Goal: Task Accomplishment & Management: Manage account settings

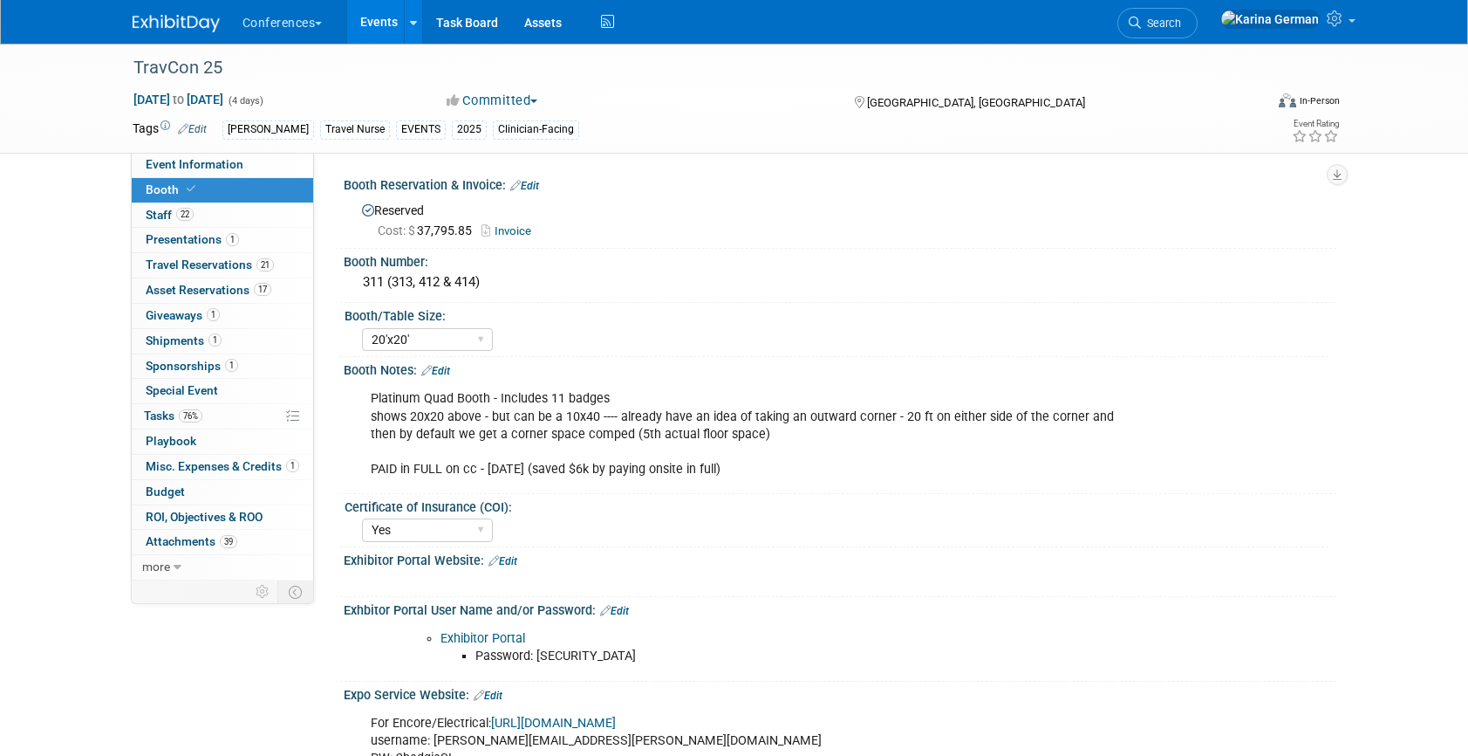
select select "20'x20'"
select select "Yes"
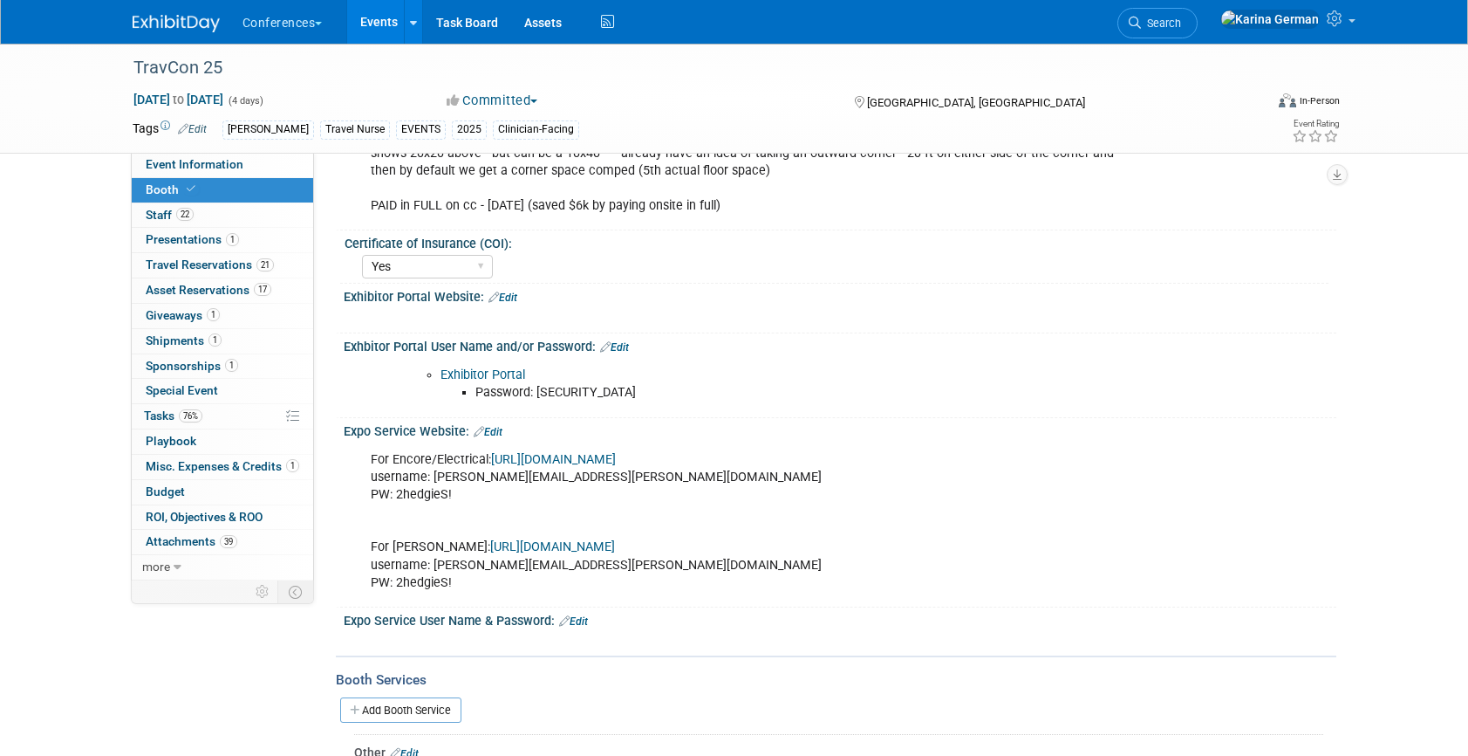
click at [885, 359] on div "Exhibitor Portal Password: exhibitor2025" at bounding box center [752, 384] width 786 height 52
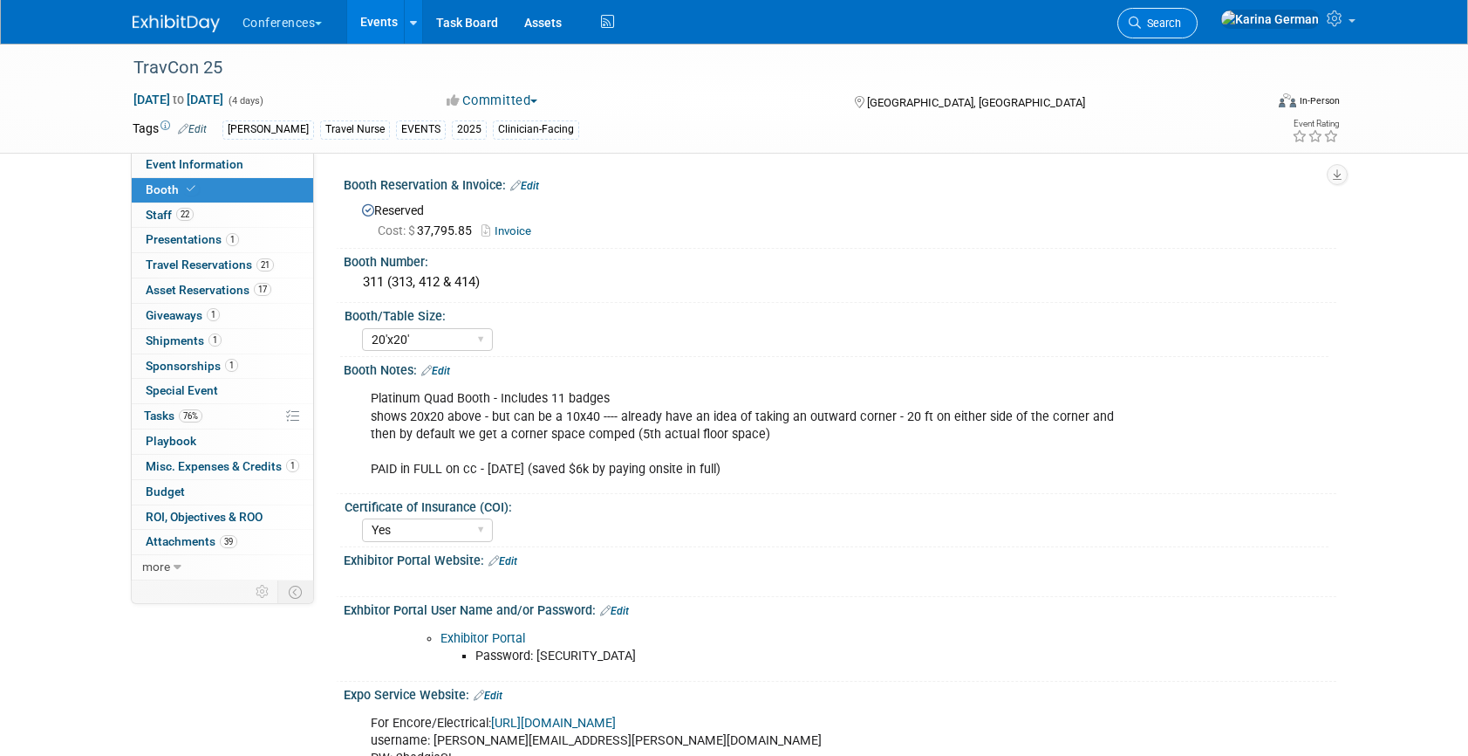
click at [1181, 21] on span "Search" at bounding box center [1161, 23] width 40 height 13
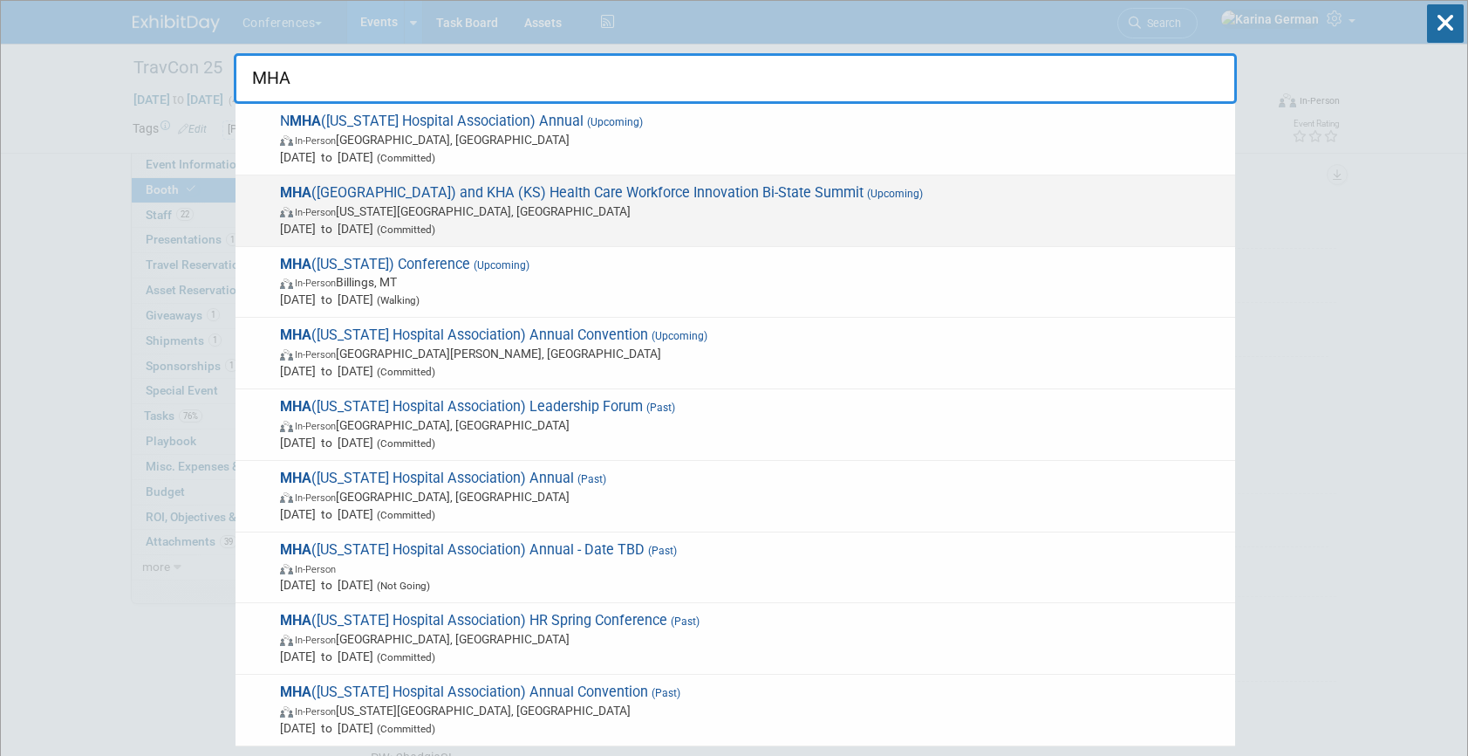
type input "MHA"
click at [496, 222] on span "Oct 2, 2025 to Oct 3, 2025 (Committed)" at bounding box center [753, 228] width 947 height 17
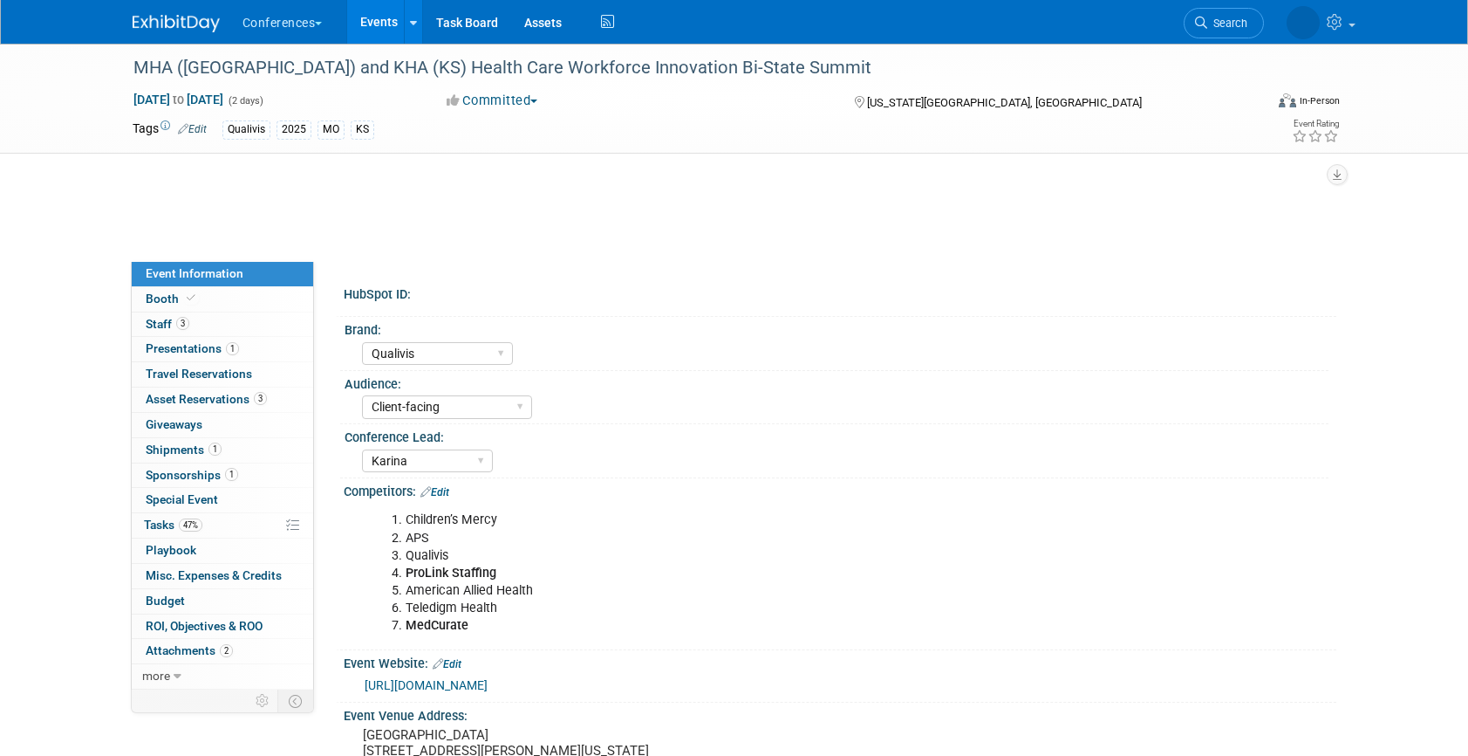
select select "Qualivis"
select select "Client-facing"
select select "Karina"
click at [419, 69] on div "MHA ([GEOGRAPHIC_DATA]) and KHA (KS) Health Care Workforce Innovation Bi-State …" at bounding box center [682, 67] width 1111 height 31
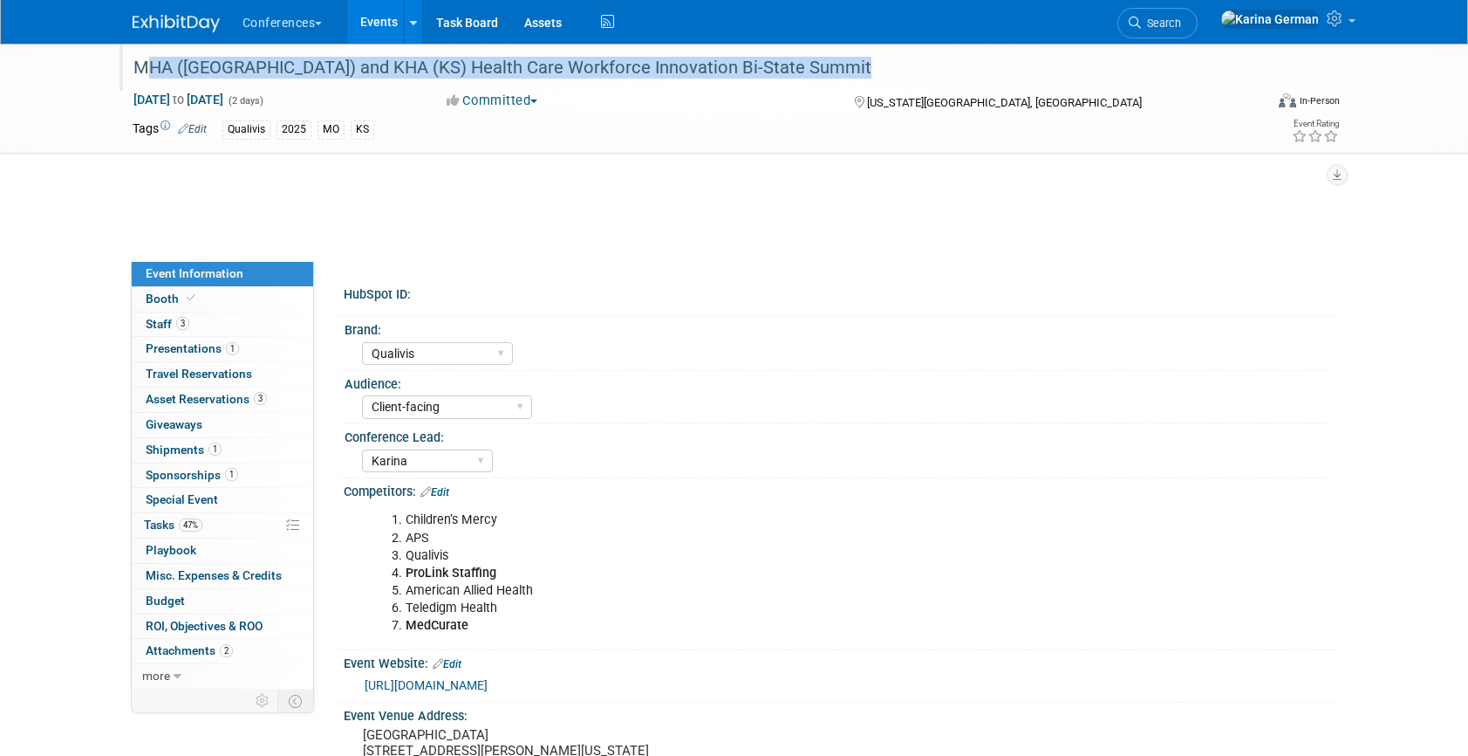
click at [419, 69] on div "MHA ([GEOGRAPHIC_DATA]) and KHA (KS) Health Care Workforce Innovation Bi-State …" at bounding box center [682, 67] width 1111 height 31
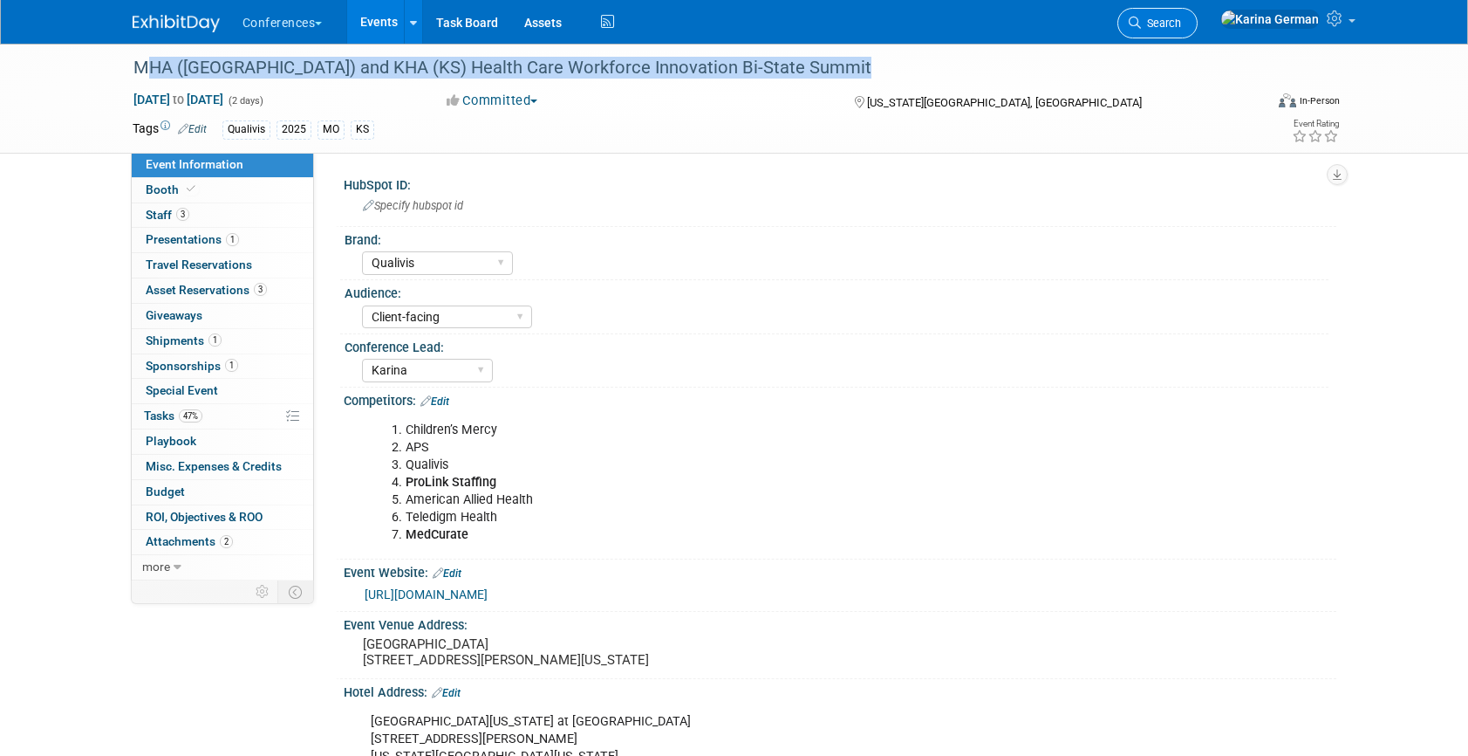
click at [1181, 21] on span "Search" at bounding box center [1161, 23] width 40 height 13
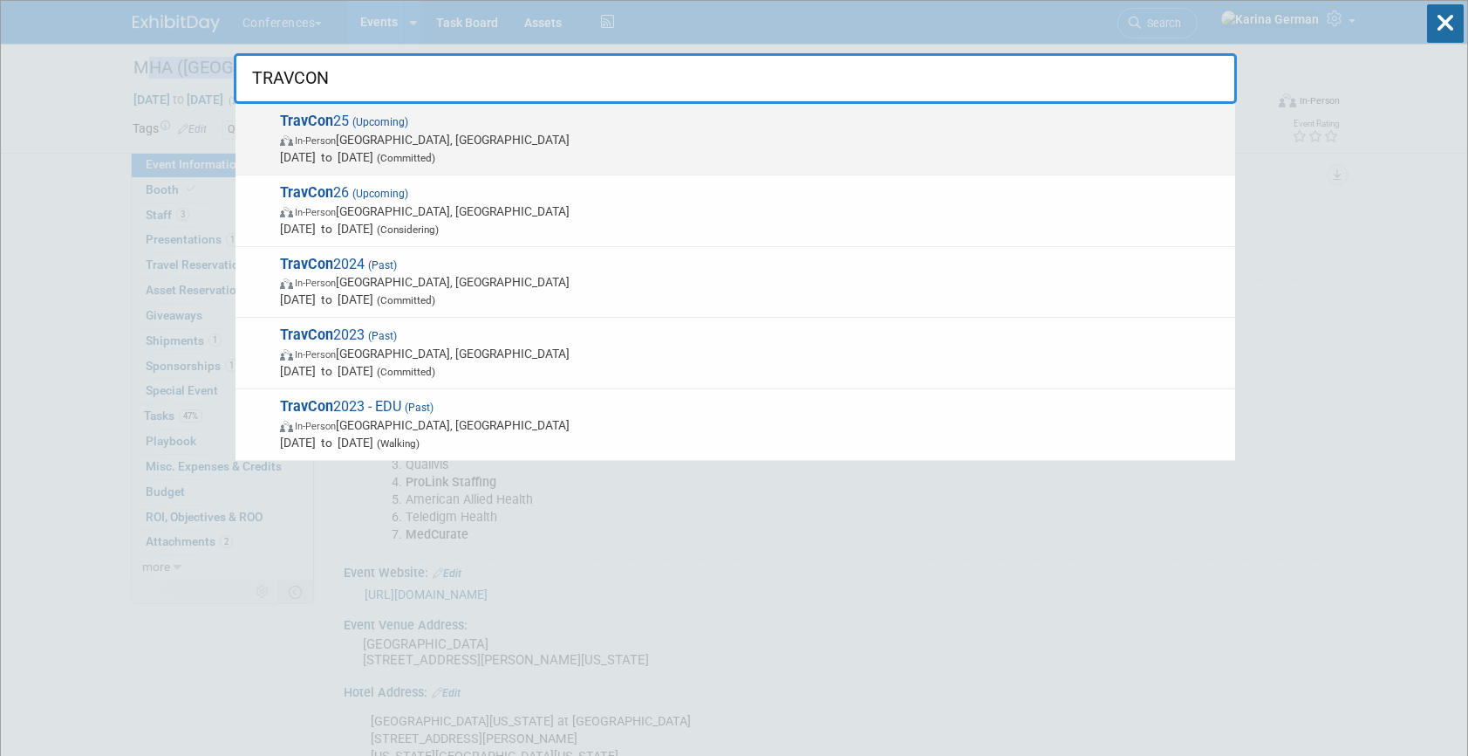
type input "TRAVCON"
click at [454, 173] on div "TravCon 25 (Upcoming) In-Person Las Vegas, NV Sep 21, 2025 to Sep 24, 2025 (Com…" at bounding box center [736, 140] width 1000 height 72
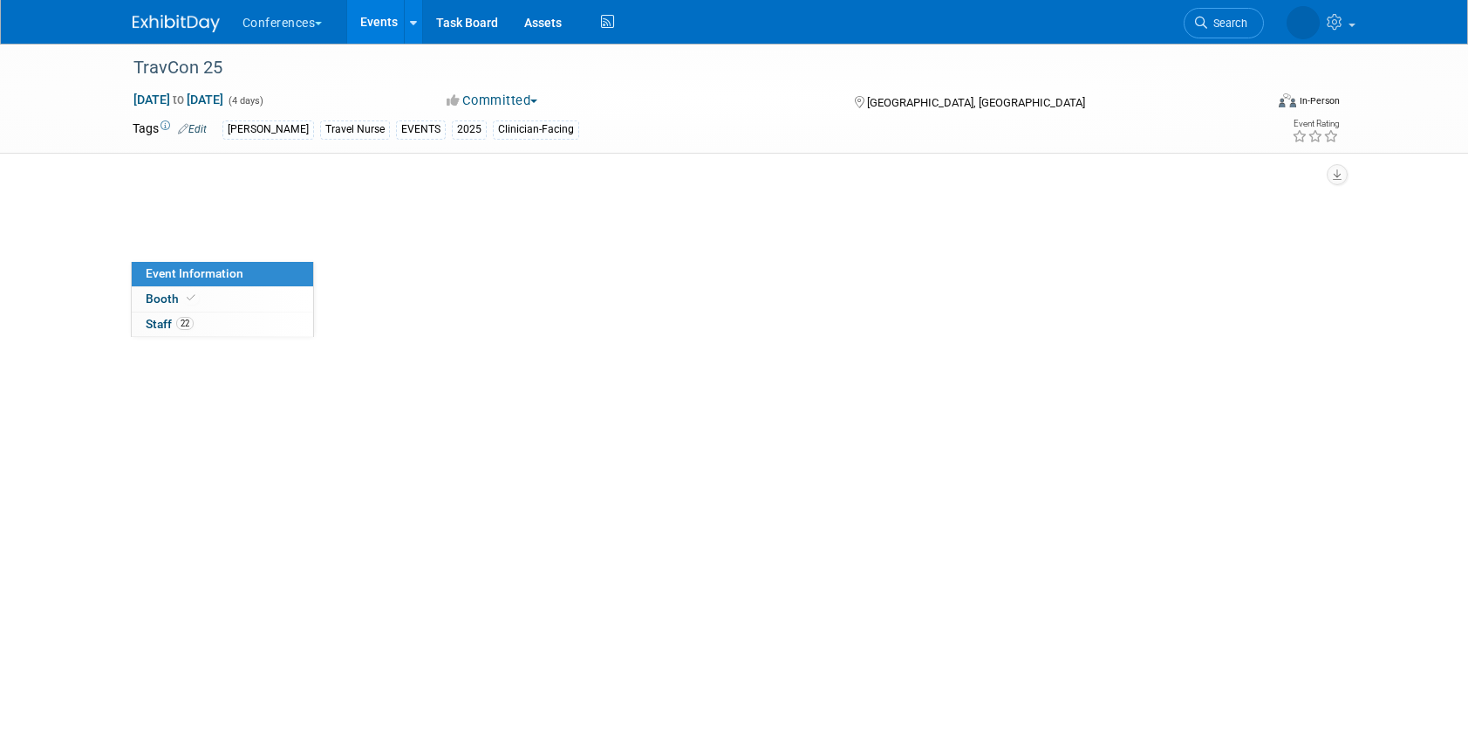
select select "[PERSON_NAME]"
select select "Clinician/Provider-facing"
select select "[PERSON_NAME]"
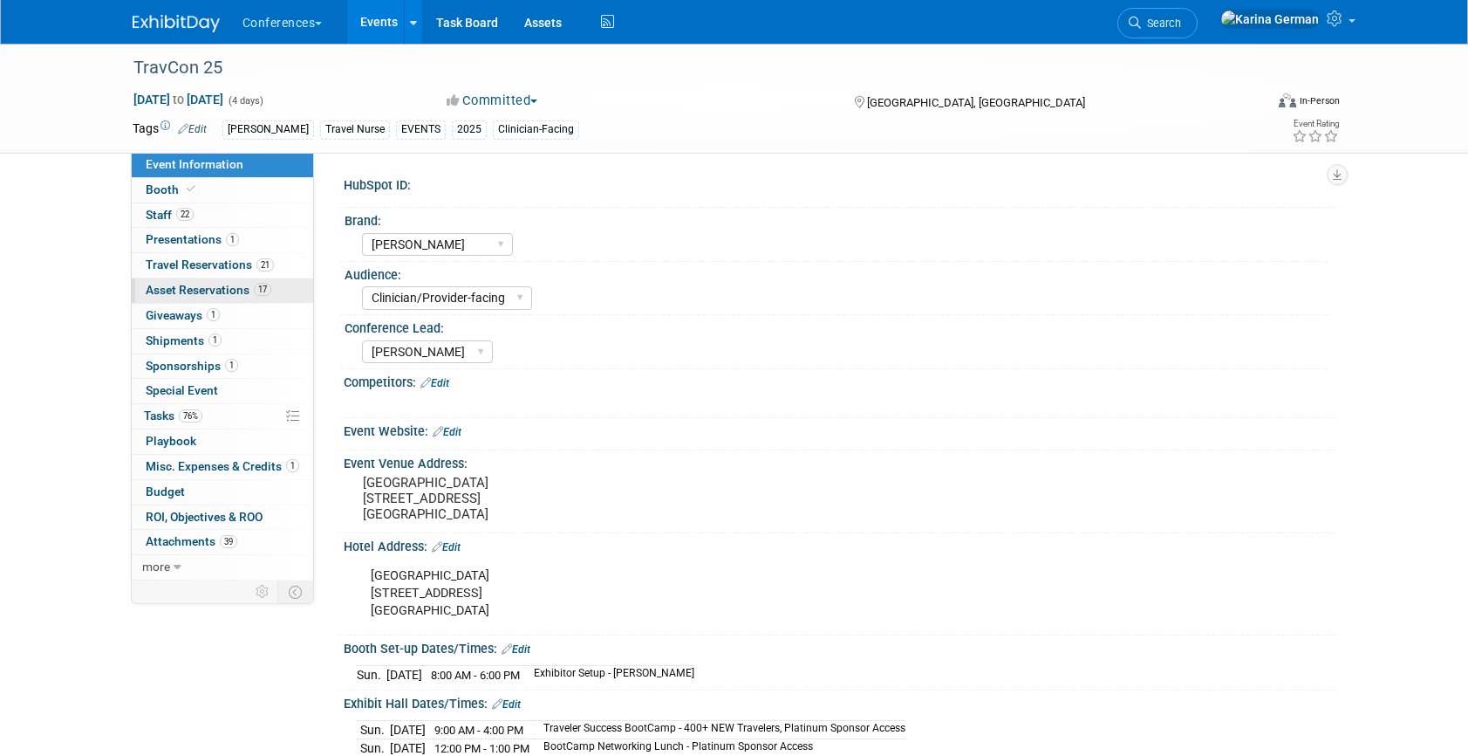
click at [250, 292] on span "Asset Reservations 17" at bounding box center [209, 290] width 126 height 14
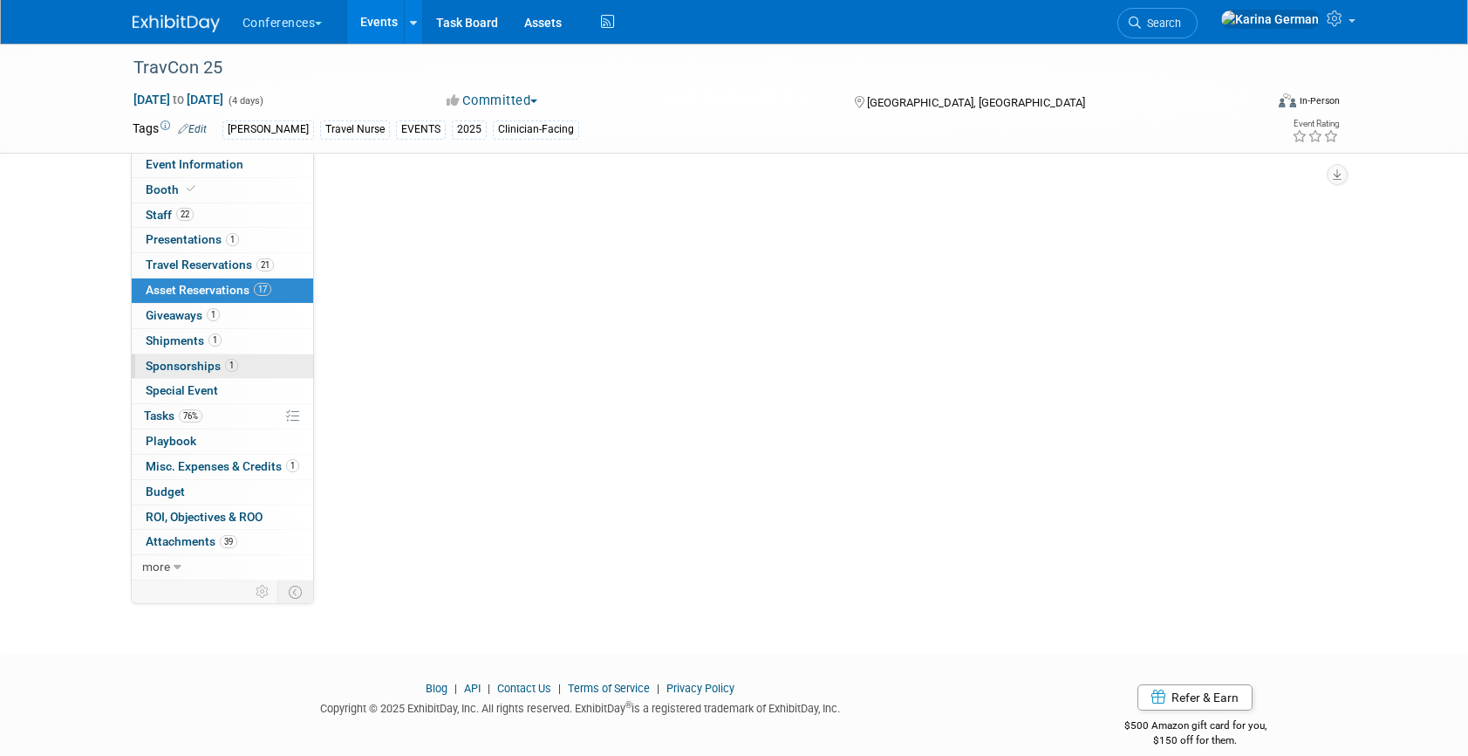
click at [236, 361] on span "Sponsorships 1" at bounding box center [192, 366] width 92 height 14
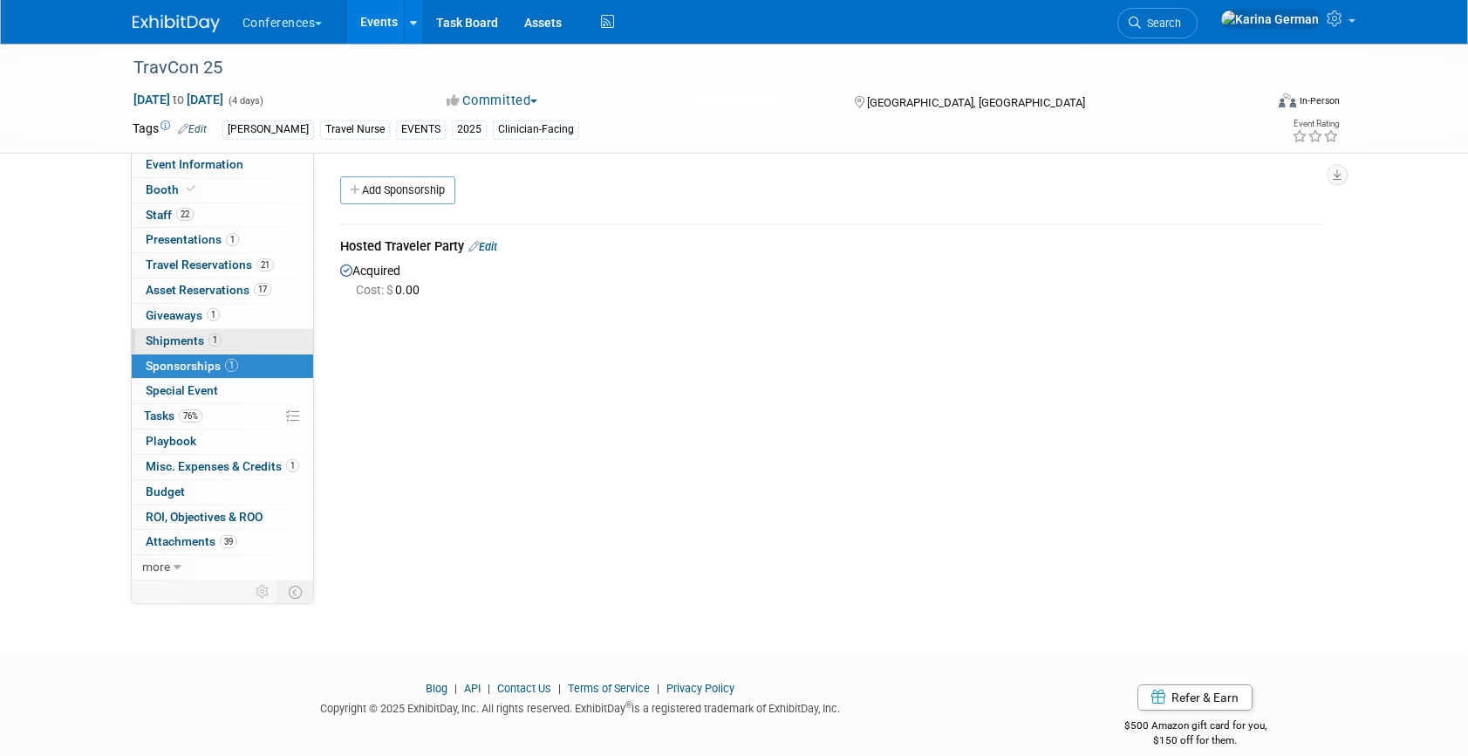
click at [235, 343] on link "1 Shipments 1" at bounding box center [222, 341] width 181 height 24
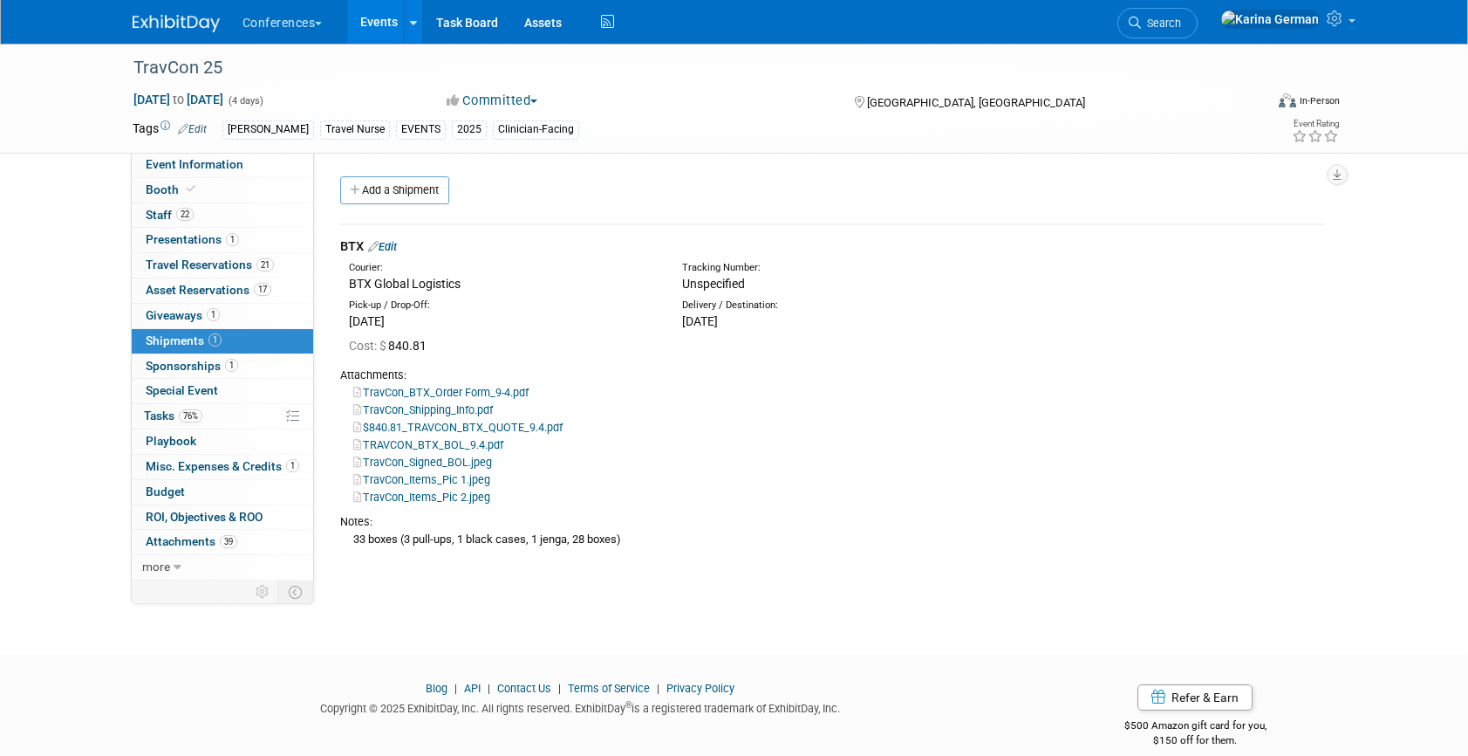
drag, startPoint x: 449, startPoint y: 545, endPoint x: 570, endPoint y: 544, distance: 120.4
click at [571, 544] on div "33 boxes (3 pull-ups, 1 black cases, 1 jenga, 28 boxes)" at bounding box center [831, 539] width 983 height 18
click at [570, 544] on div "33 boxes (3 pull-ups, 1 black cases, 1 jenga, 28 boxes)" at bounding box center [831, 539] width 983 height 18
click at [221, 215] on link "22 Staff 22" at bounding box center [222, 215] width 181 height 24
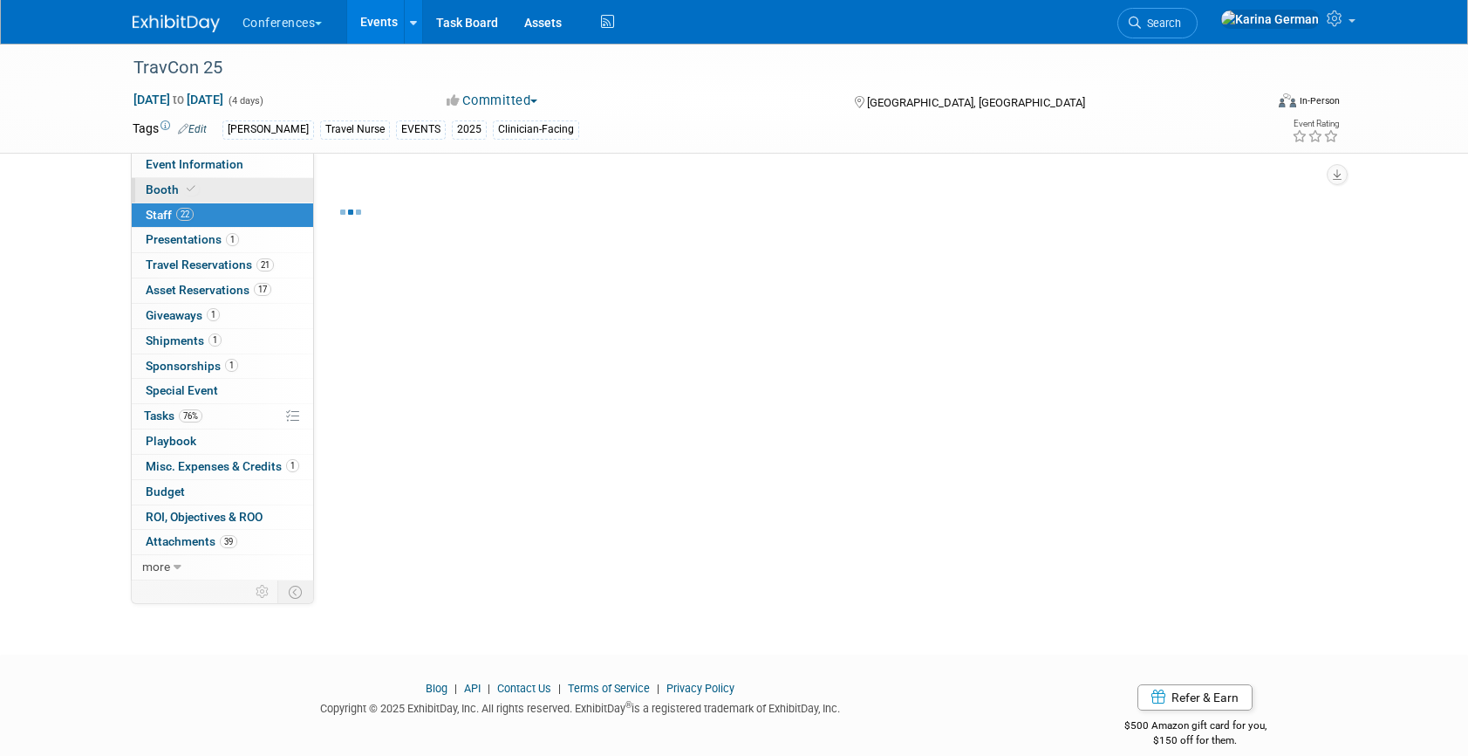
click at [221, 195] on link "Booth" at bounding box center [222, 190] width 181 height 24
select select "20'x20'"
select select "Yes"
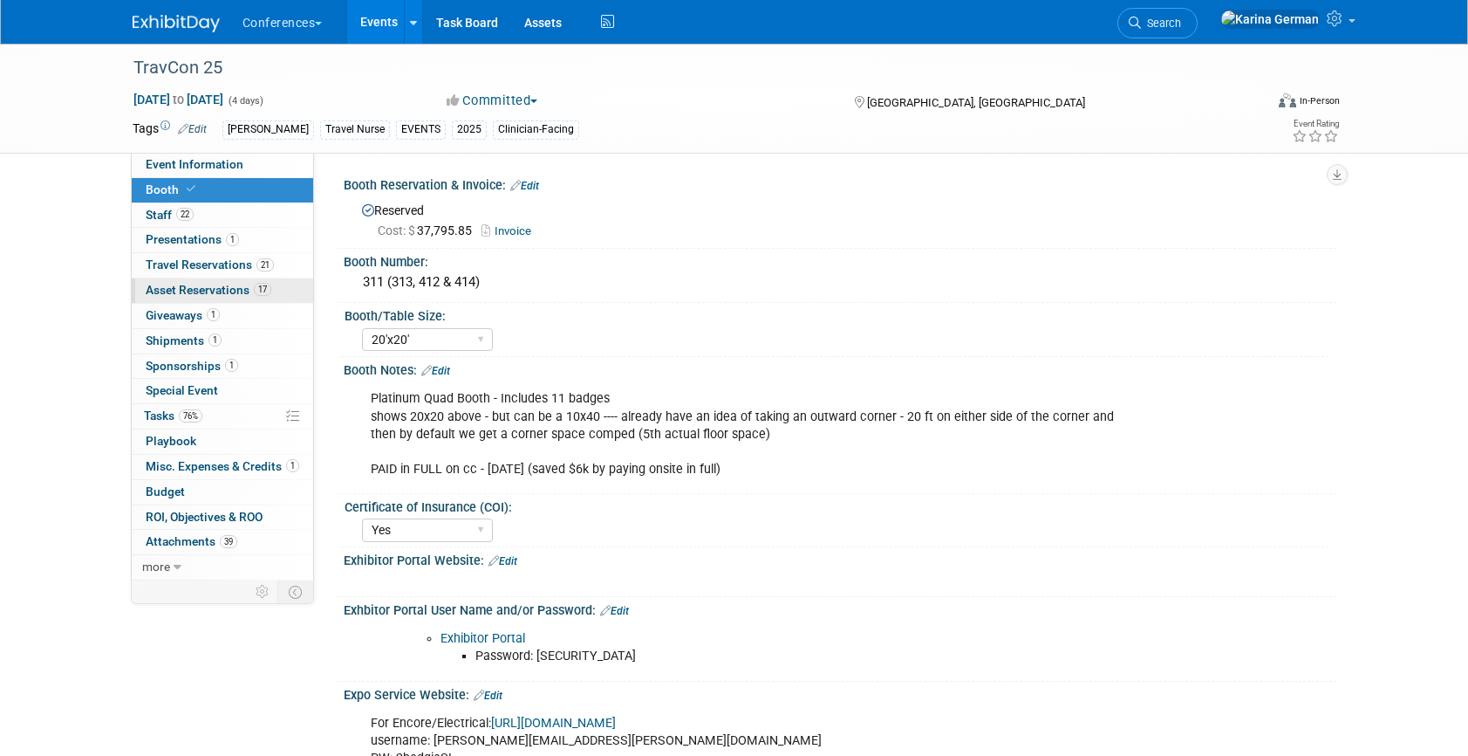
click at [215, 284] on span "Asset Reservations 17" at bounding box center [209, 290] width 126 height 14
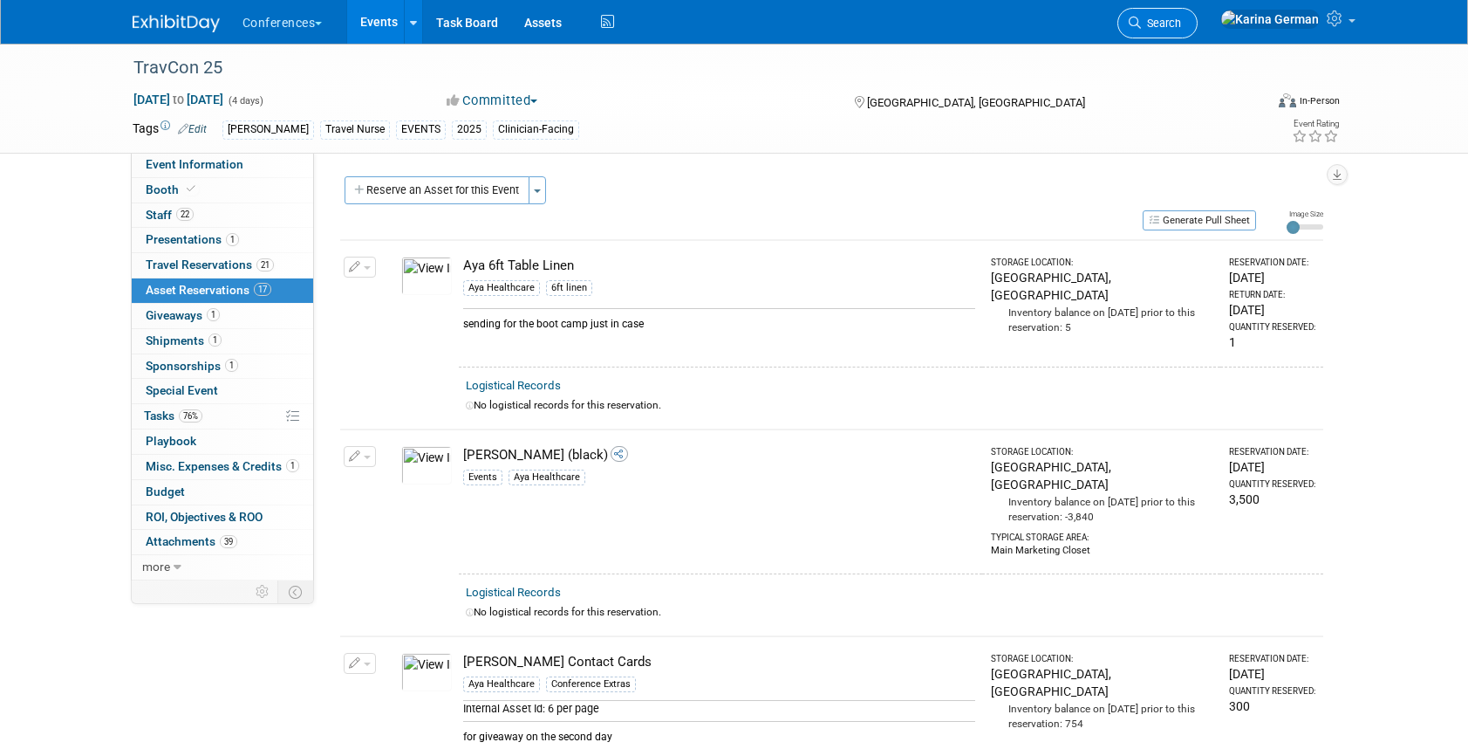
click at [1198, 27] on link "Search" at bounding box center [1158, 23] width 80 height 31
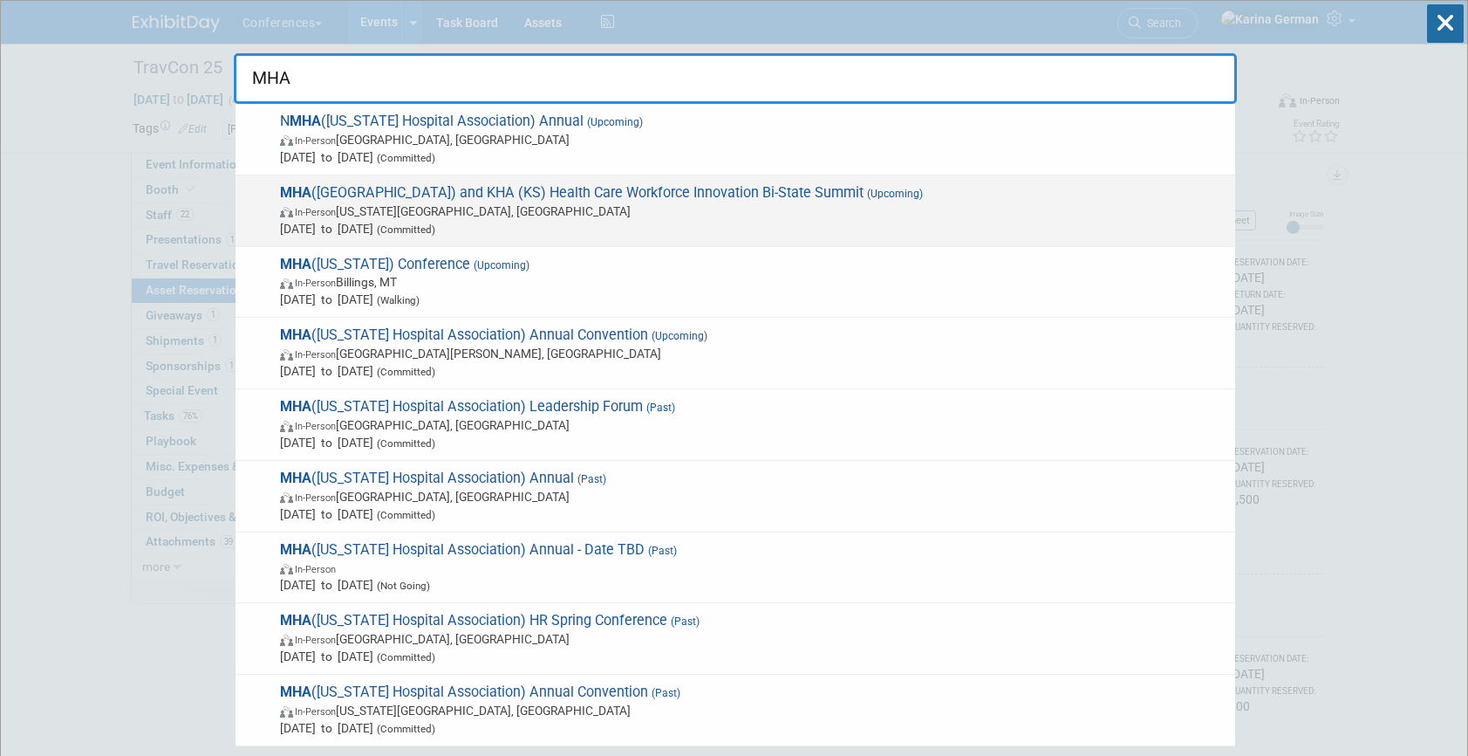
type input "MHA"
click at [795, 234] on span "Oct 2, 2025 to Oct 3, 2025 (Committed)" at bounding box center [753, 228] width 947 height 17
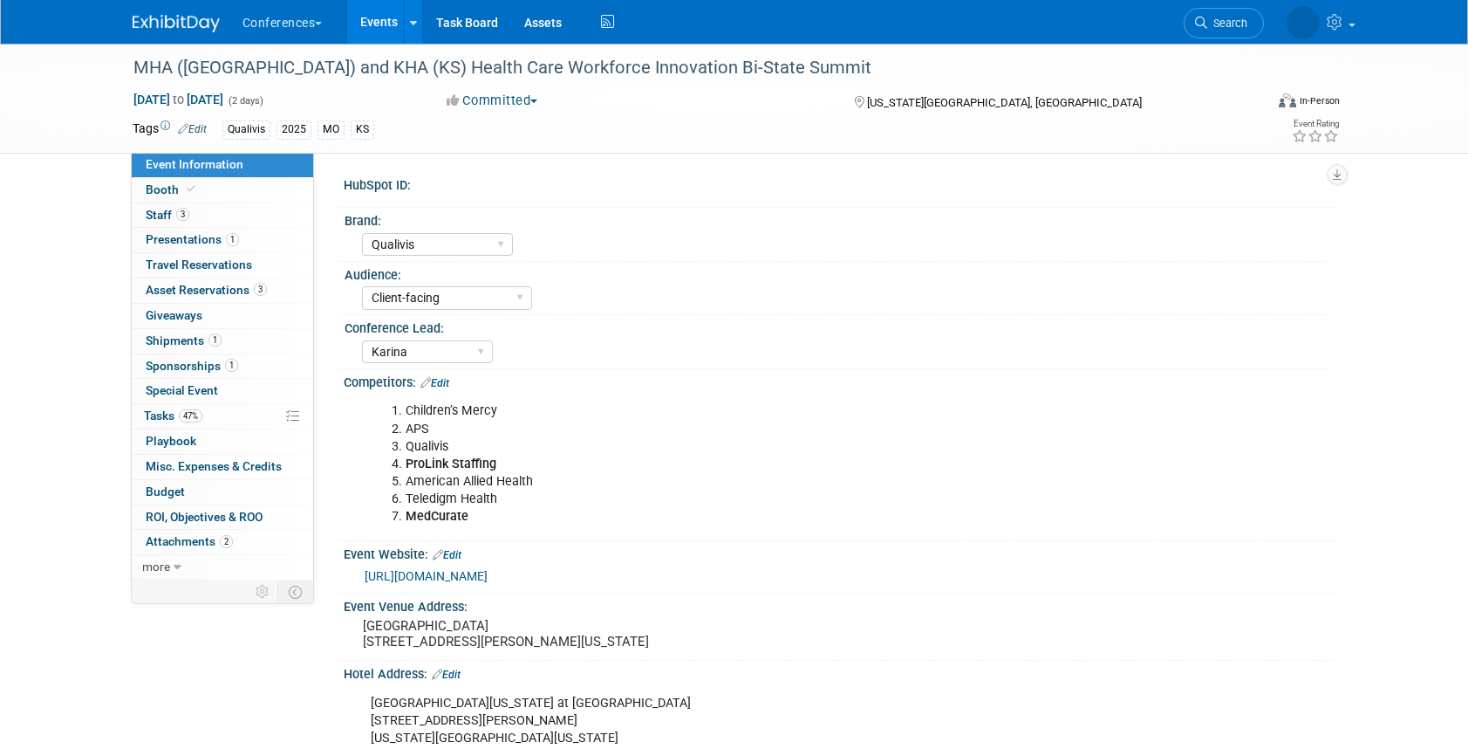
select select "Qualivis"
select select "Client-facing"
select select "Karina"
click at [233, 404] on link "47% Tasks 47%" at bounding box center [222, 416] width 181 height 24
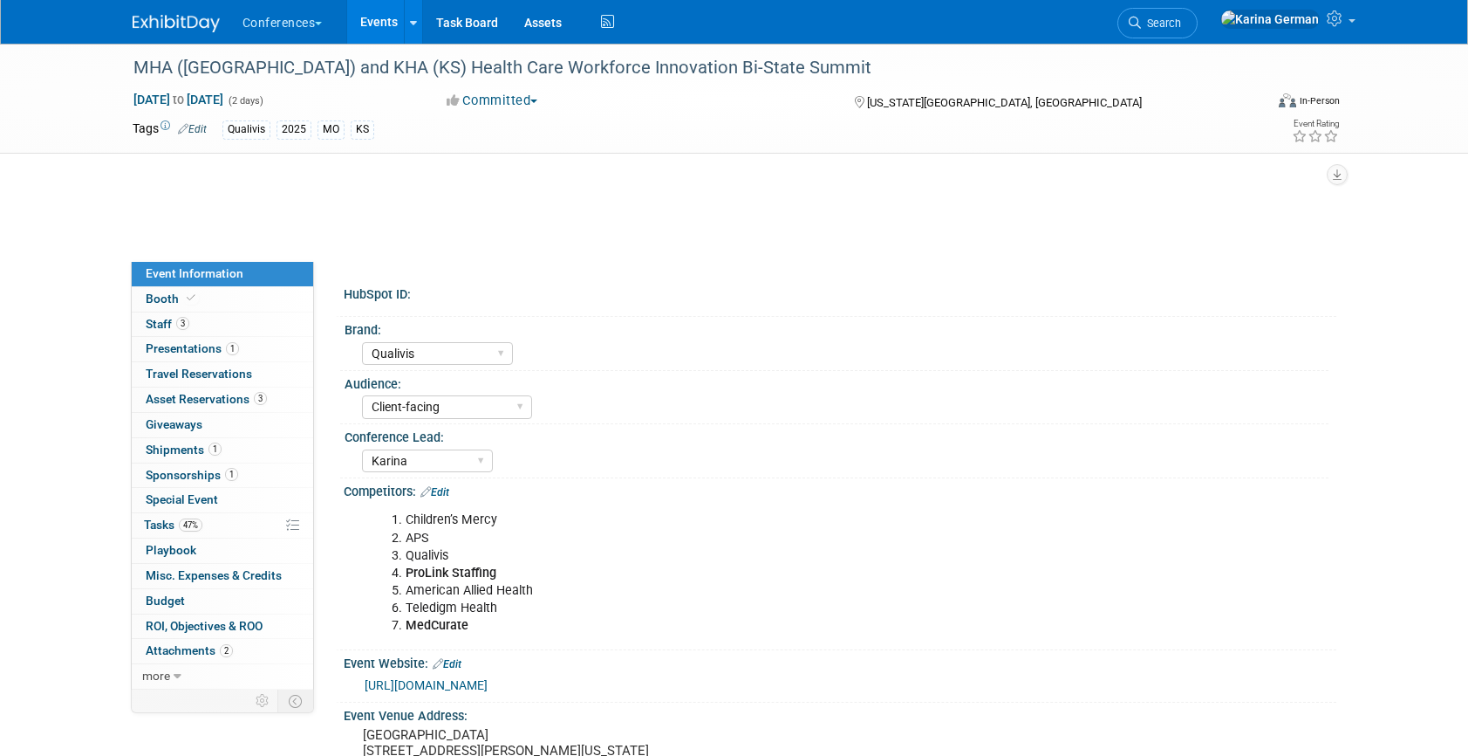
select select "Qualivis"
select select "Client-facing"
select select "Karina"
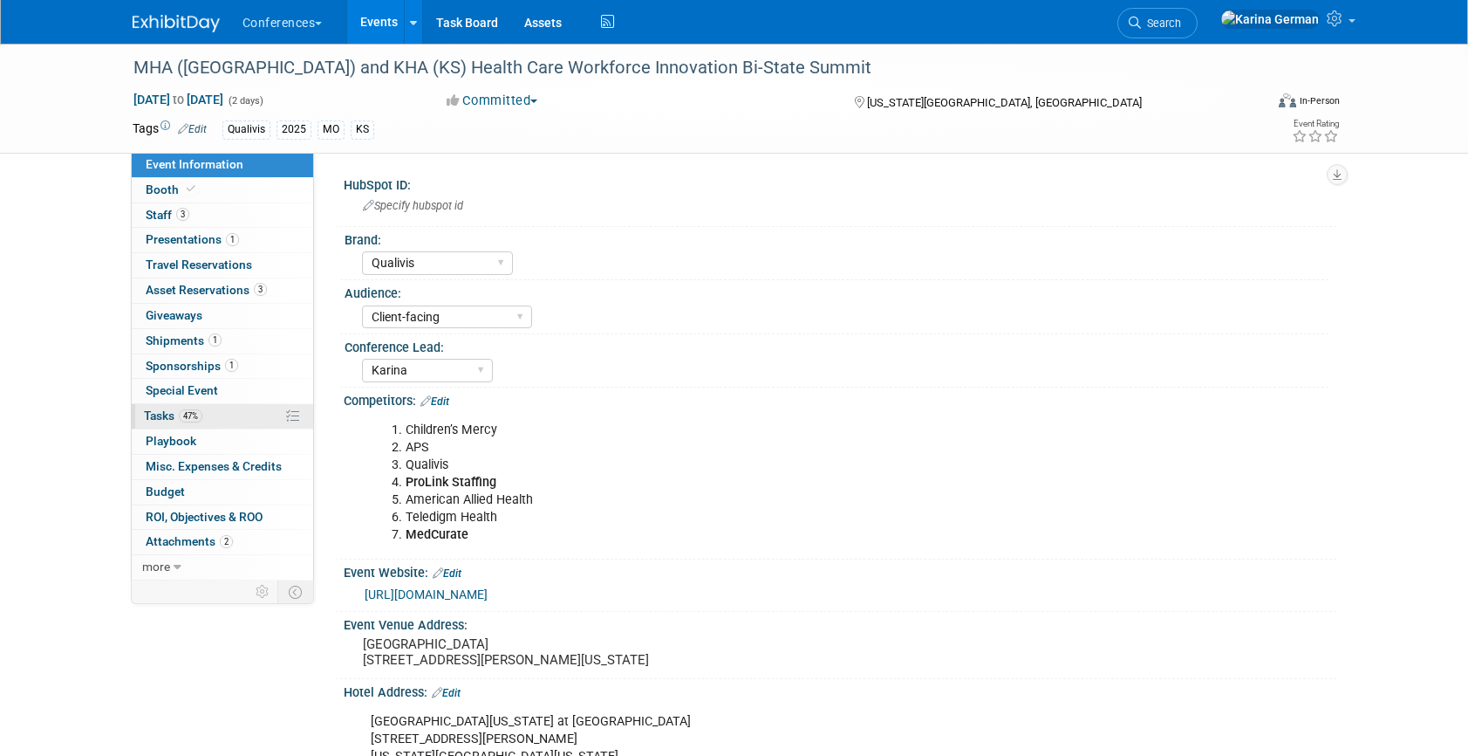
click at [195, 413] on span "47%" at bounding box center [191, 415] width 24 height 13
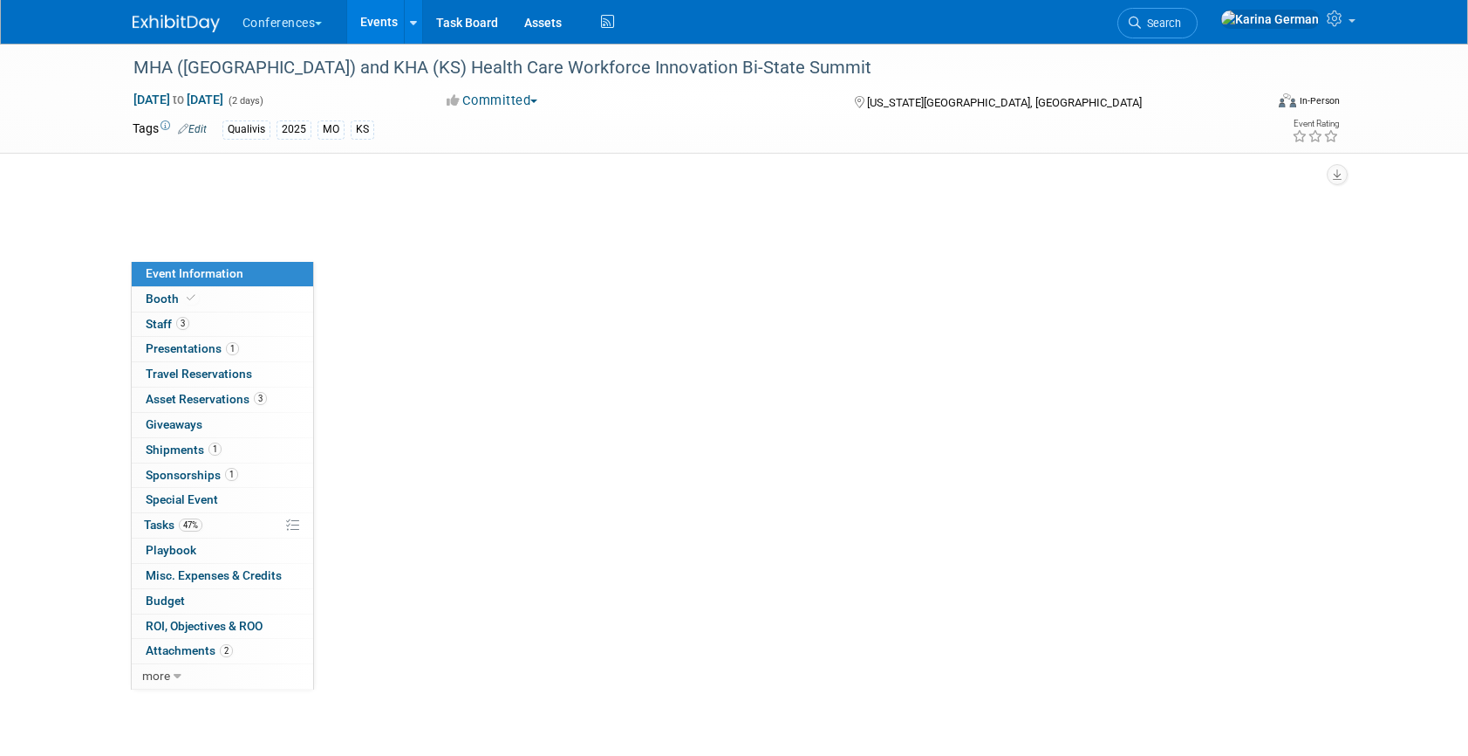
select select "Qualivis"
select select "Client-facing"
select select "Karina"
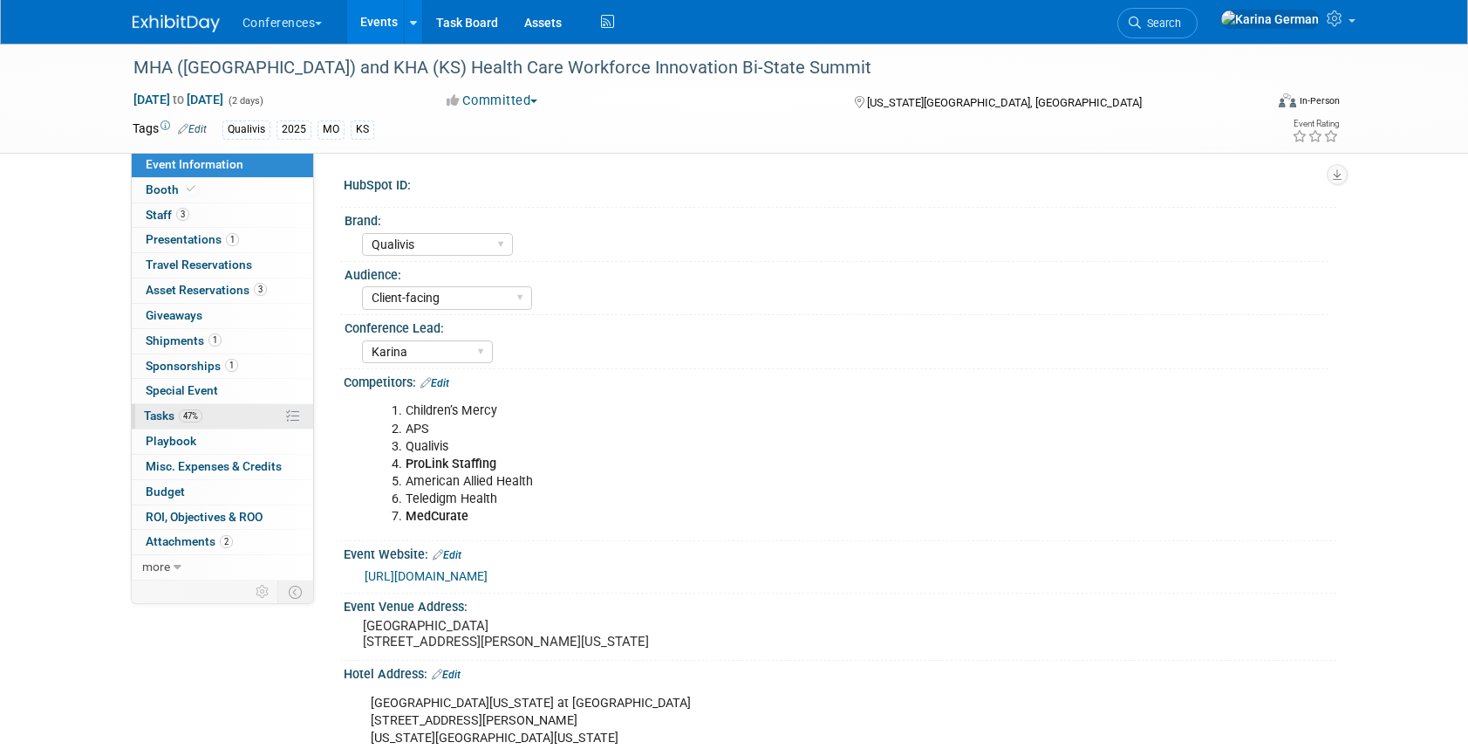
click at [164, 422] on span "Tasks 47%" at bounding box center [173, 415] width 58 height 14
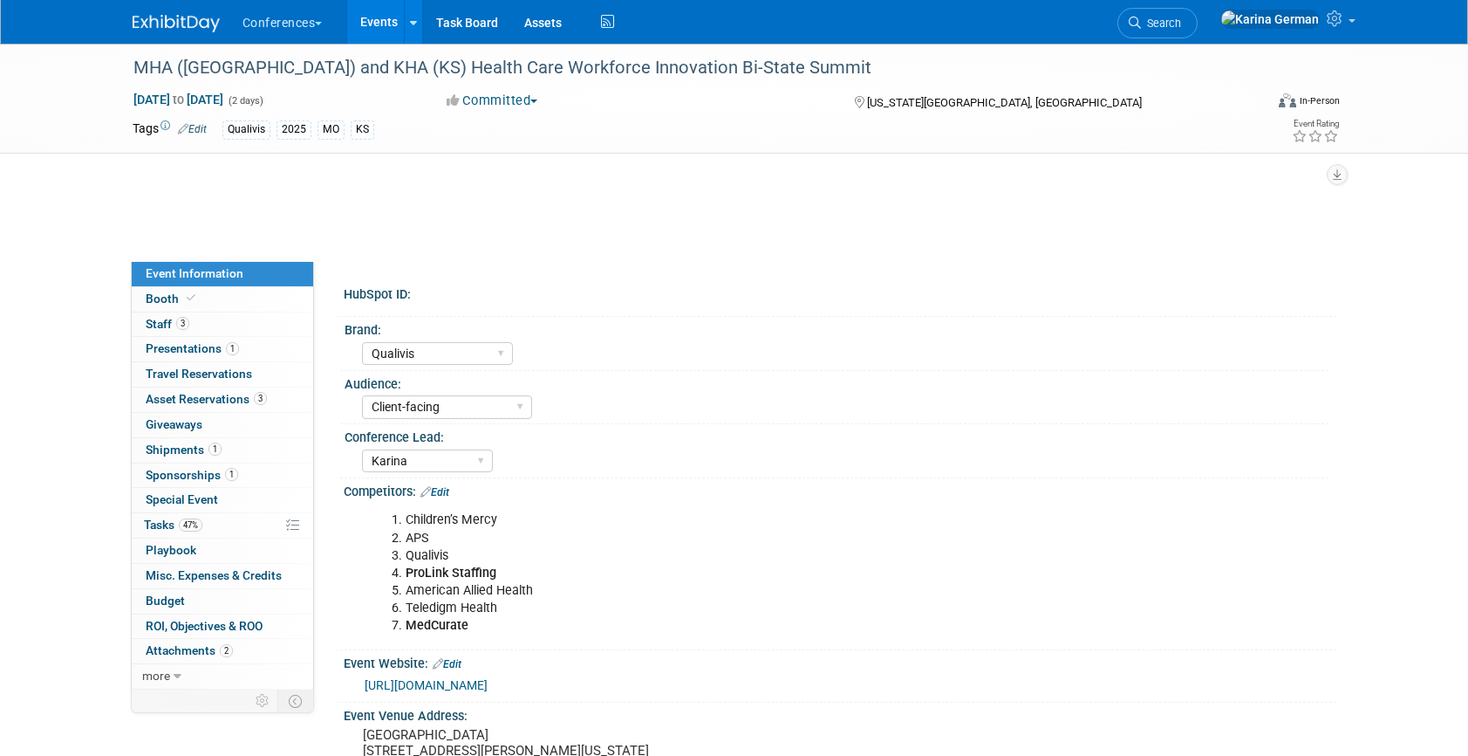
select select "Qualivis"
select select "Client-facing"
select select "Karina"
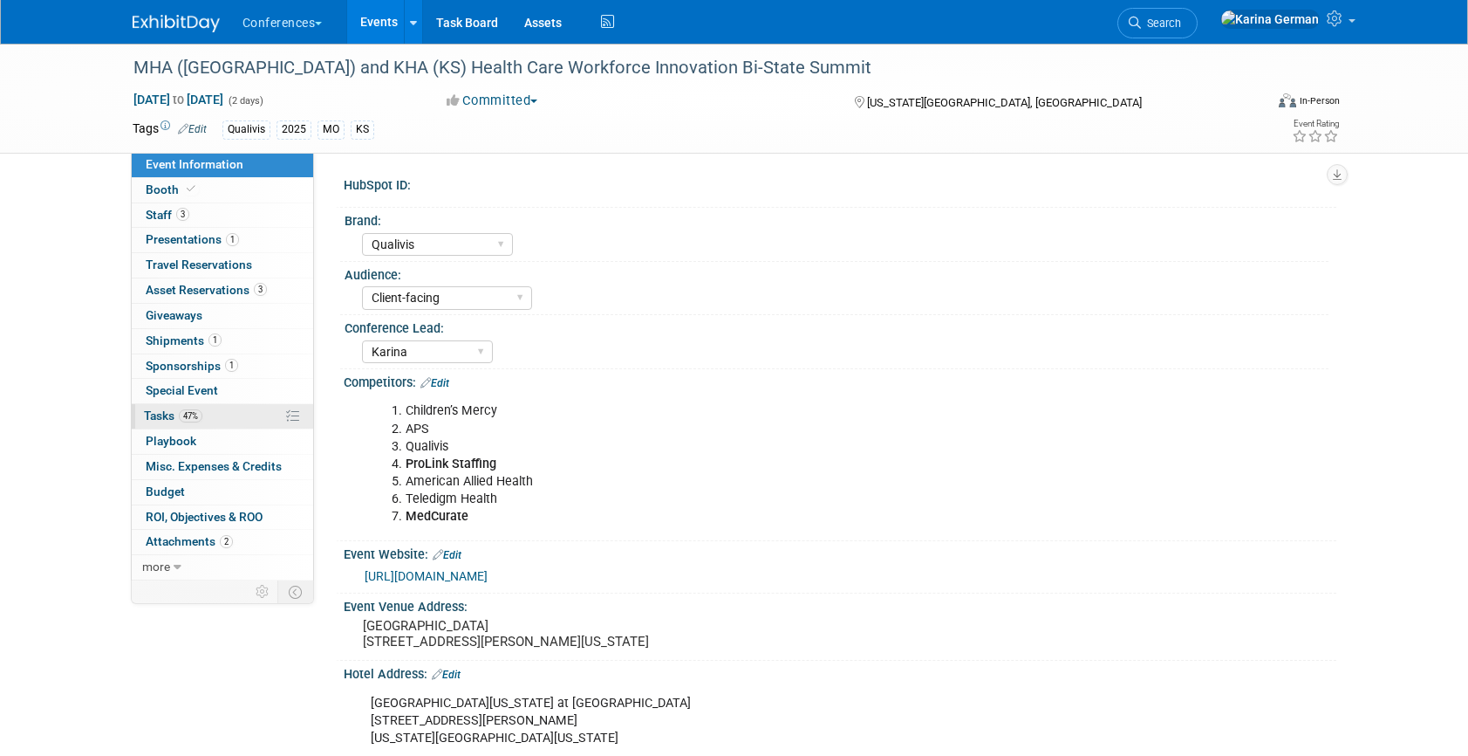
click at [261, 415] on link "47% Tasks 47%" at bounding box center [222, 416] width 181 height 24
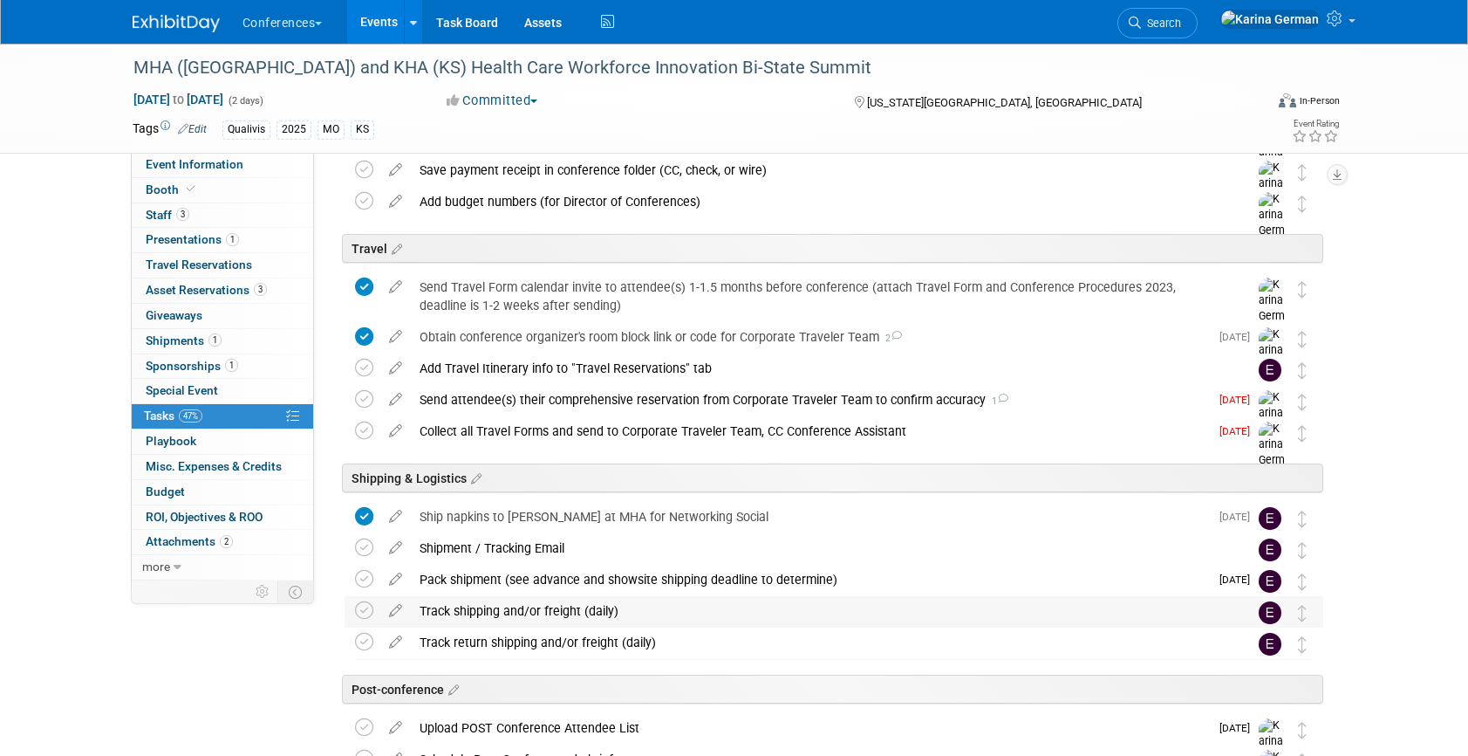
scroll to position [587, 0]
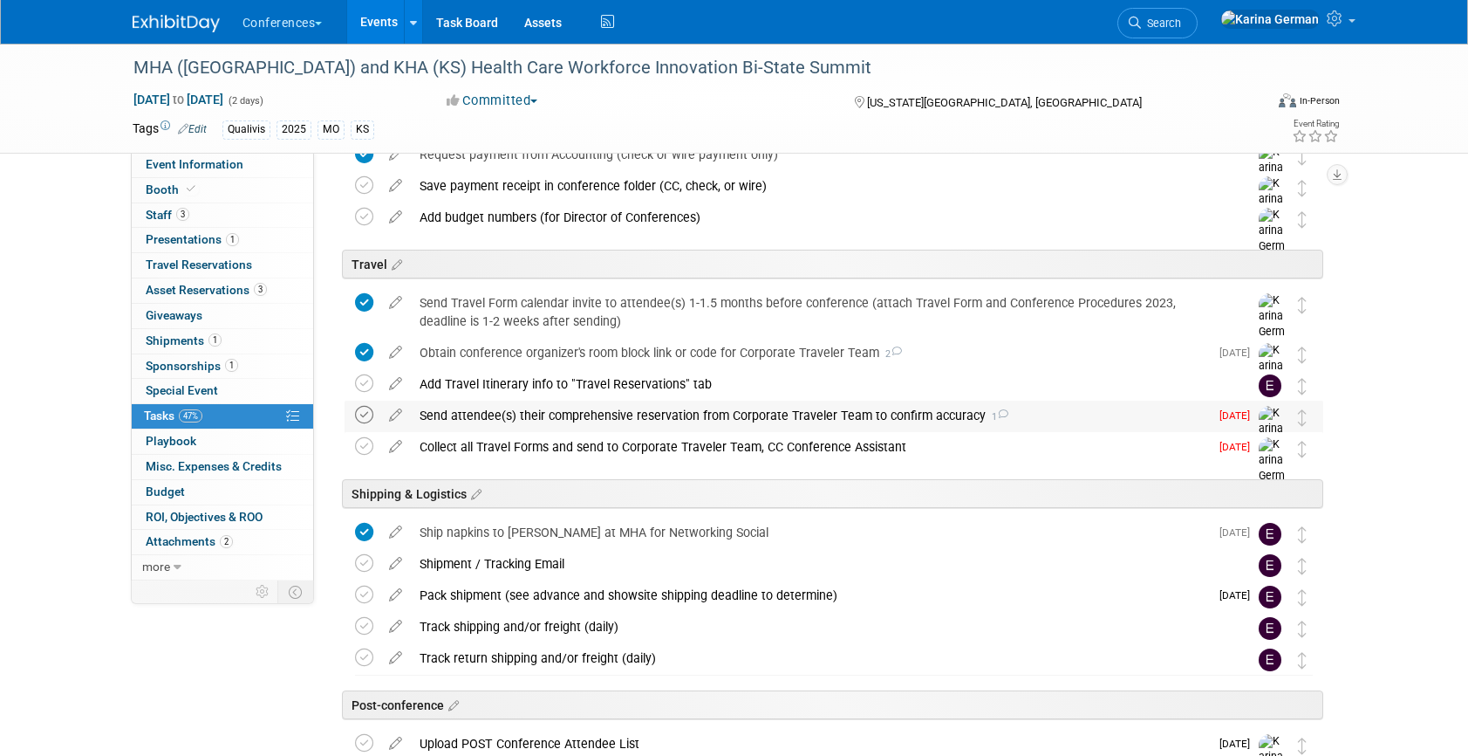
click at [362, 417] on icon at bounding box center [364, 415] width 18 height 18
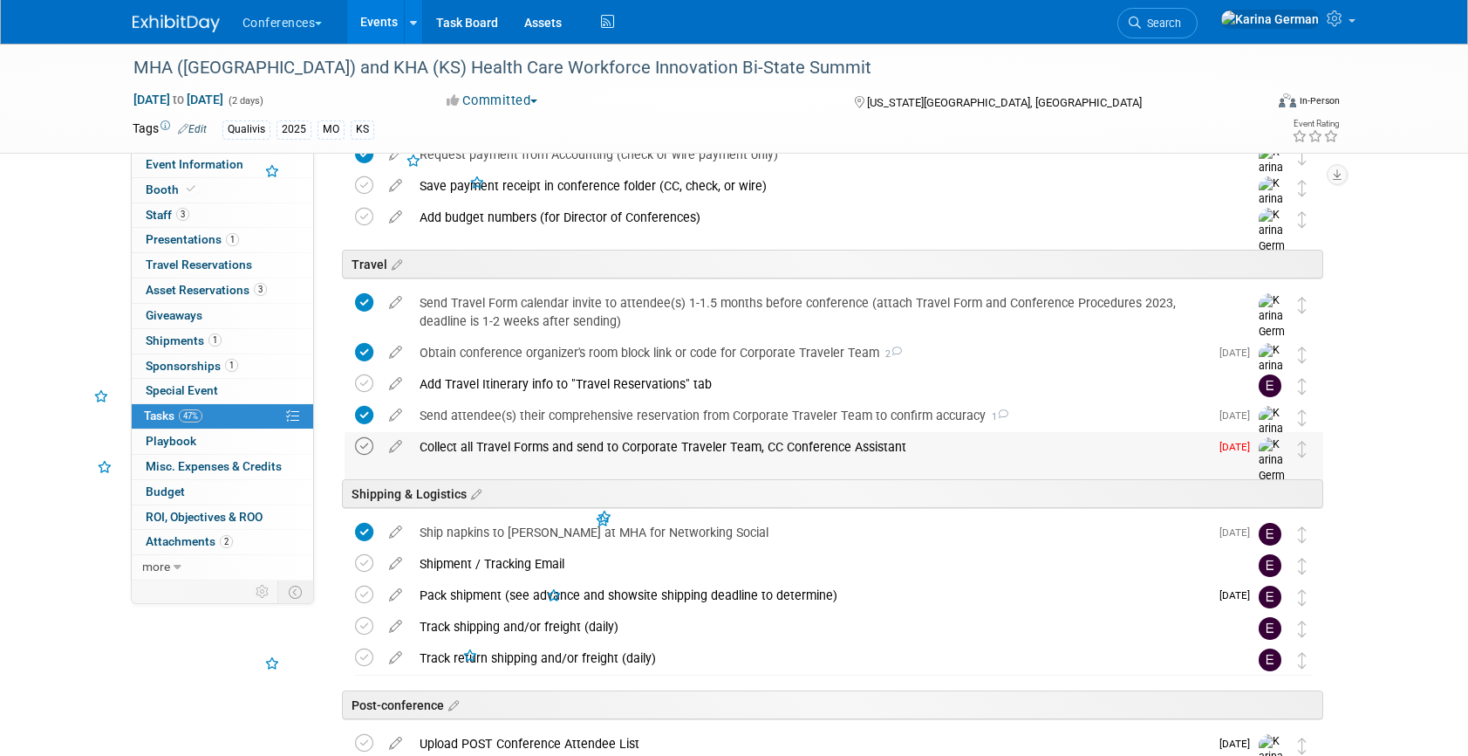
click at [363, 451] on icon at bounding box center [364, 446] width 18 height 18
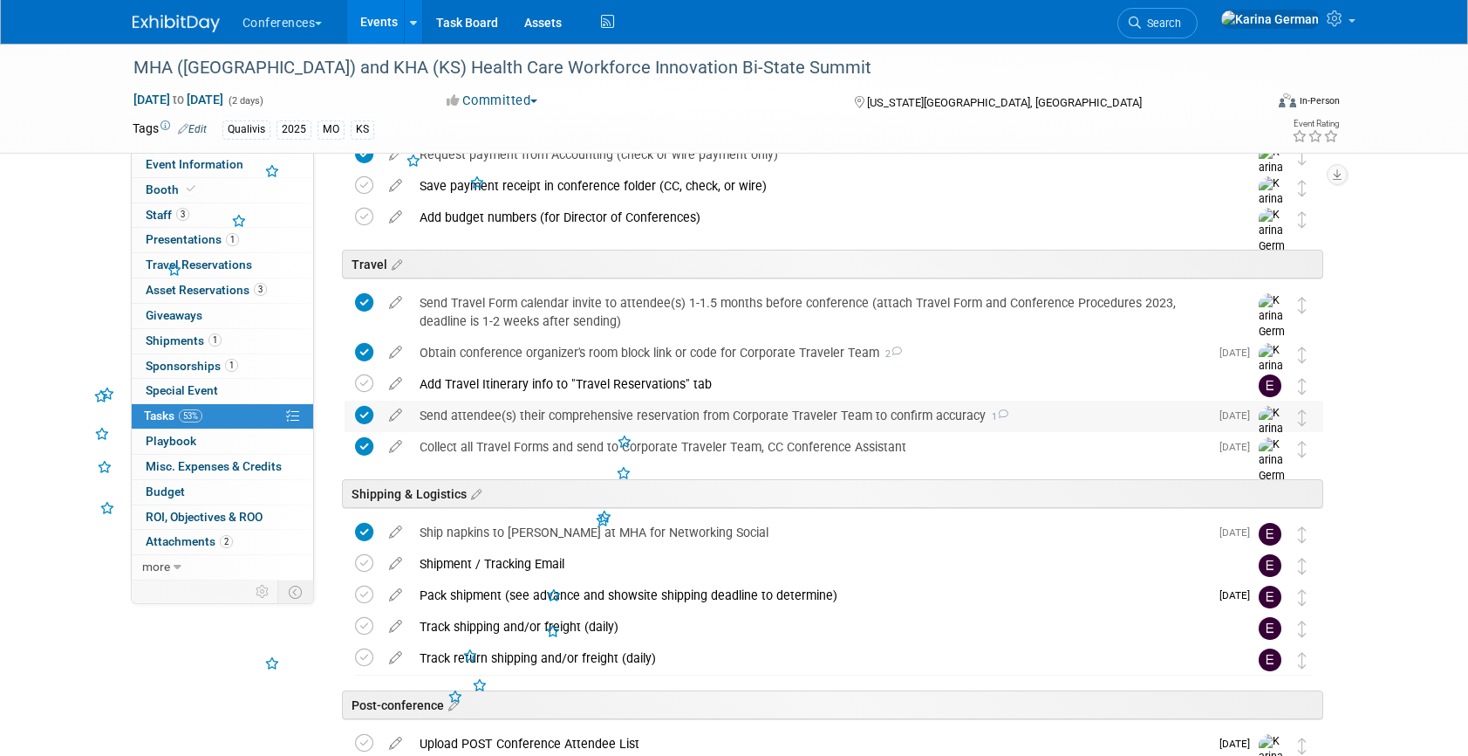
click at [523, 408] on div "Send attendee(s) their comprehensive reservation from Corporate Traveler Team t…" at bounding box center [810, 415] width 798 height 30
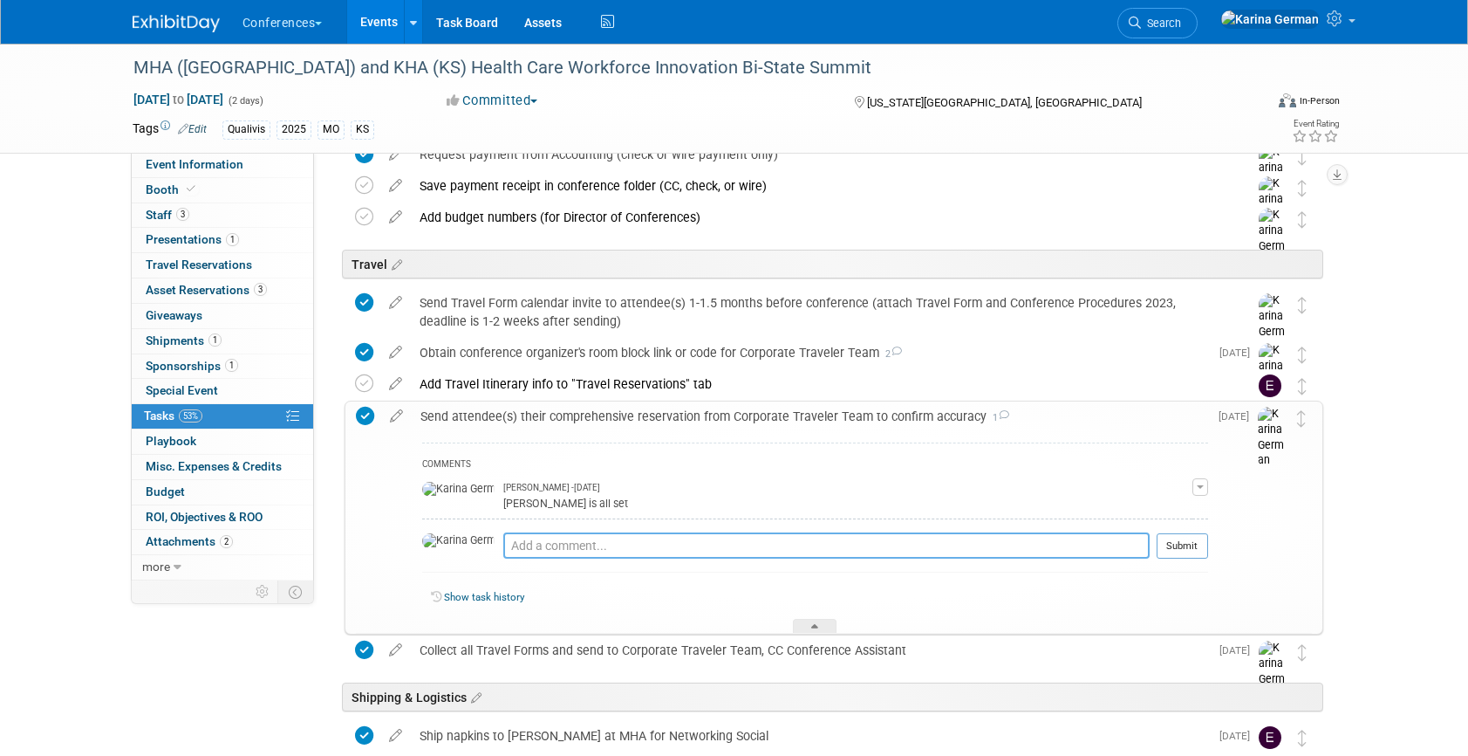
click at [503, 544] on textarea at bounding box center [826, 545] width 646 height 26
type textarea "Brandon is all set"
click at [1188, 550] on button "Submit" at bounding box center [1182, 546] width 51 height 26
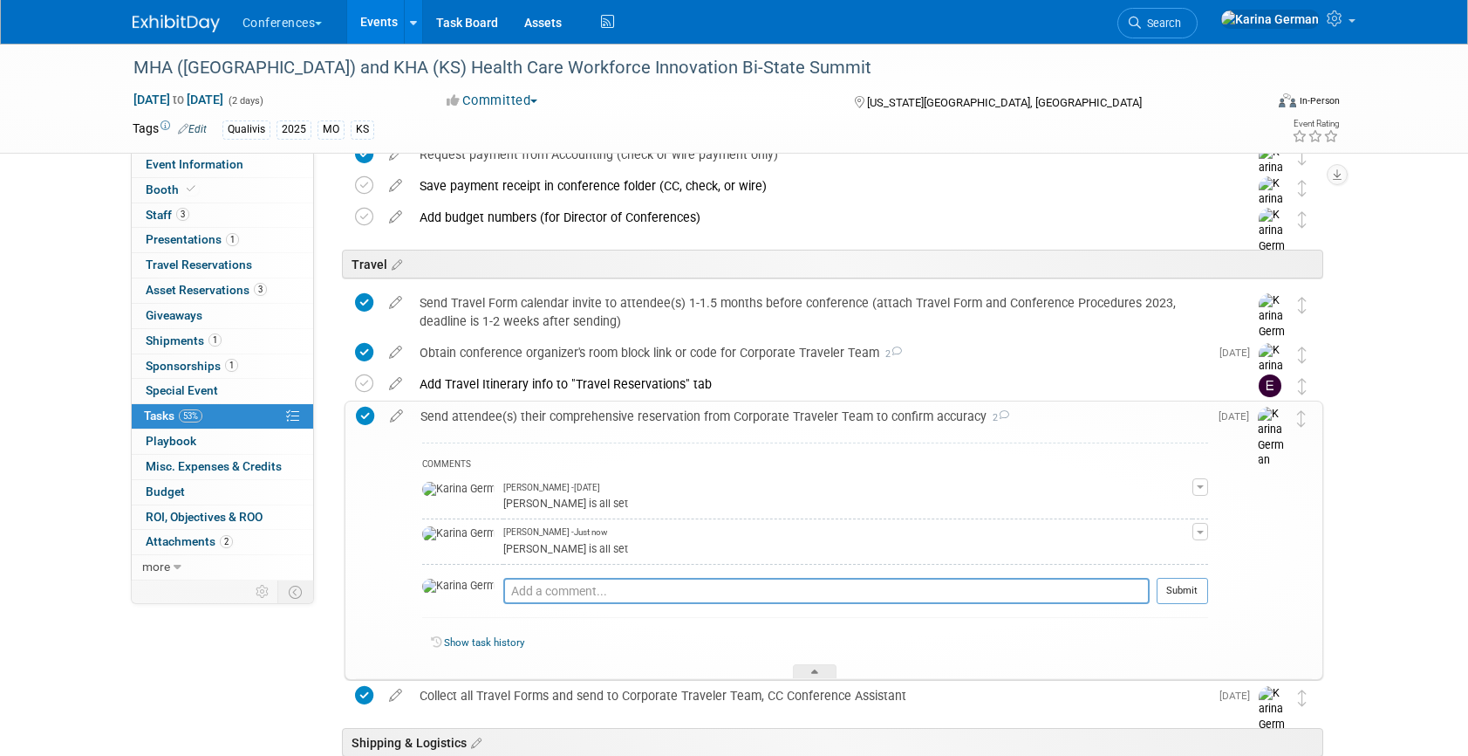
click at [593, 424] on div "Send attendee(s) their comprehensive reservation from Corporate Traveler Team t…" at bounding box center [810, 416] width 797 height 30
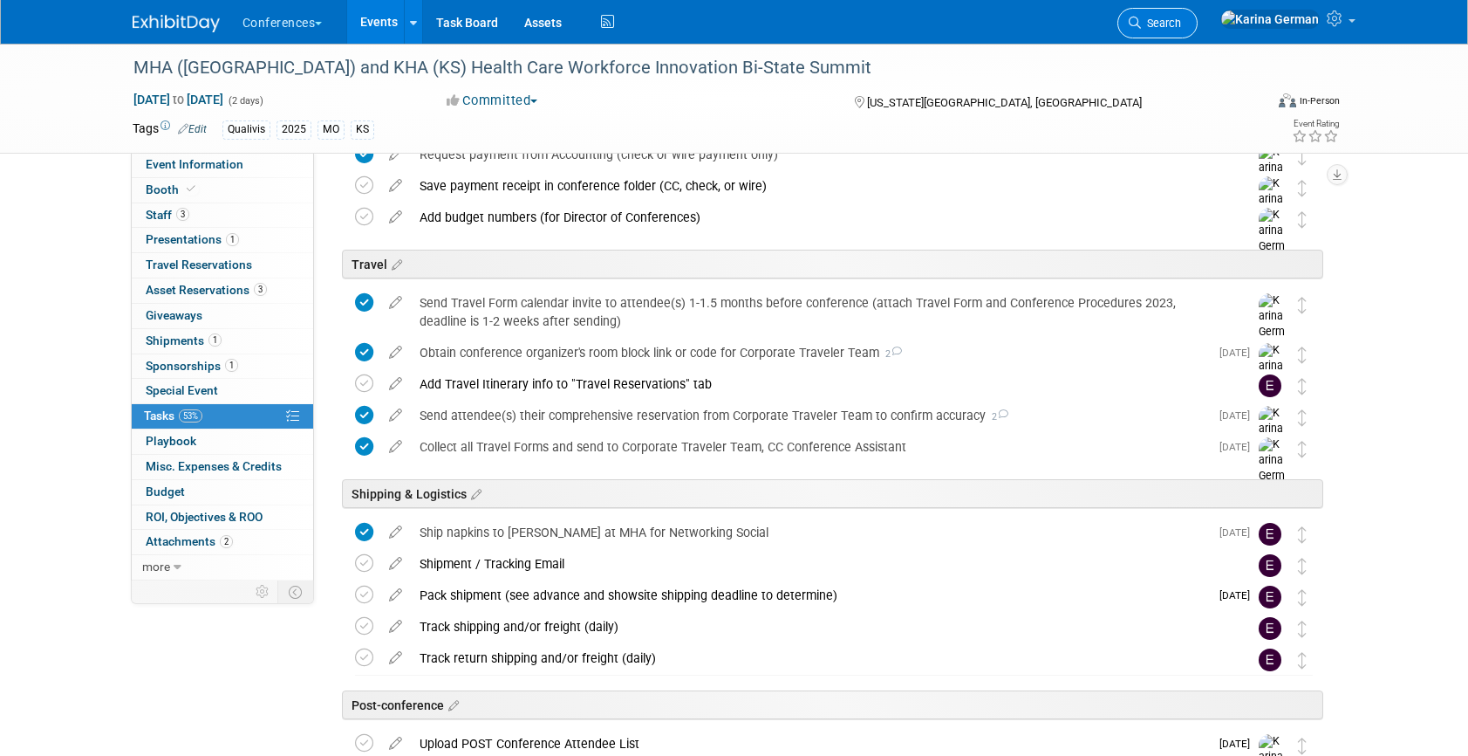
click at [1188, 19] on link "Search" at bounding box center [1158, 23] width 80 height 31
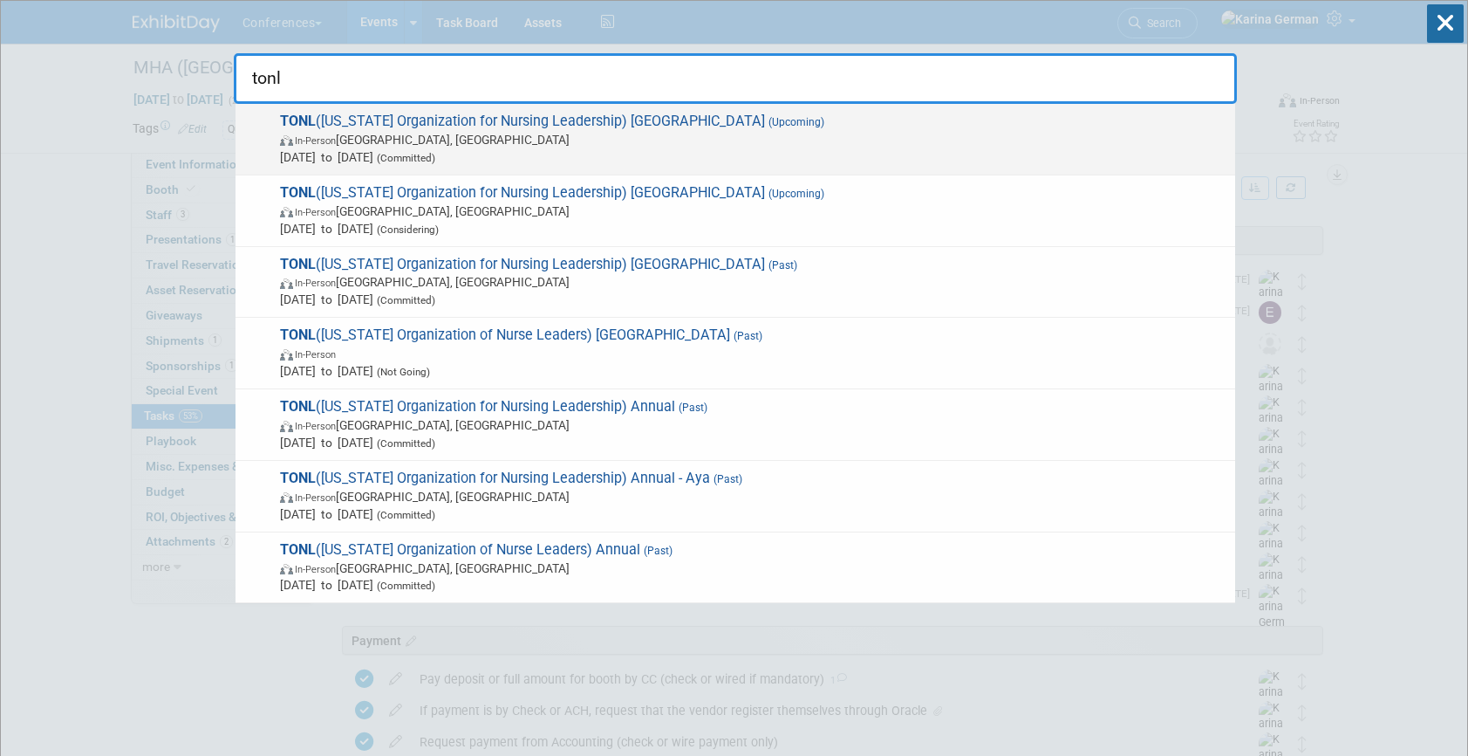
type input "tonl"
click at [667, 148] on span "Sep 25, 2025 to Sep 26, 2025 (Committed)" at bounding box center [753, 156] width 947 height 17
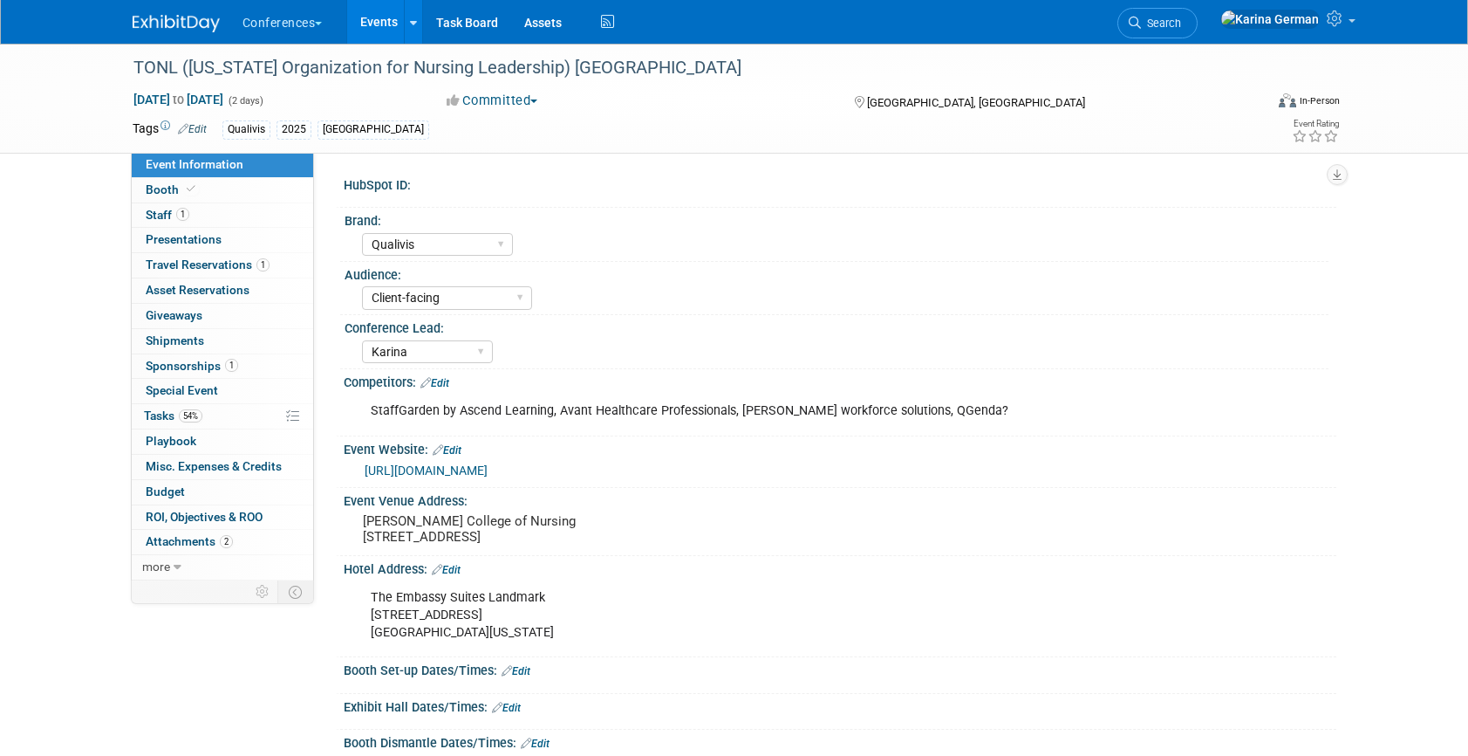
select select "Qualivis"
select select "Client-facing"
select select "Karina"
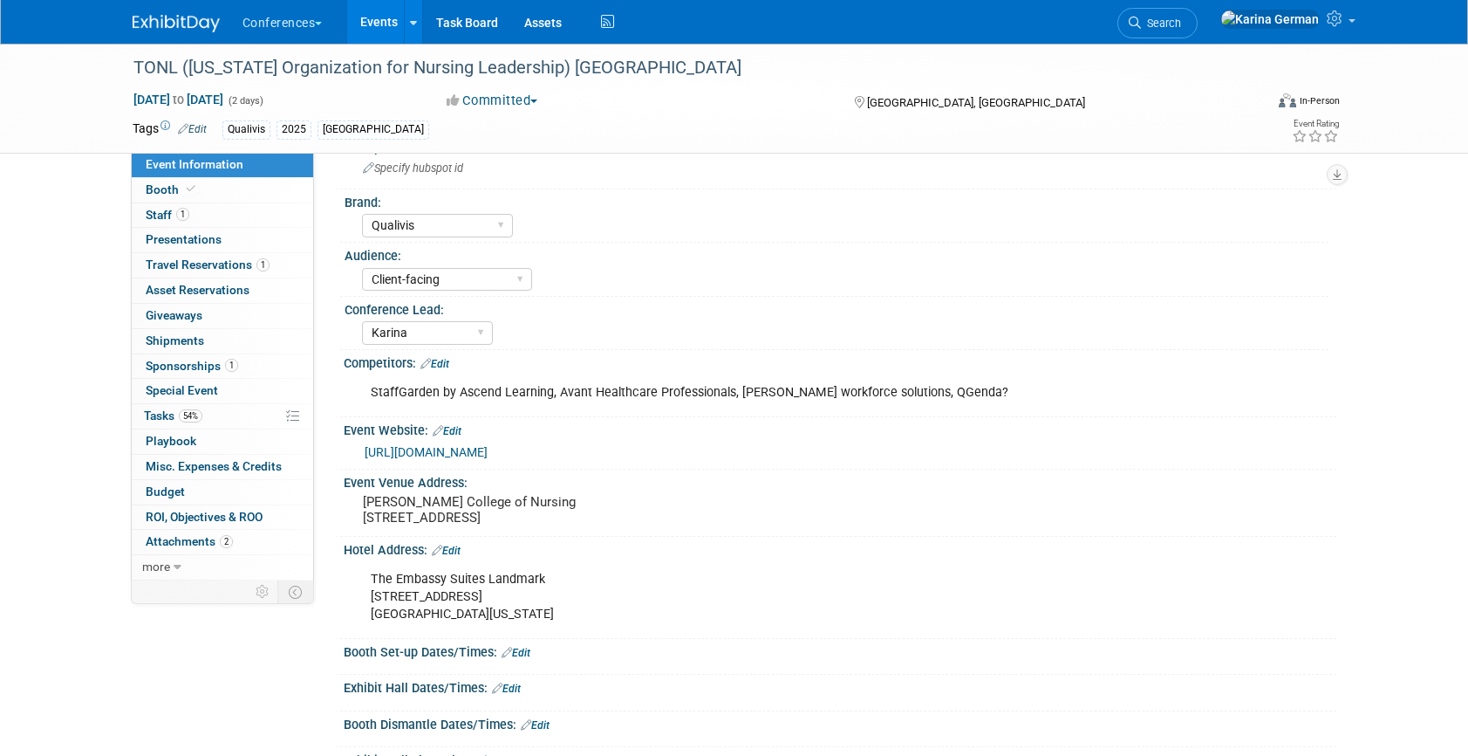
scroll to position [46, 0]
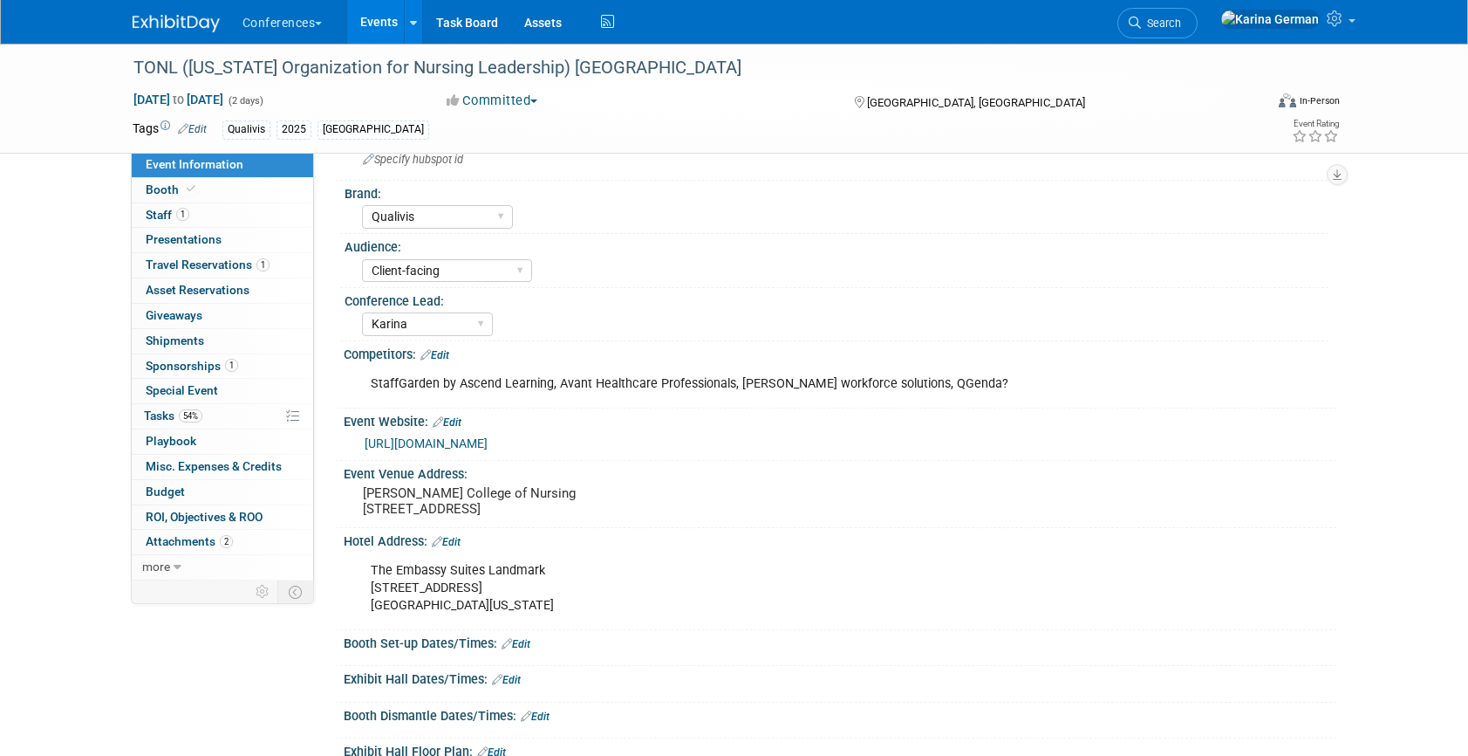
click at [219, 403] on div "Special Event Special Event" at bounding box center [222, 391] width 181 height 25
click at [205, 408] on link "54% Tasks 54%" at bounding box center [222, 416] width 181 height 24
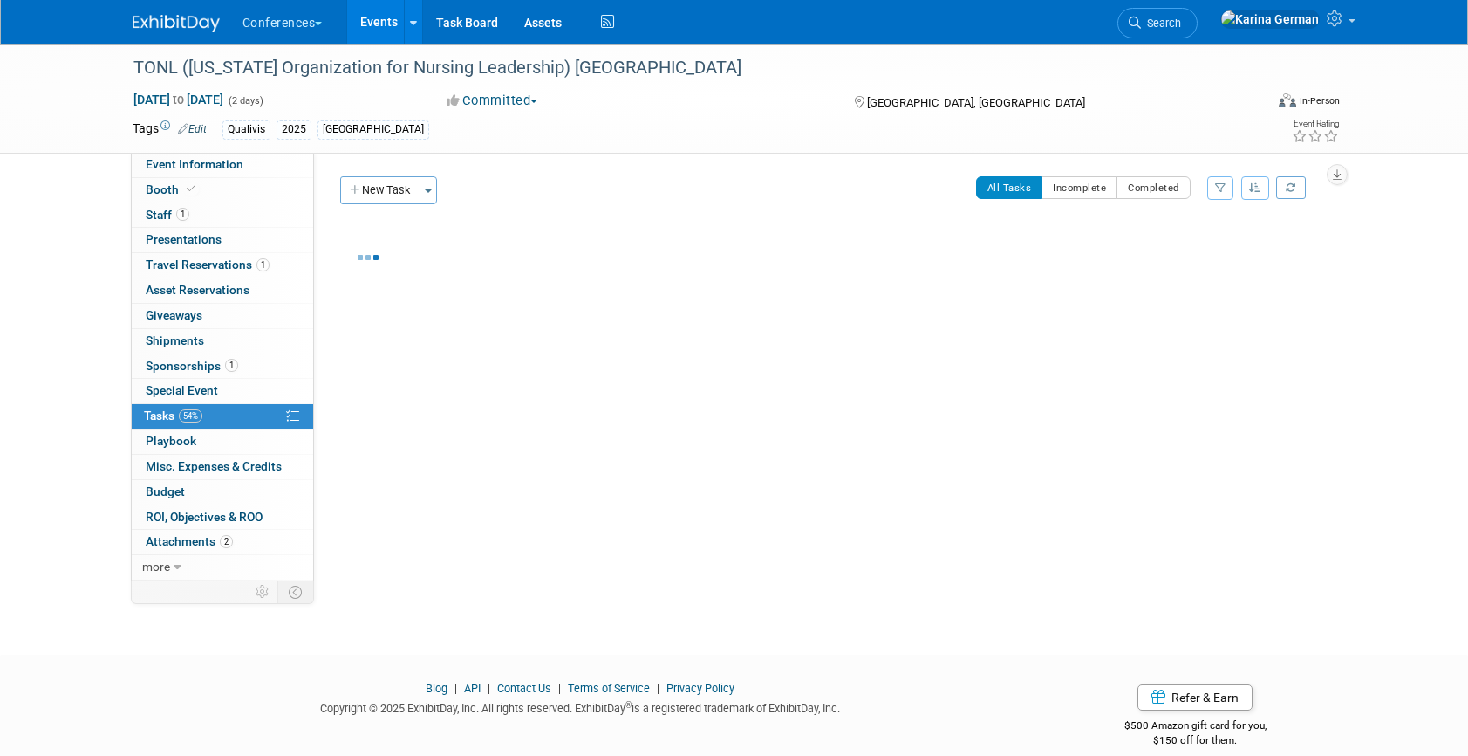
click at [645, 443] on div "HubSpot ID: Specify hubspot id Brand: Aya Bespoke Corporate [PERSON_NAME] DocCa…" at bounding box center [825, 366] width 1022 height 427
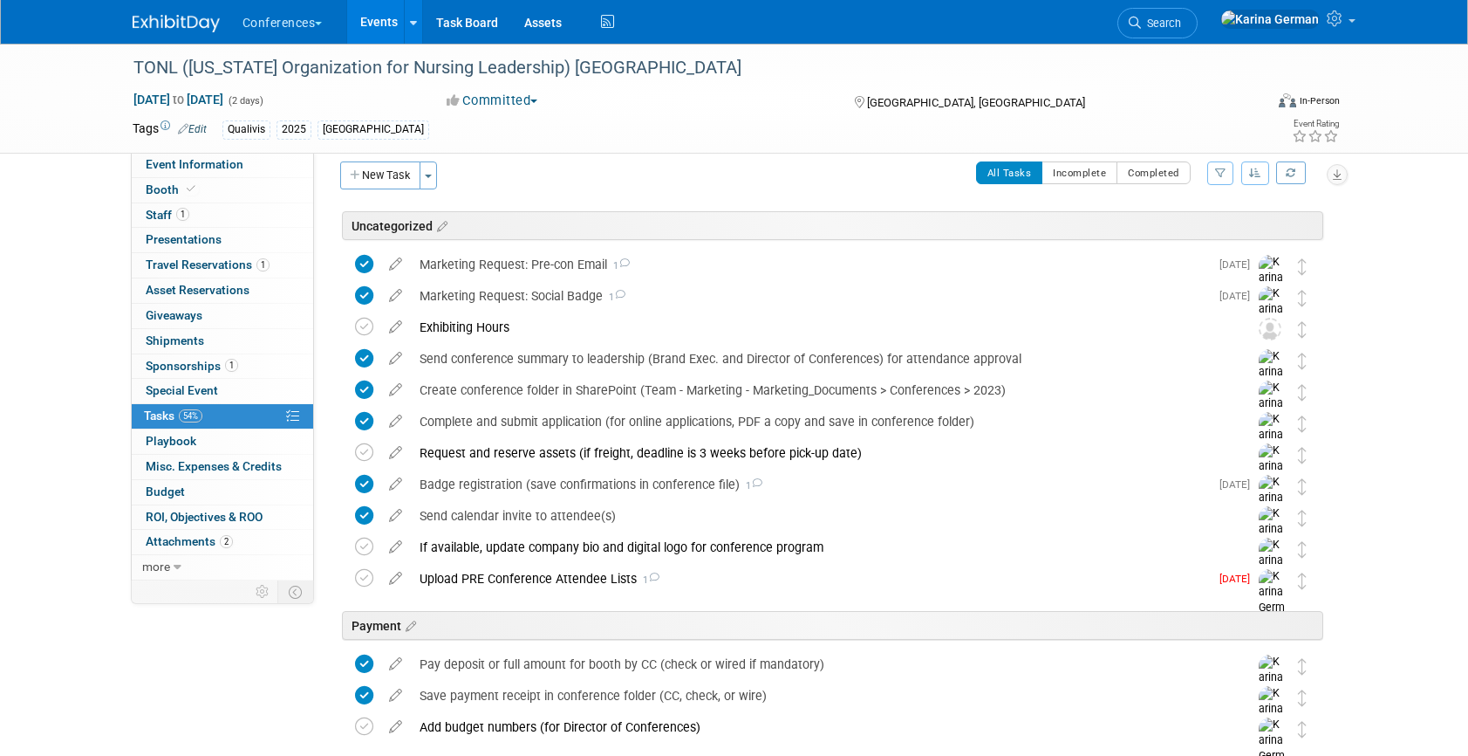
scroll to position [23, 0]
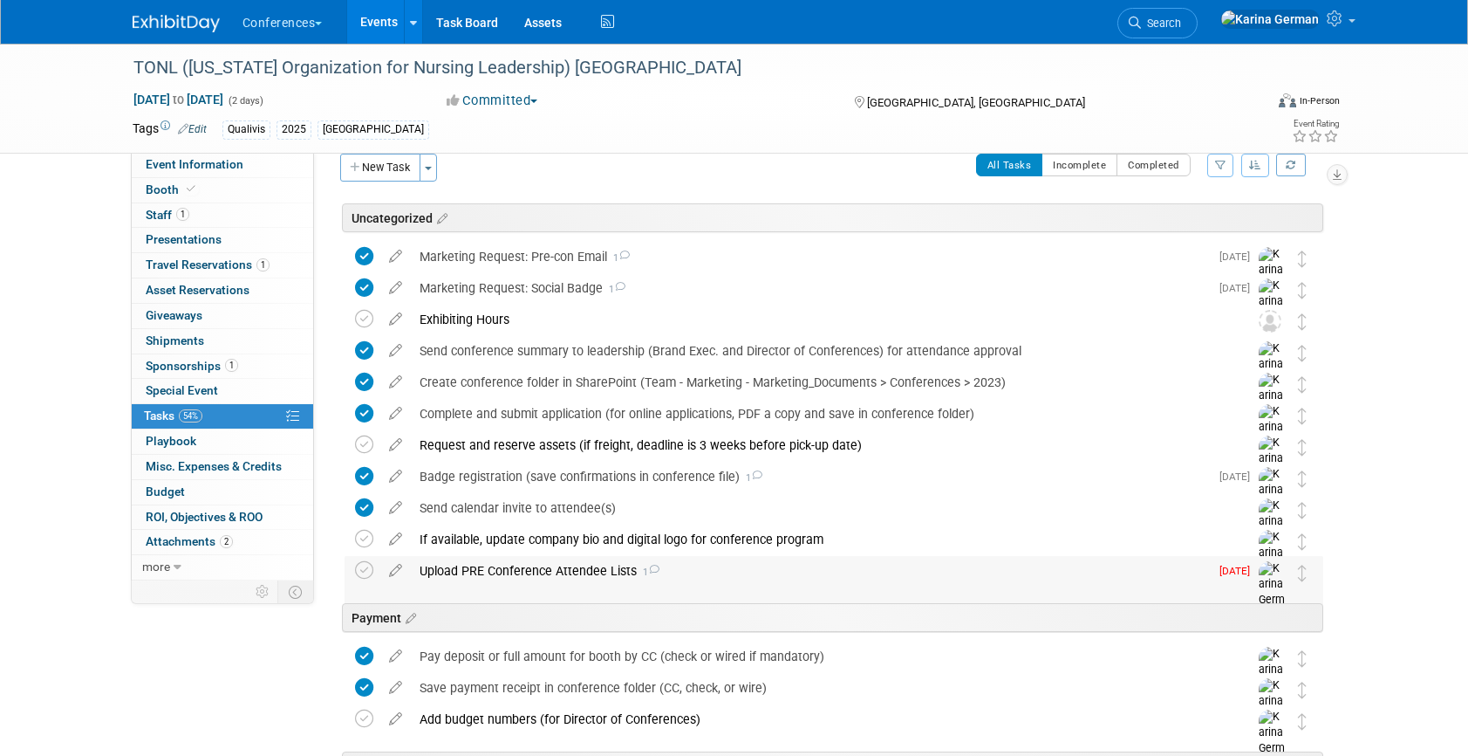
click at [567, 557] on div "Upload PRE Conference Attendee Lists 1" at bounding box center [810, 571] width 798 height 30
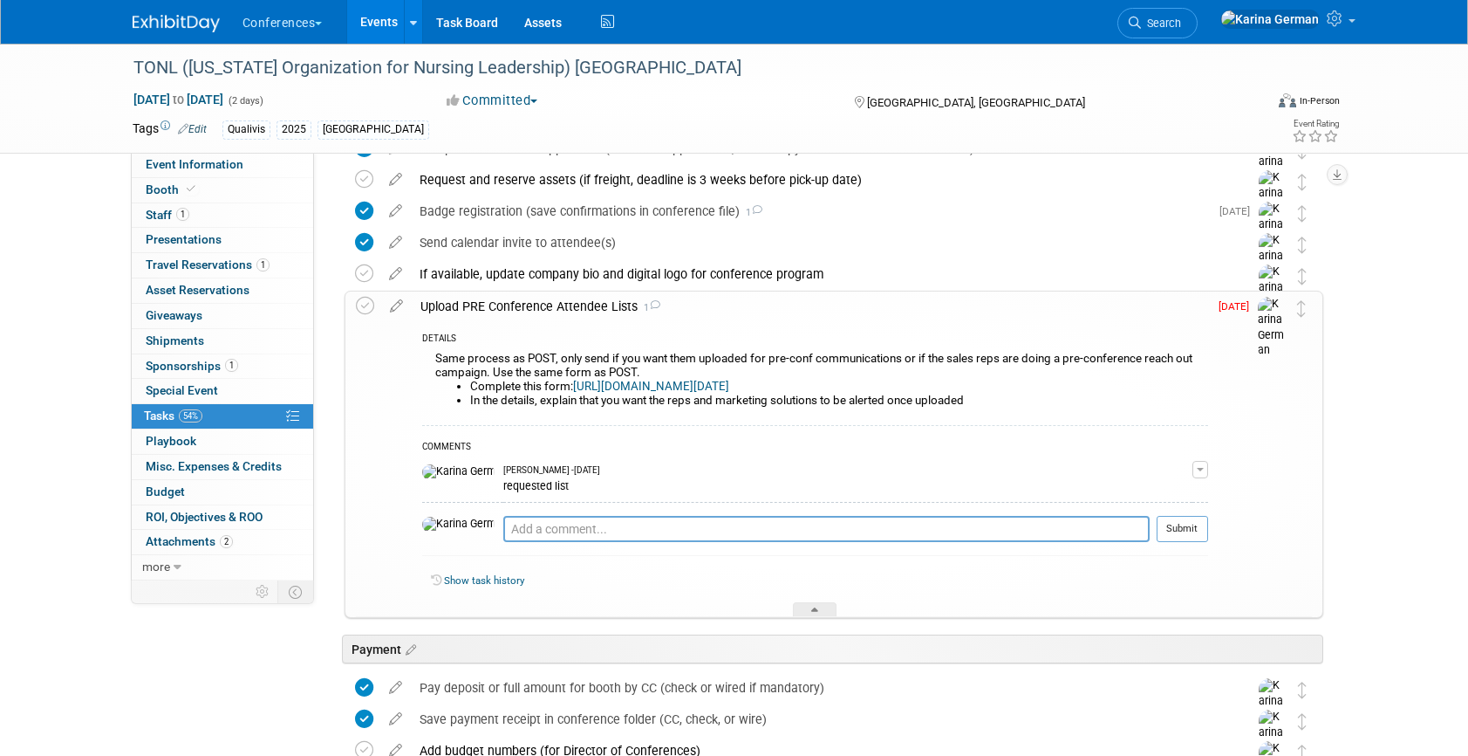
scroll to position [308, 0]
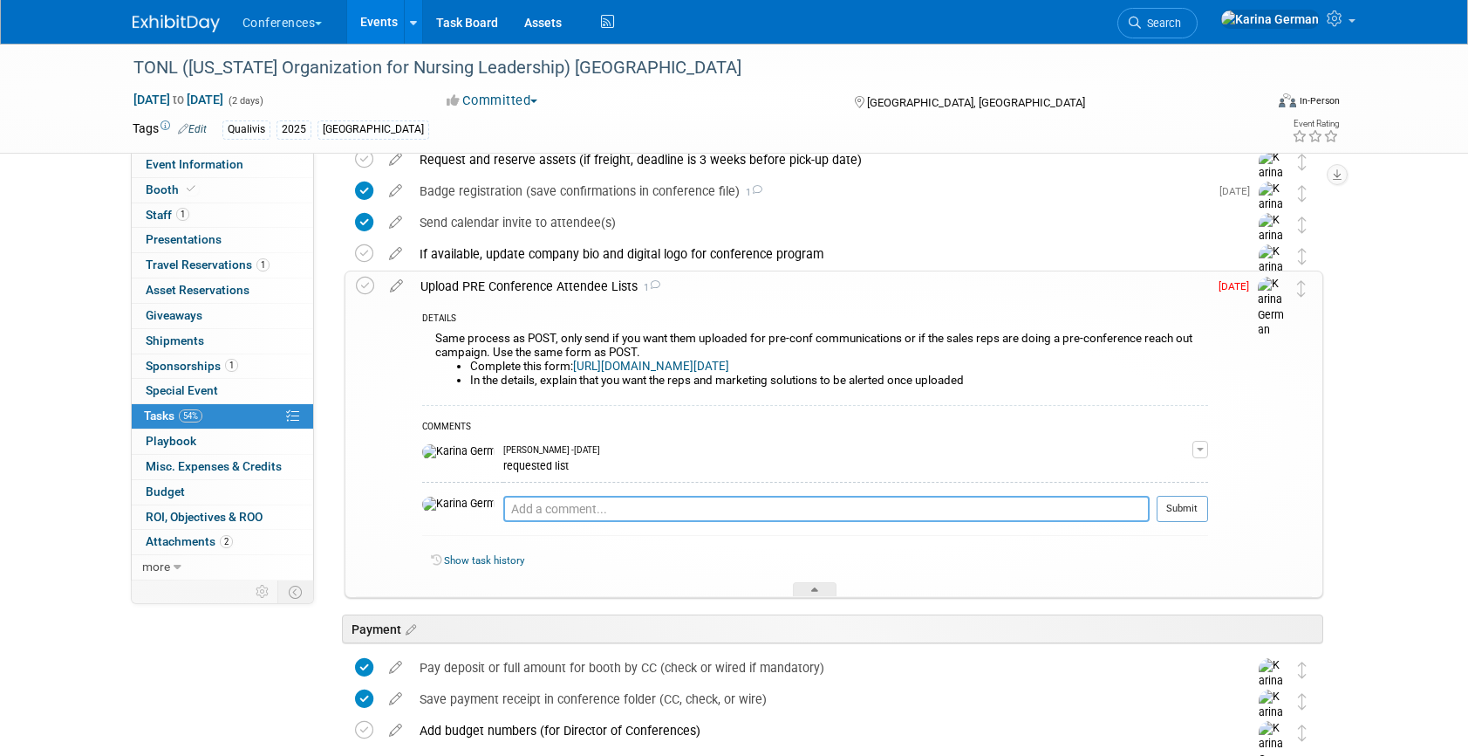
click at [544, 510] on textarea at bounding box center [826, 509] width 646 height 26
type textarea "not receiving until week of"
click at [1200, 527] on div at bounding box center [1182, 528] width 51 height 13
click at [1197, 520] on button "Submit" at bounding box center [1182, 509] width 51 height 26
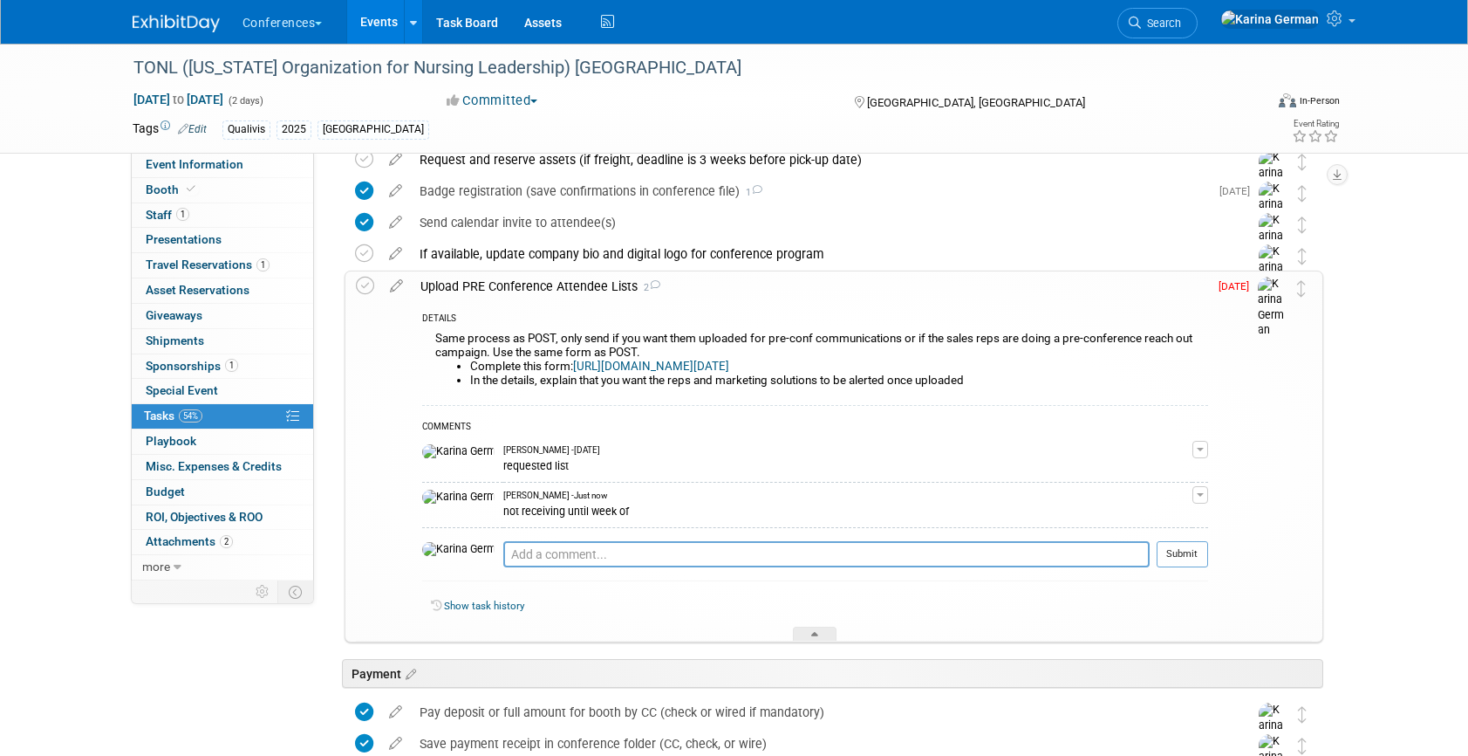
click at [605, 293] on div "Upload PRE Conference Attendee Lists 2" at bounding box center [810, 286] width 797 height 30
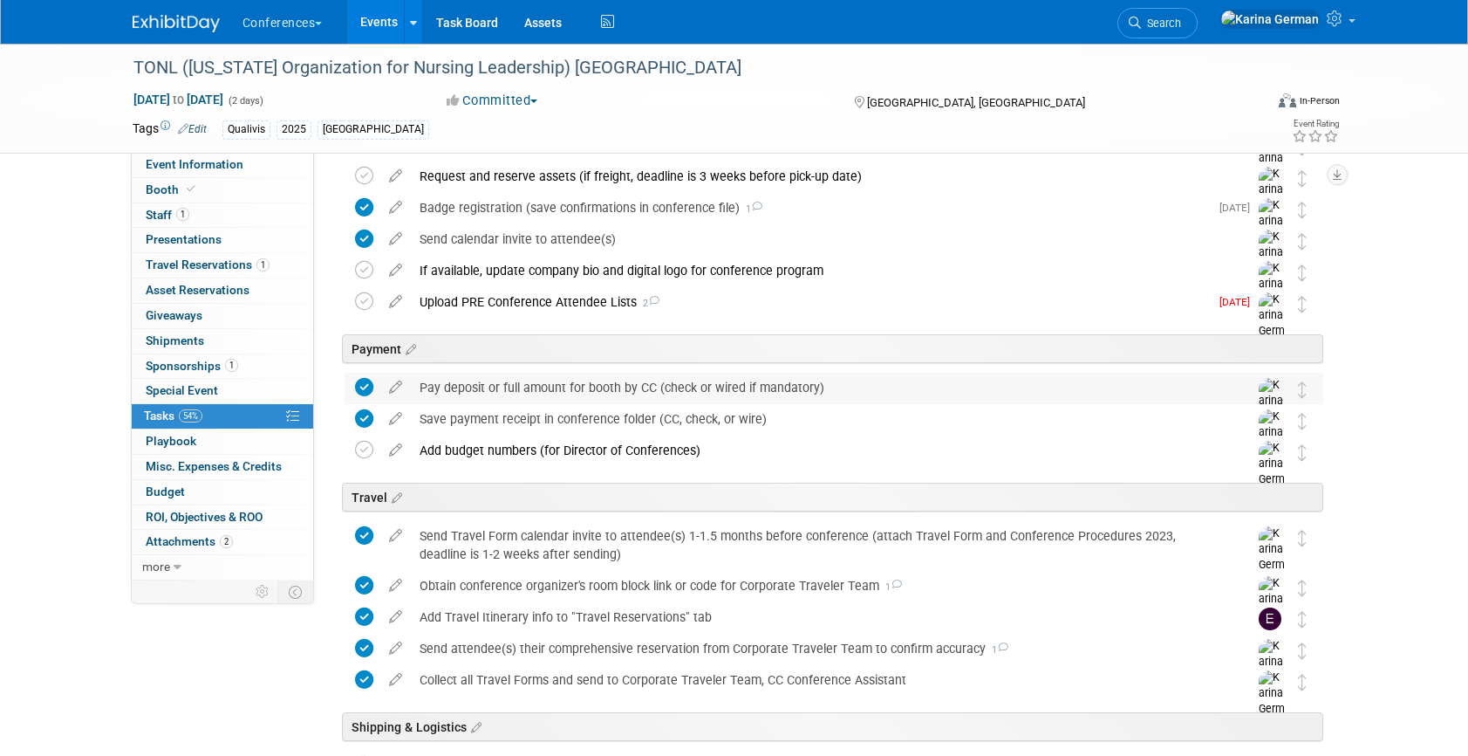
scroll to position [284, 0]
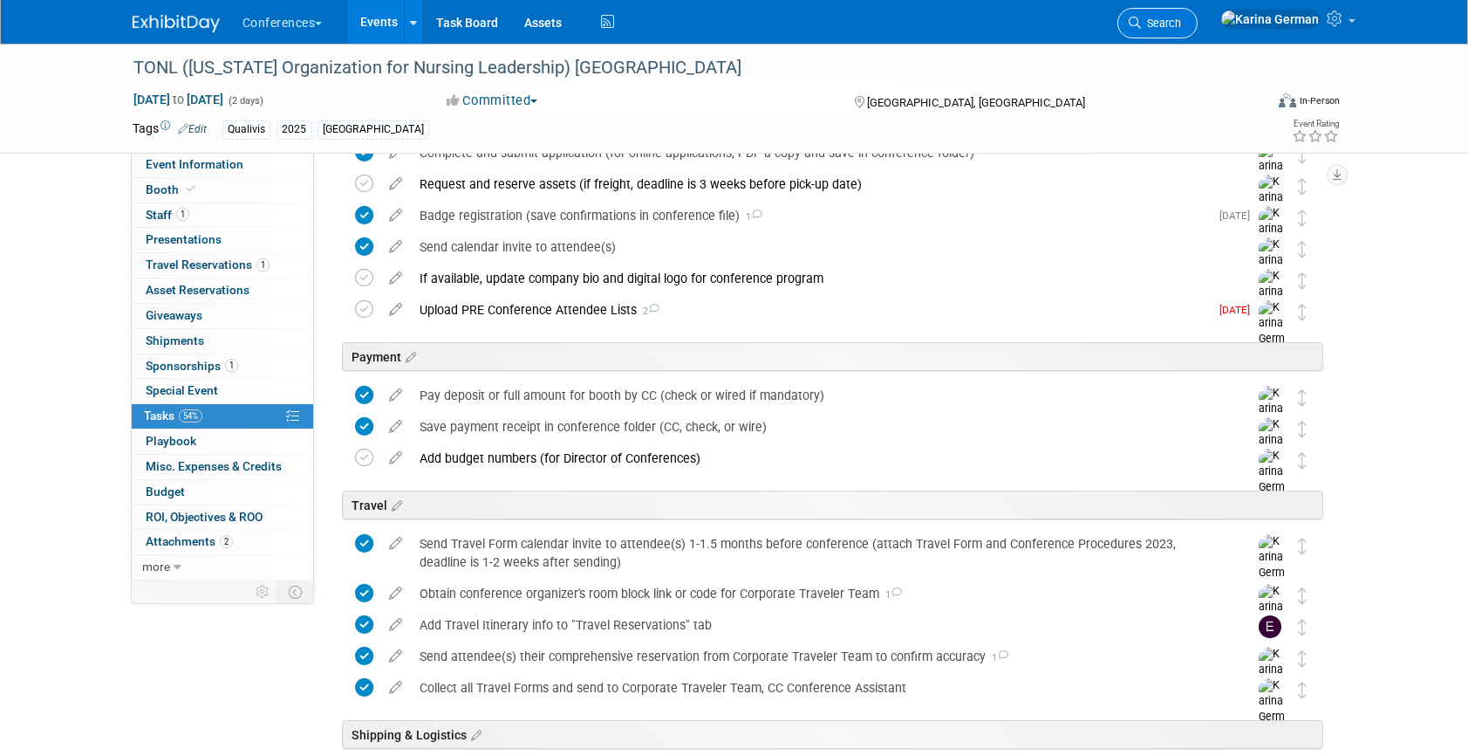
click at [1141, 17] on icon at bounding box center [1135, 23] width 12 height 12
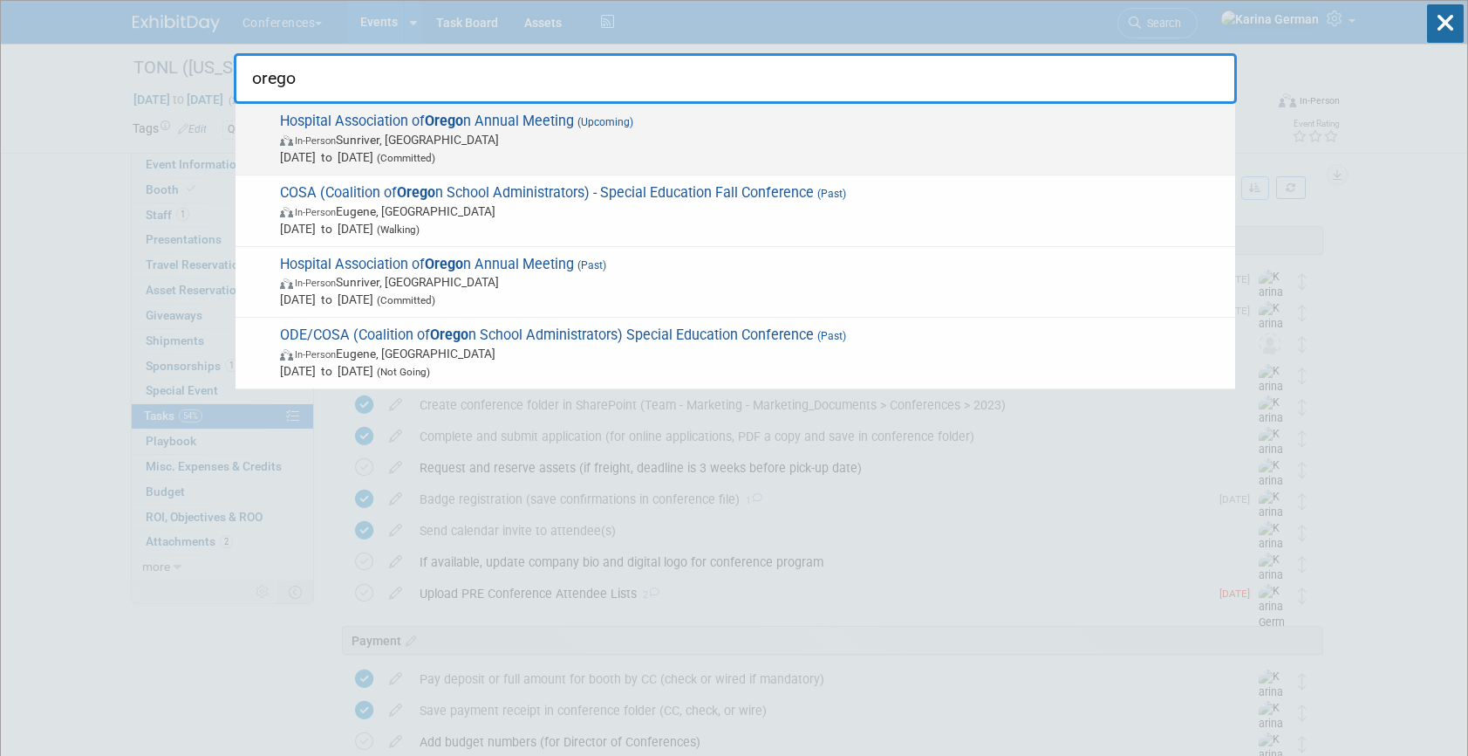
type input "orego"
click at [399, 113] on span "Hospital Association of Orego n Annual Meeting (Upcoming) In-Person Sunriver, O…" at bounding box center [751, 139] width 952 height 53
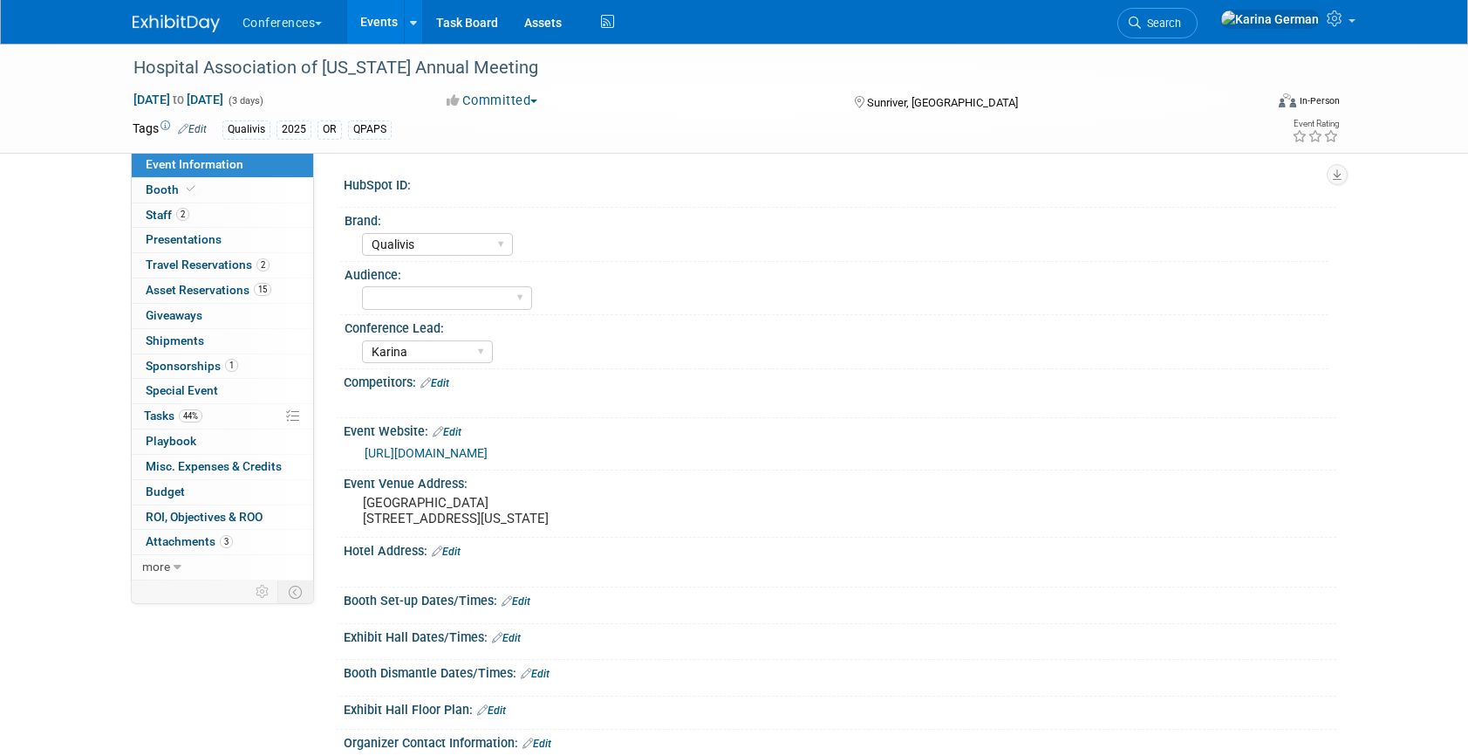
select select "Qualivis"
select select "Karina"
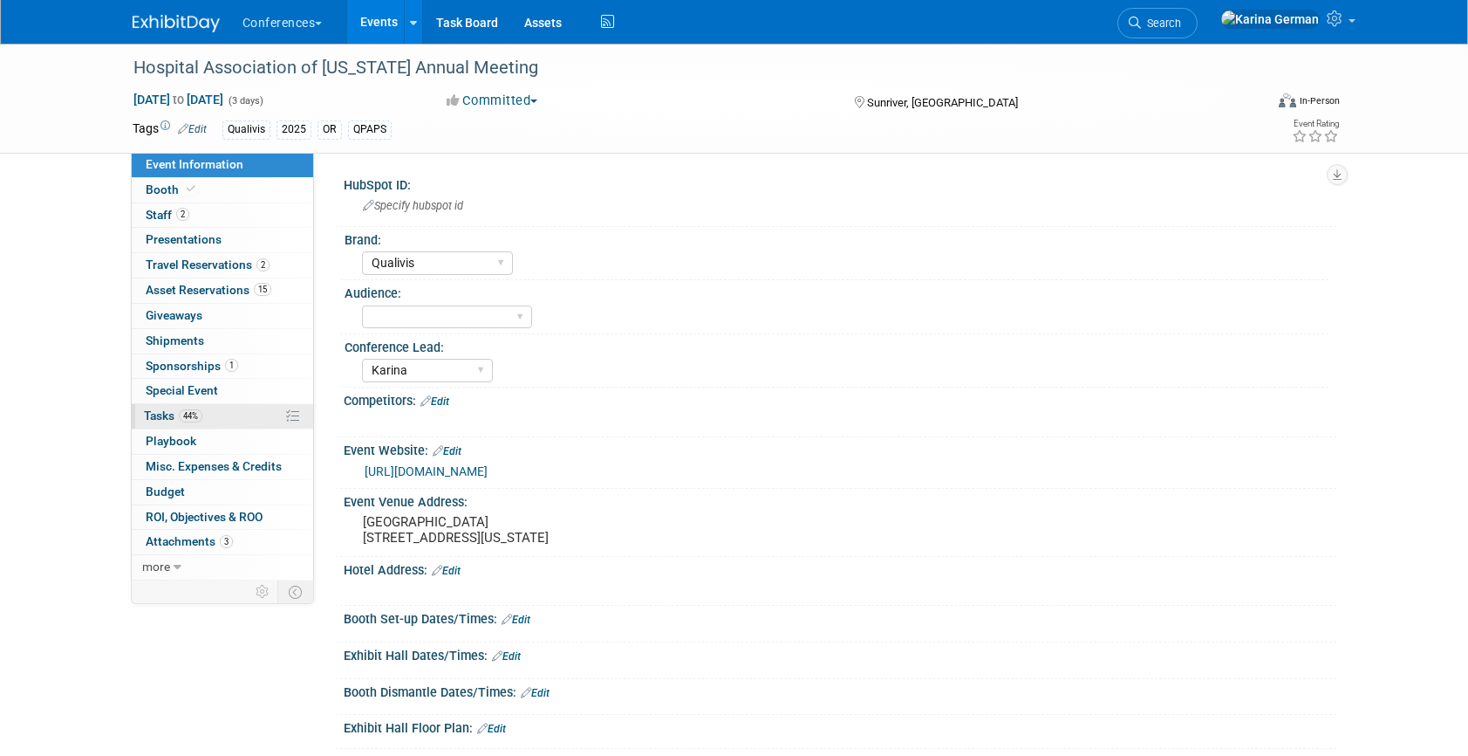
click at [202, 411] on span "44%" at bounding box center [191, 415] width 24 height 13
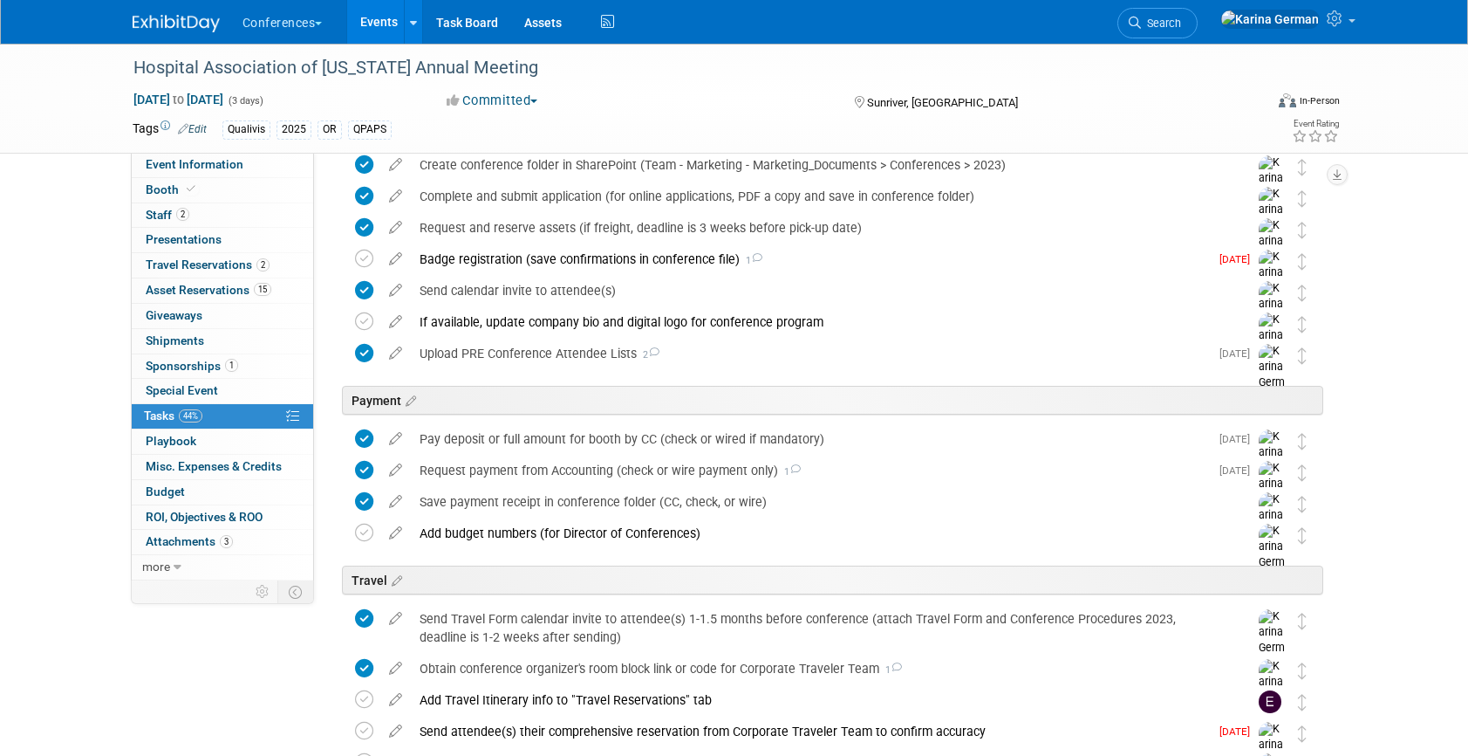
scroll to position [147, 0]
click at [360, 249] on icon at bounding box center [364, 258] width 18 height 18
click at [522, 262] on div "Badge registration (save confirmations in conference file) 1" at bounding box center [810, 258] width 798 height 30
click at [510, 258] on div "Badge registration (save confirmations in conference file) 1" at bounding box center [810, 258] width 798 height 30
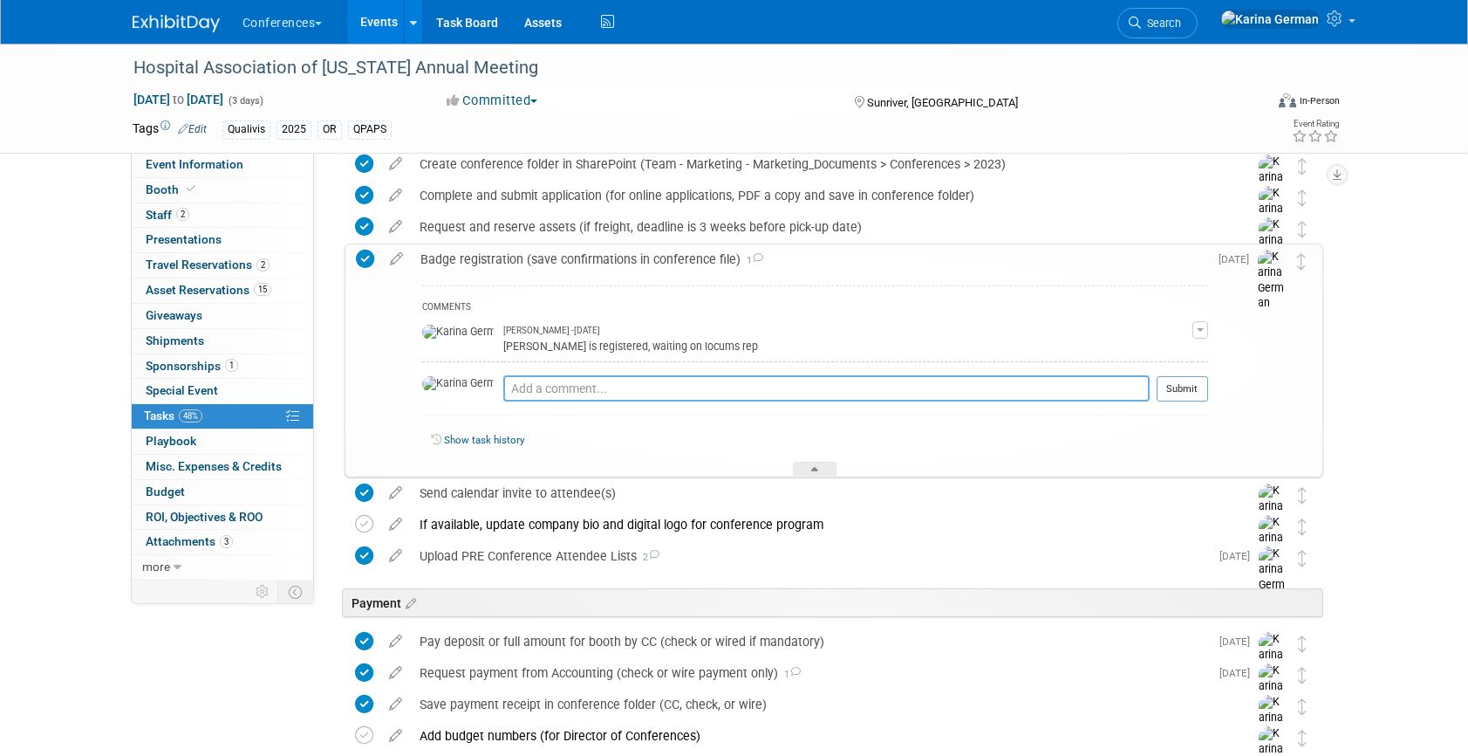
click at [503, 392] on textarea at bounding box center [826, 388] width 646 height 26
type textarea "Bob is registered"
click at [1192, 401] on button "Submit" at bounding box center [1182, 389] width 51 height 26
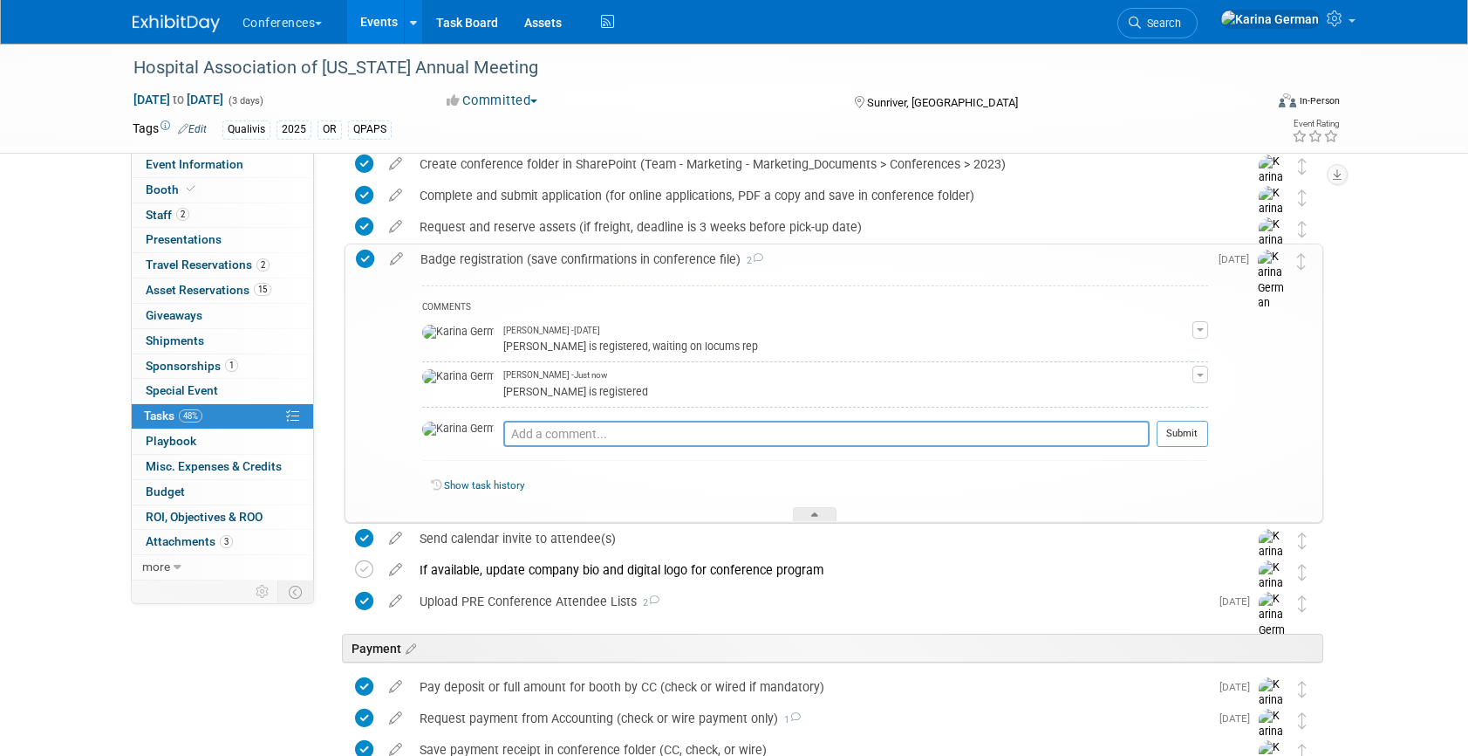
click at [503, 270] on div "Badge registration (save confirmations in conference file) 2" at bounding box center [810, 259] width 797 height 30
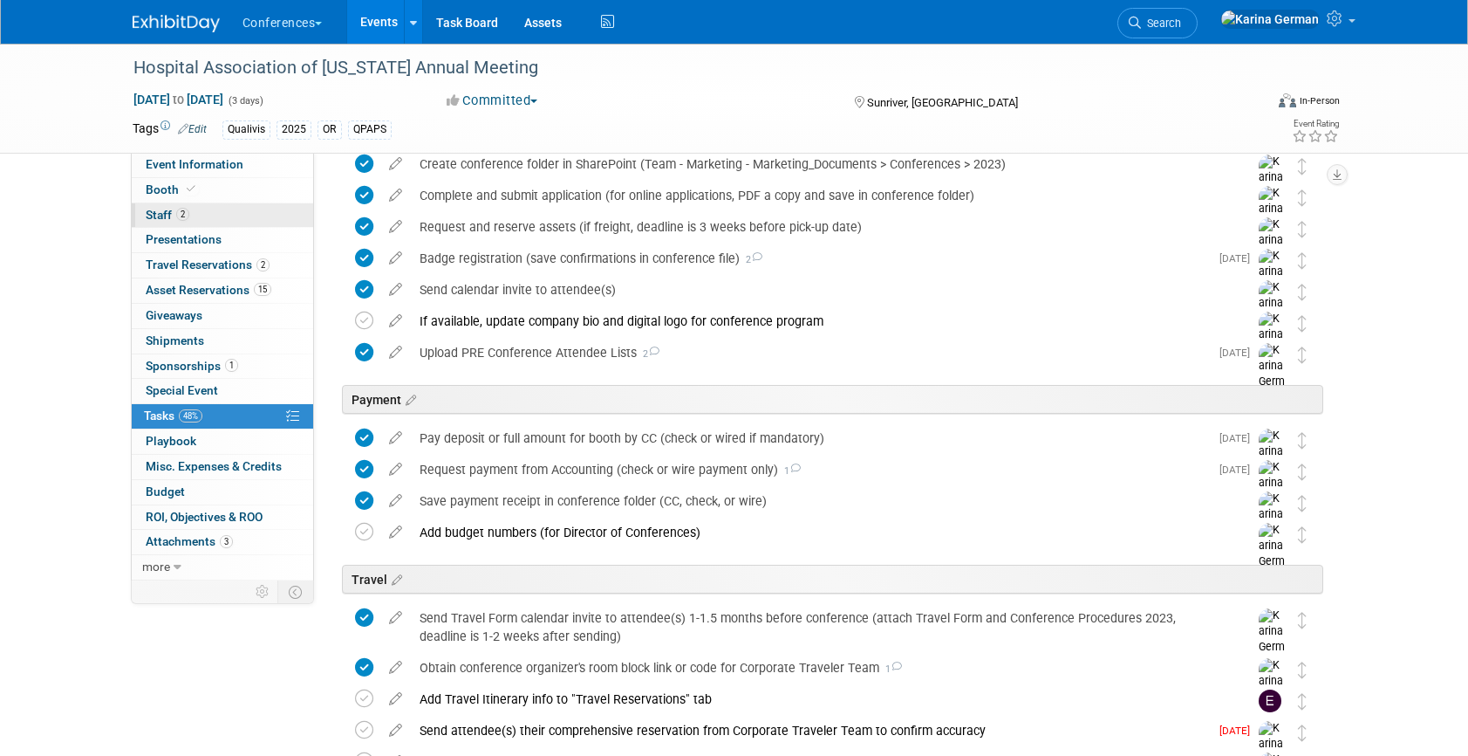
click at [275, 216] on link "2 Staff 2" at bounding box center [222, 215] width 181 height 24
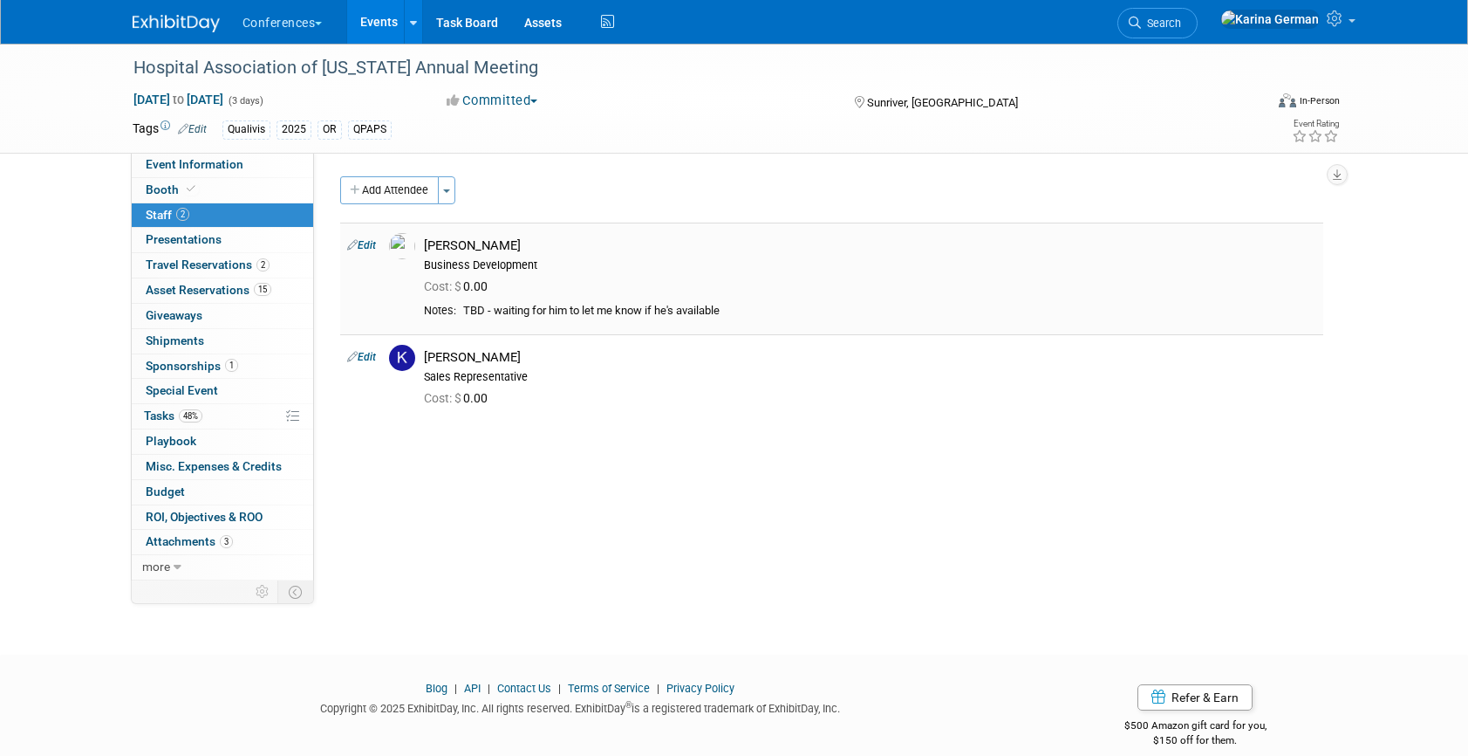
click at [365, 243] on link "Edit" at bounding box center [361, 245] width 29 height 12
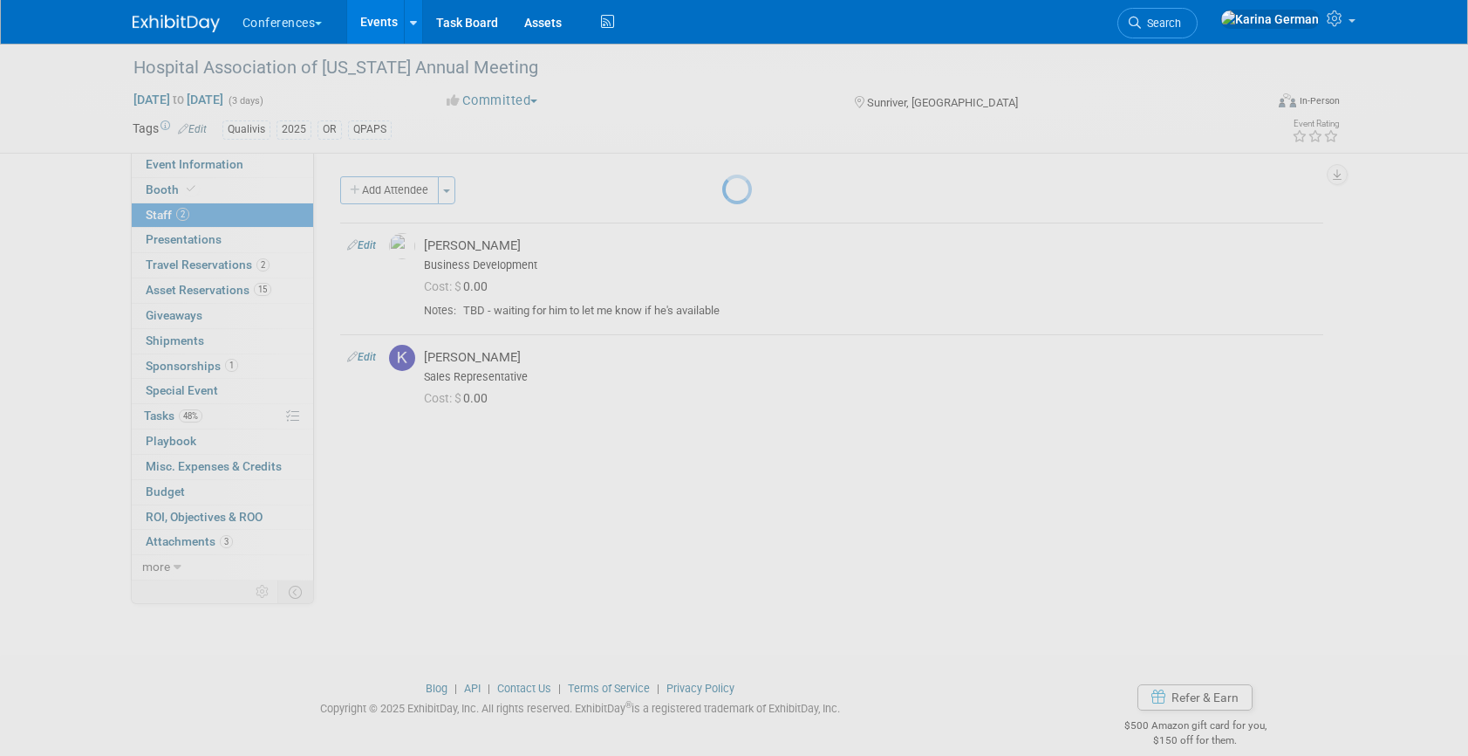
select select "7eb16d91-c17d-423a-83bf-b02cb0e63672"
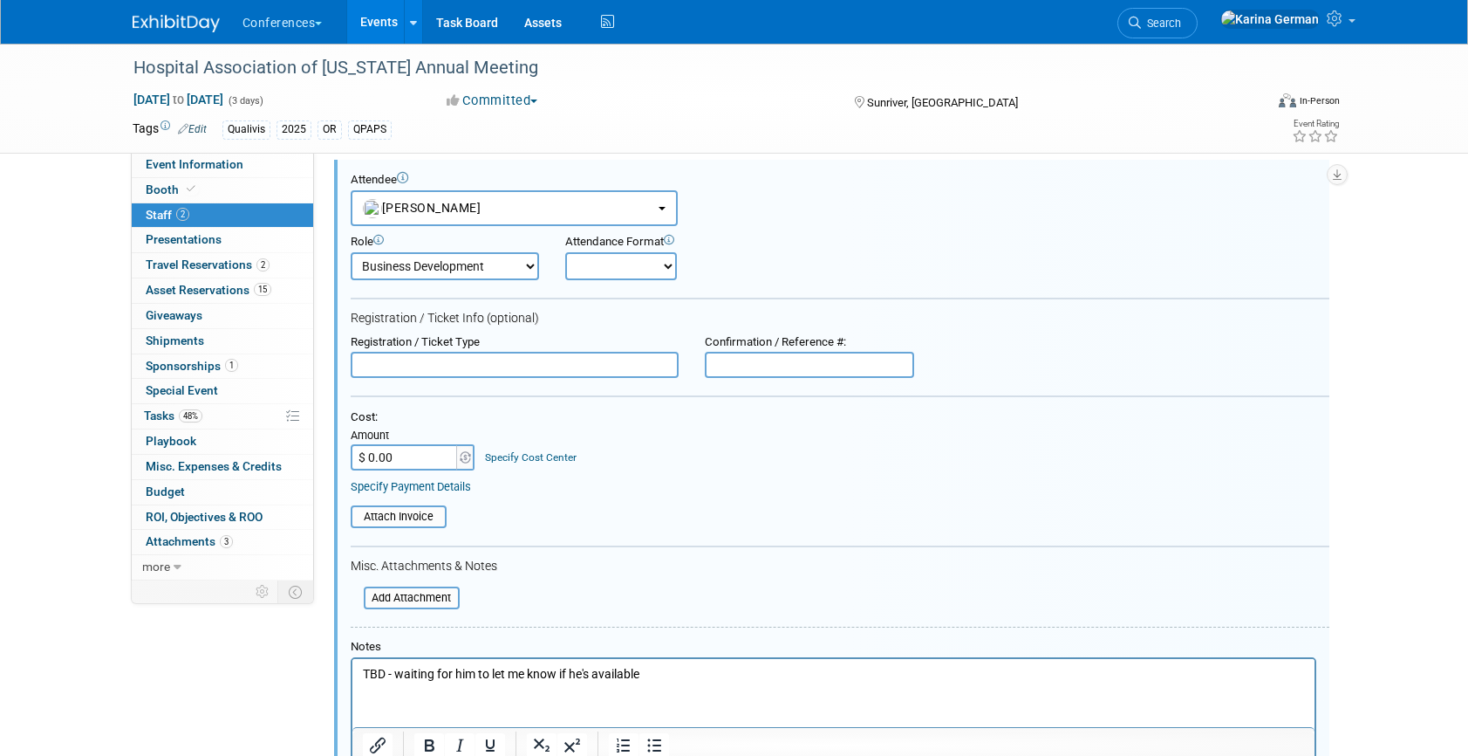
scroll to position [73, 0]
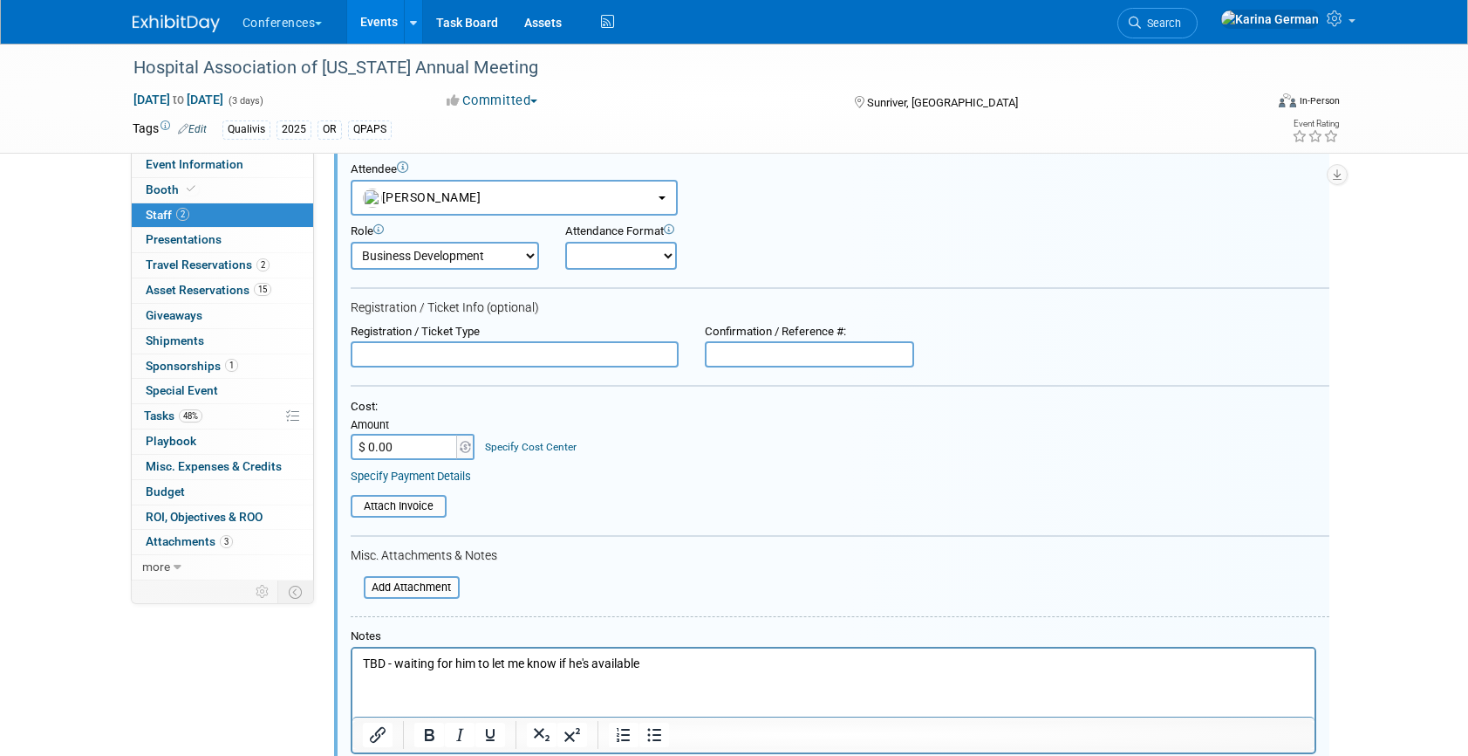
click at [602, 667] on p "TBD - waiting for him to let me know if he's available" at bounding box center [833, 663] width 942 height 17
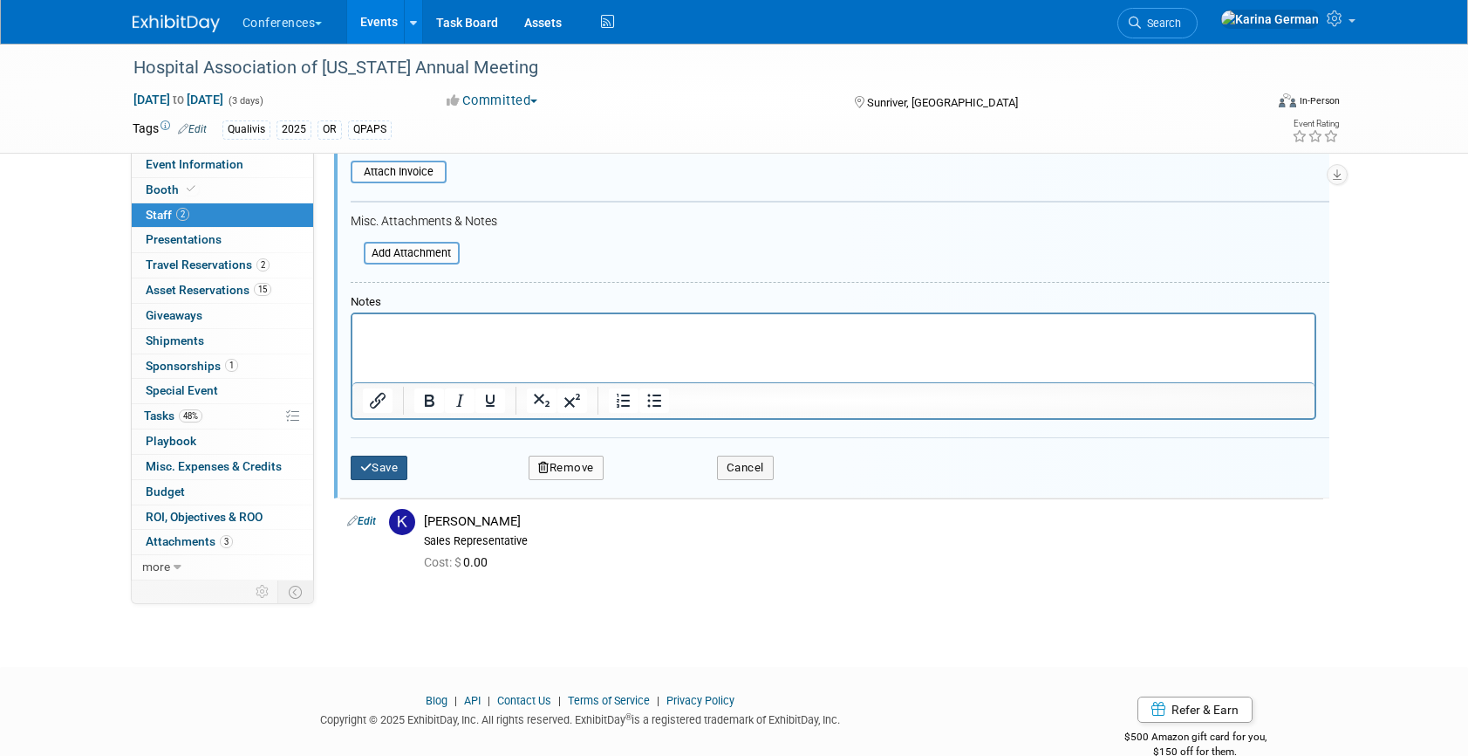
click at [390, 468] on button "Save" at bounding box center [380, 467] width 58 height 24
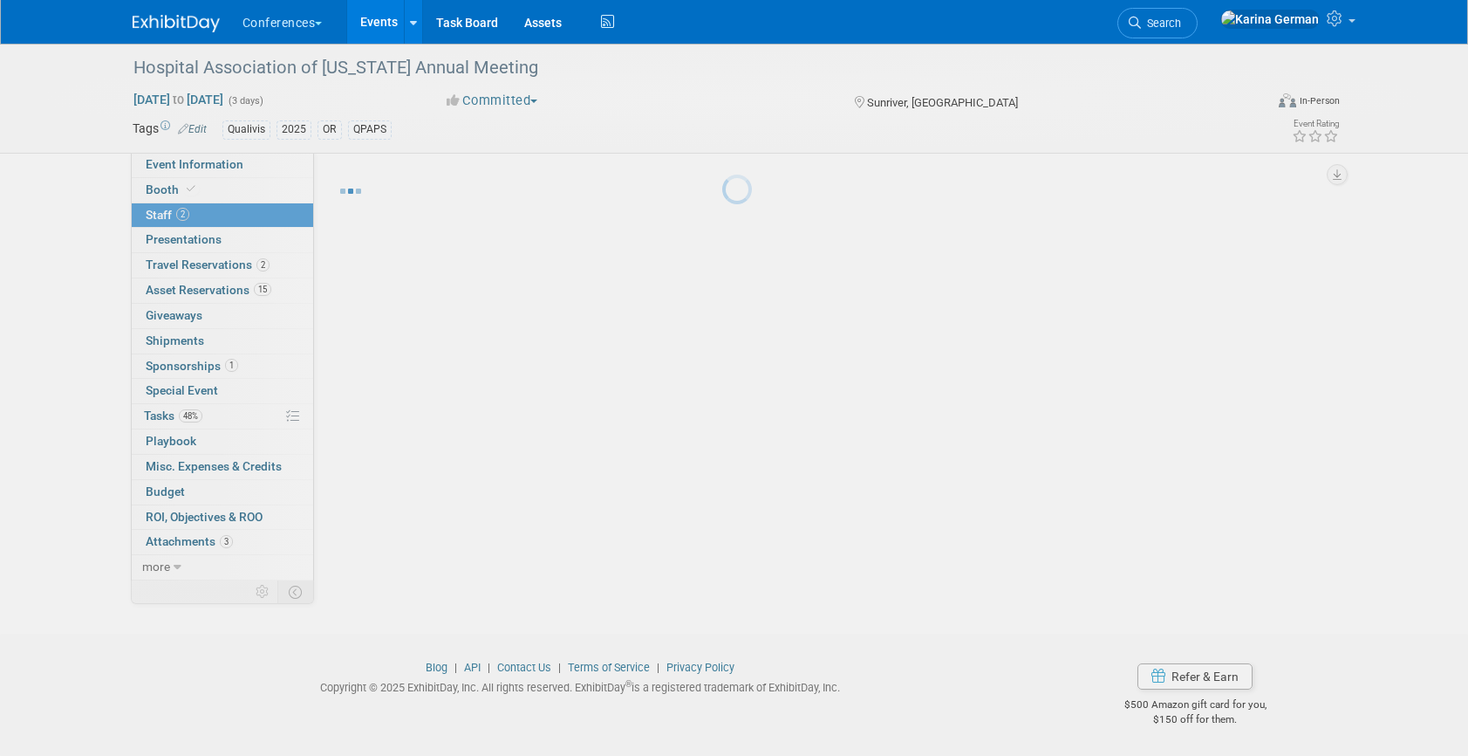
scroll to position [0, 0]
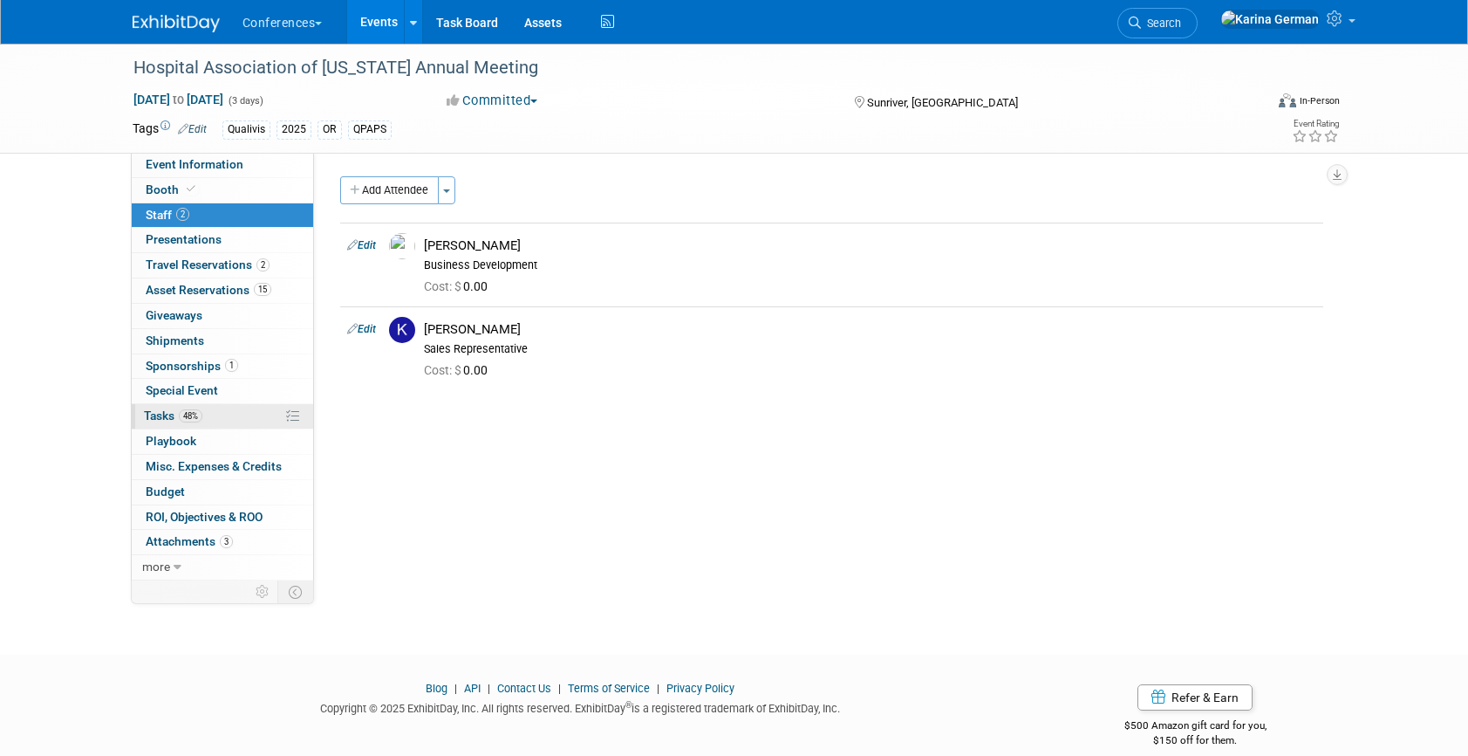
click at [216, 413] on link "48% Tasks 48%" at bounding box center [222, 416] width 181 height 24
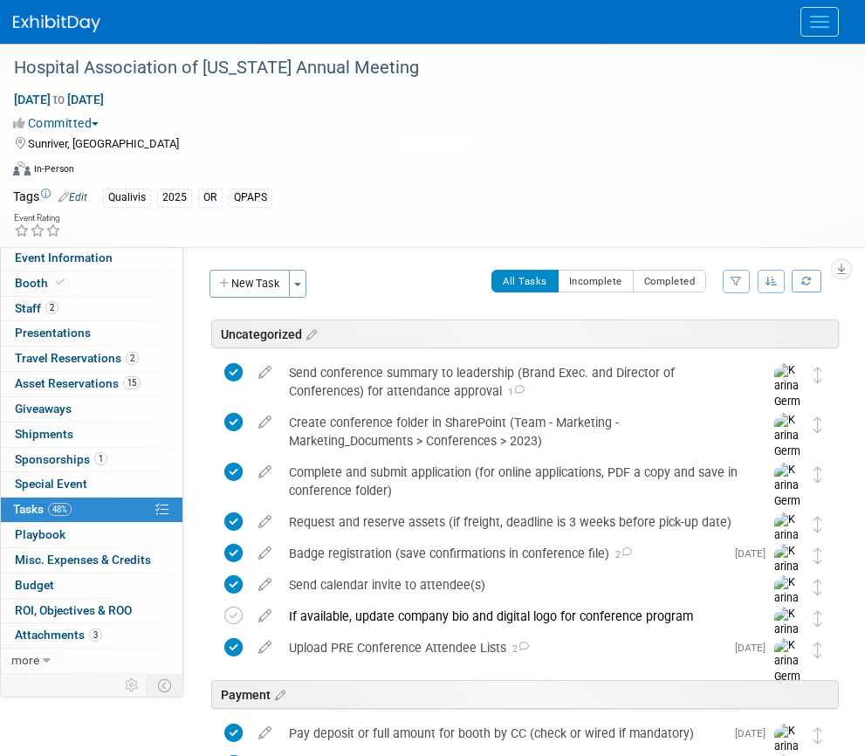
click at [828, 28] on button "Menu" at bounding box center [819, 22] width 38 height 30
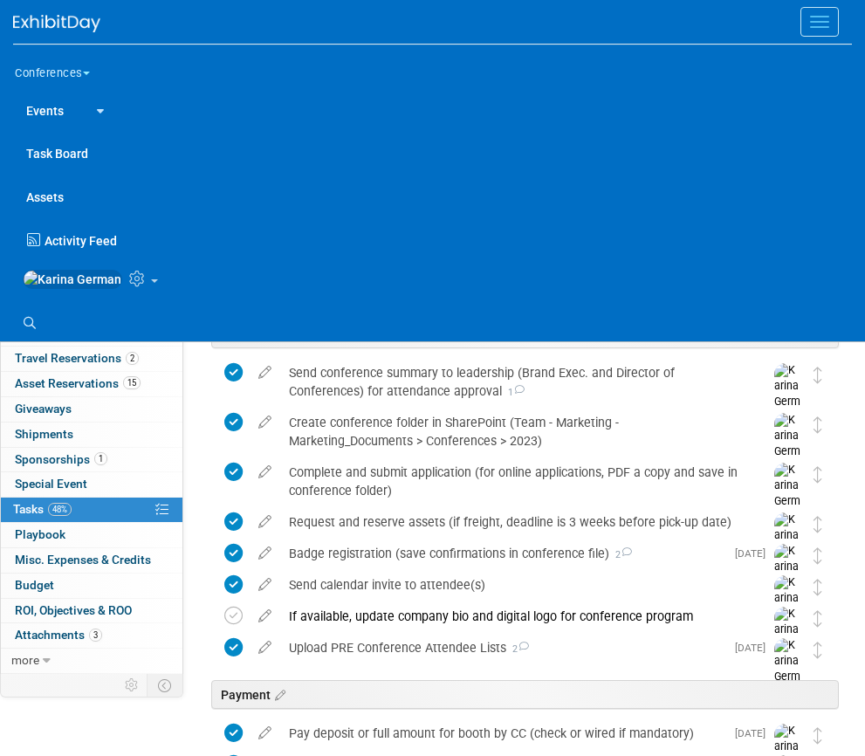
drag, startPoint x: 191, startPoint y: 362, endPoint x: 56, endPoint y: 325, distance: 140.1
click at [58, 325] on body "Conferences Explore: My Workspaces 2 Go to Workspace: Conferences Marketing Req…" at bounding box center [432, 378] width 865 height 756
click at [30, 329] on icon at bounding box center [30, 323] width 12 height 12
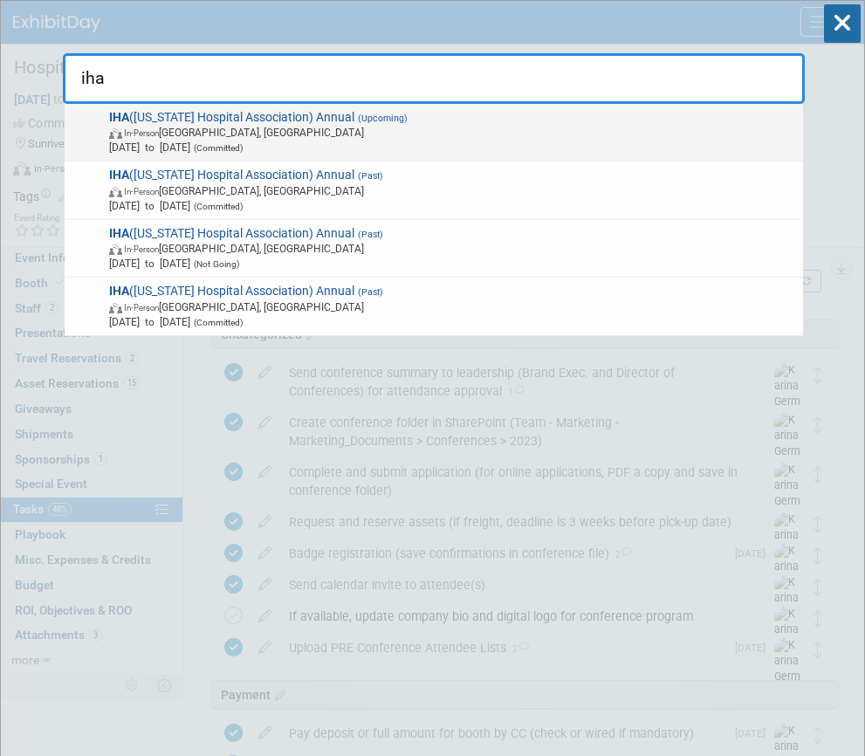
type input "iha"
click at [245, 129] on span "In-Person Sun Valley, ID" at bounding box center [452, 132] width 687 height 15
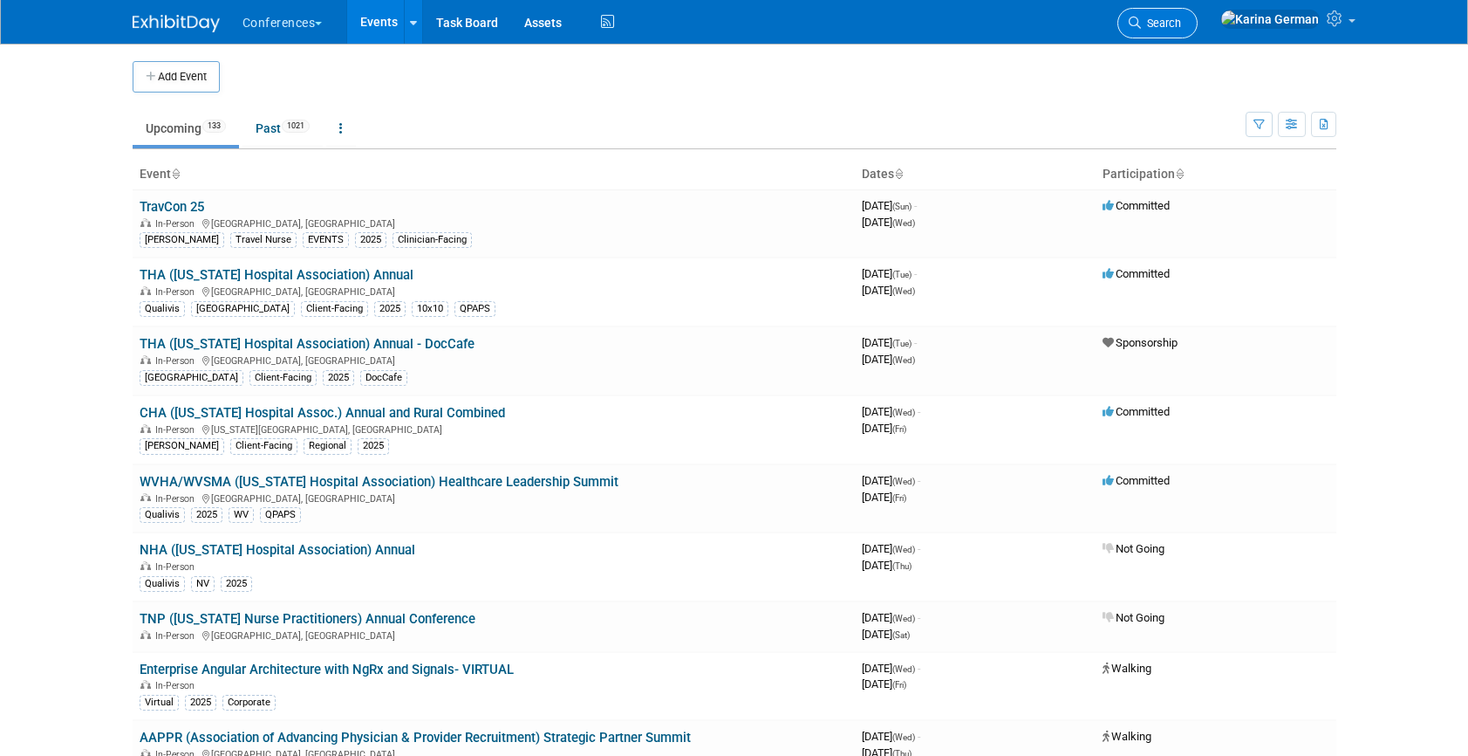
click at [1181, 26] on span "Search" at bounding box center [1161, 23] width 40 height 13
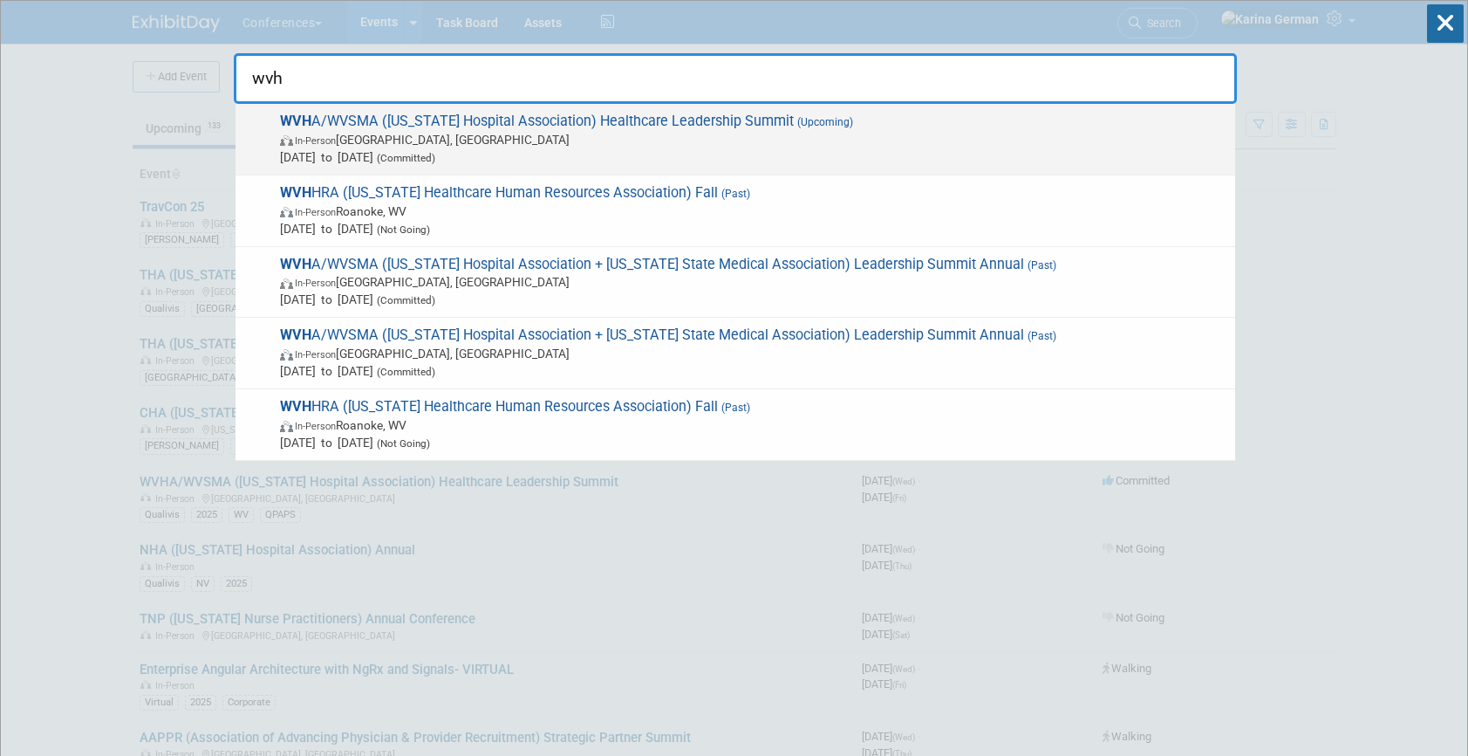
type input "wvh"
click at [561, 149] on span "Sep 24, 2025 to Sep 26, 2025 (Committed)" at bounding box center [753, 156] width 947 height 17
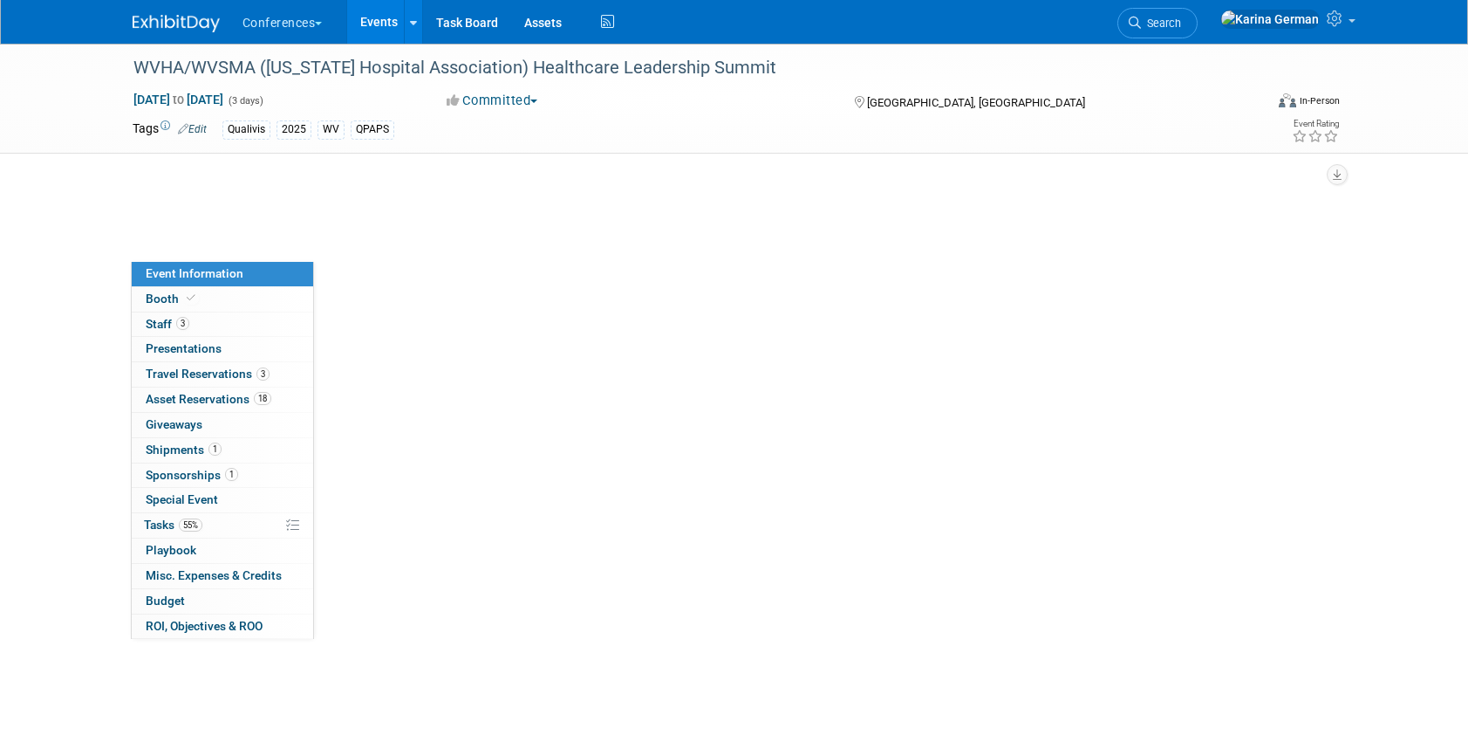
select select "Qualivis"
select select "Client-facing"
select select "Karina"
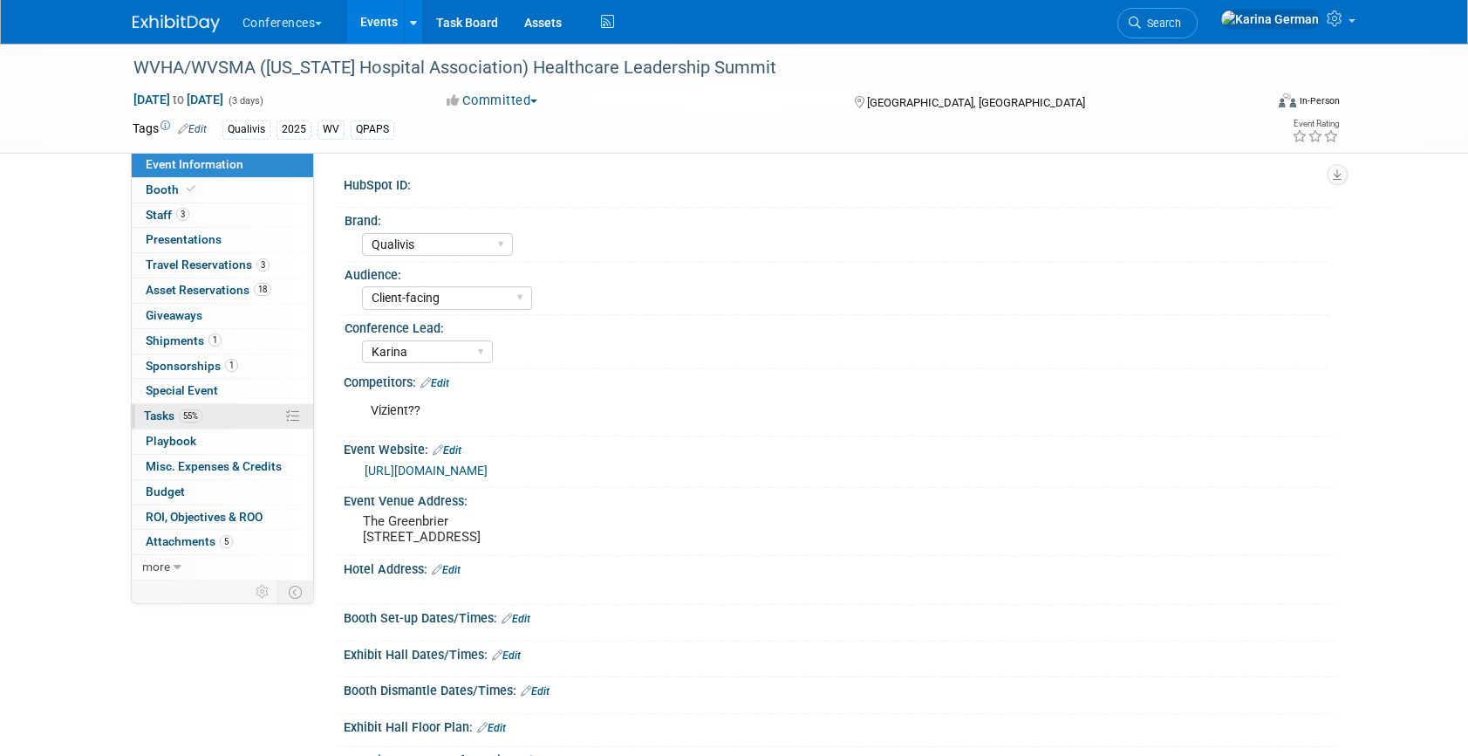
click at [213, 415] on link "55% Tasks 55%" at bounding box center [222, 416] width 181 height 24
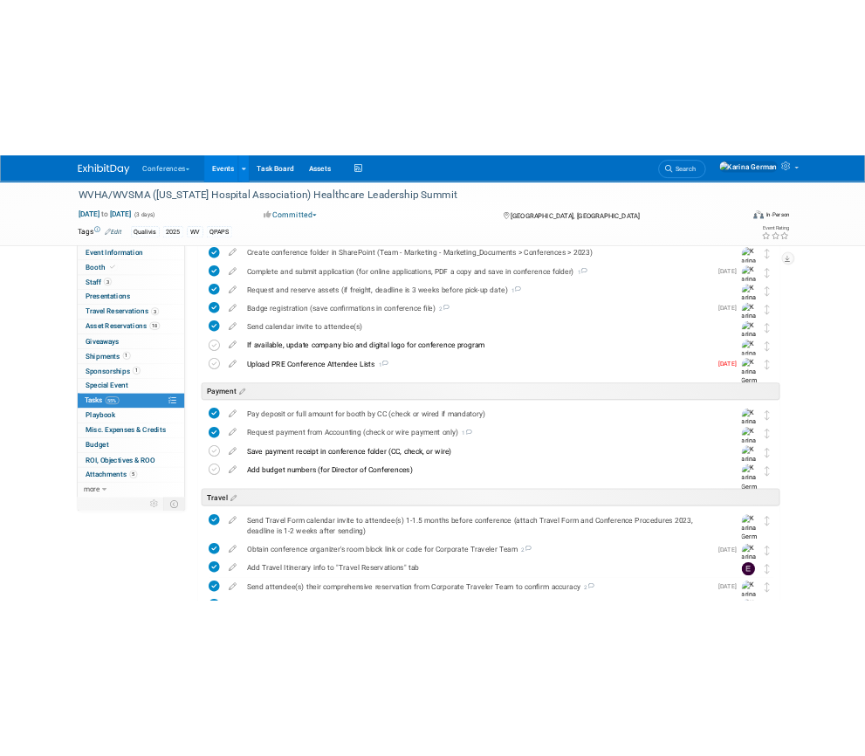
scroll to position [320, 0]
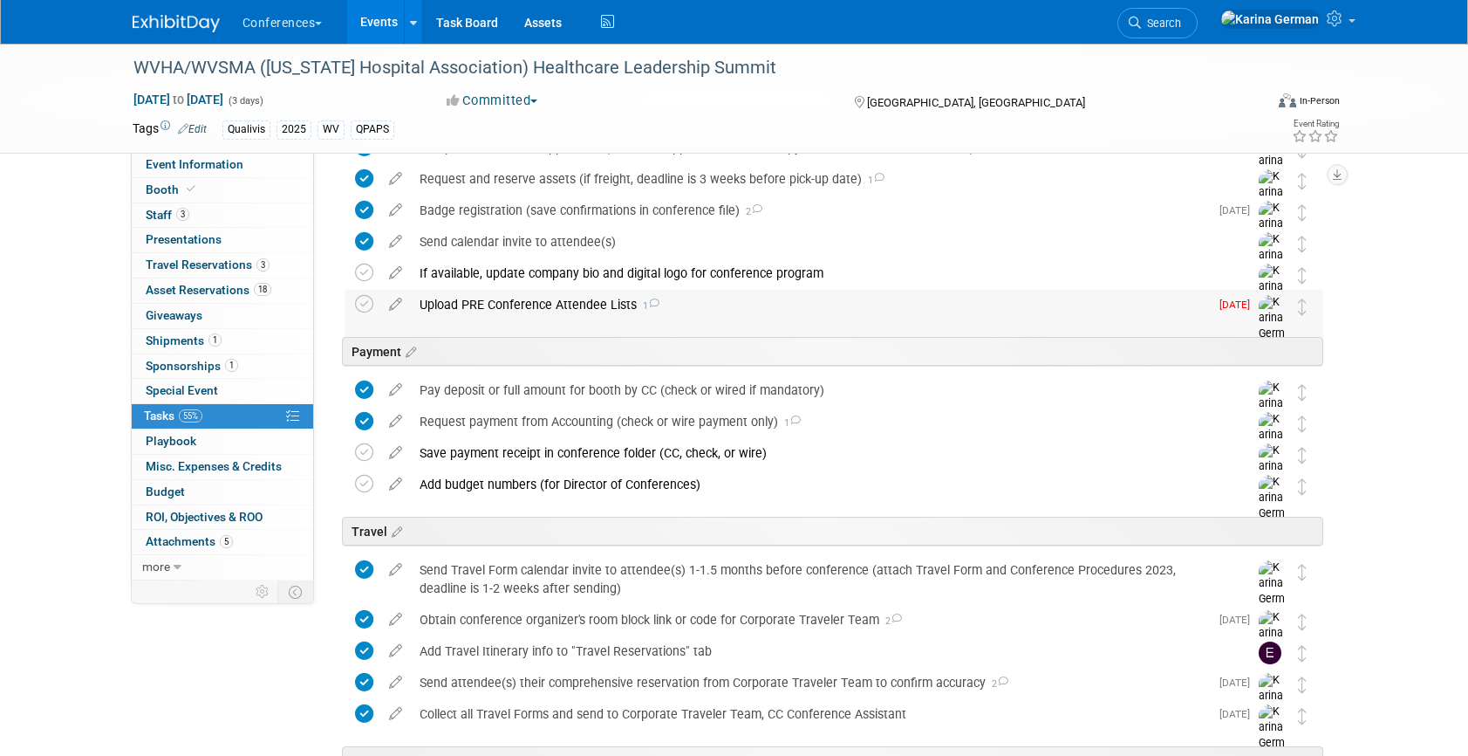
click at [531, 317] on div "Upload PRE Conference Attendee Lists 1" at bounding box center [810, 305] width 798 height 30
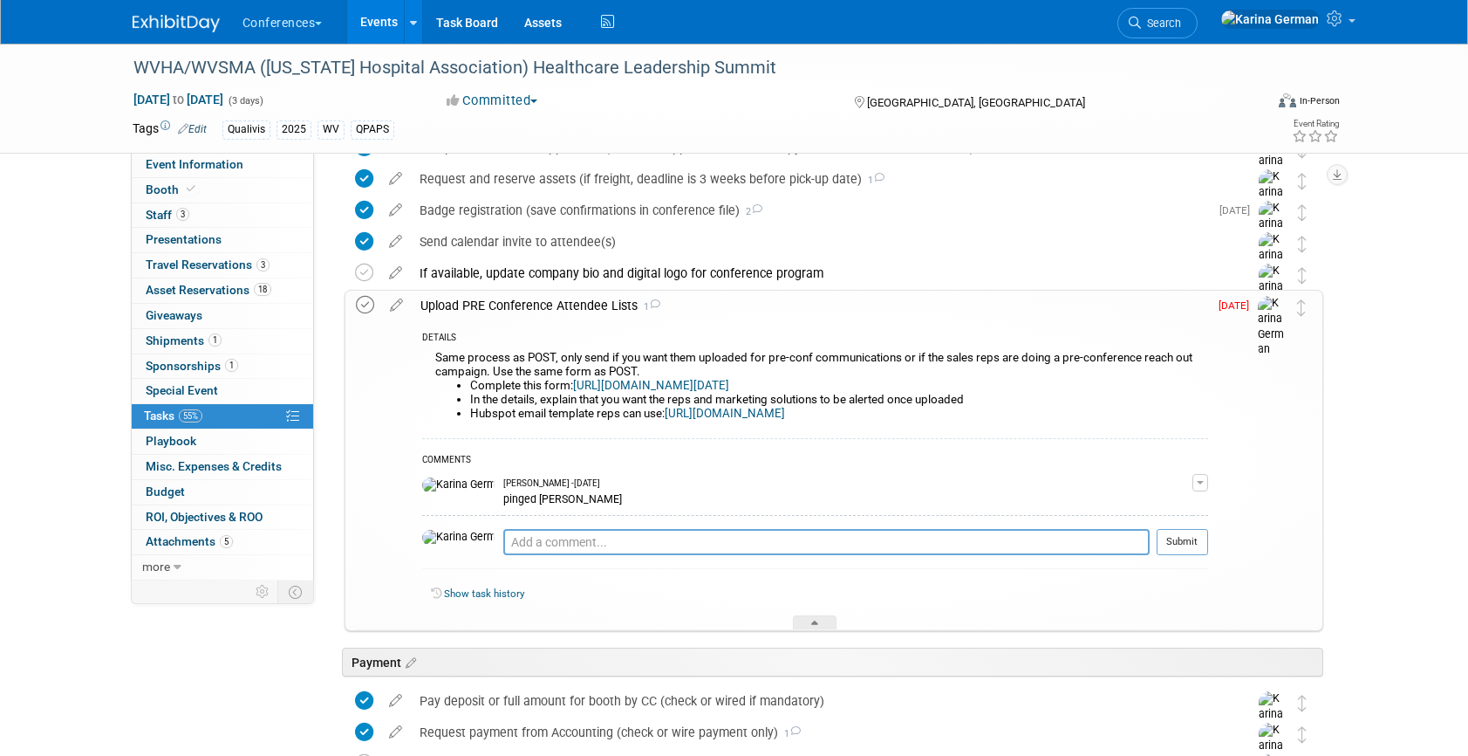
click at [367, 305] on icon at bounding box center [365, 305] width 18 height 18
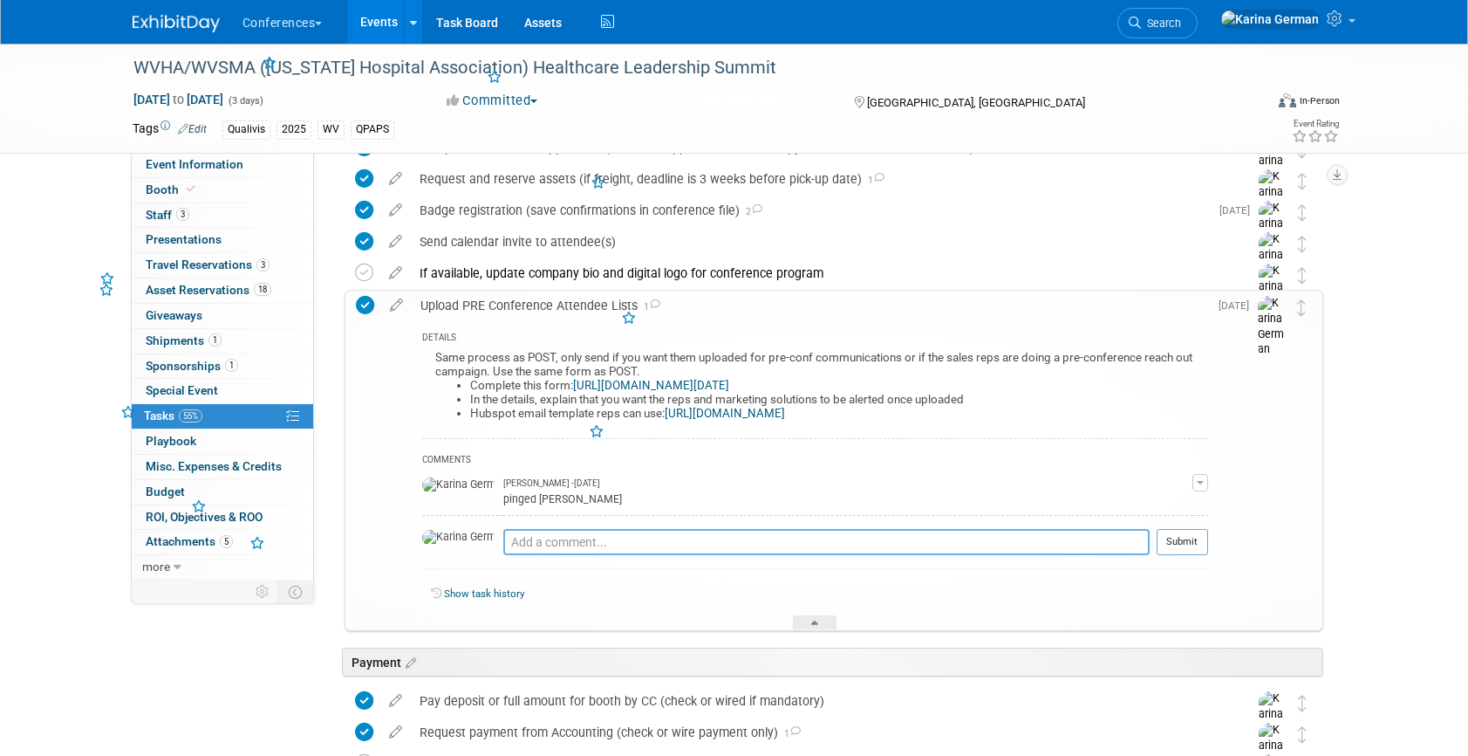
click at [513, 542] on textarea at bounding box center [826, 542] width 646 height 26
type textarea "sent to team and uploaded to hubspot"
click at [1190, 550] on button "Submit" at bounding box center [1182, 542] width 51 height 26
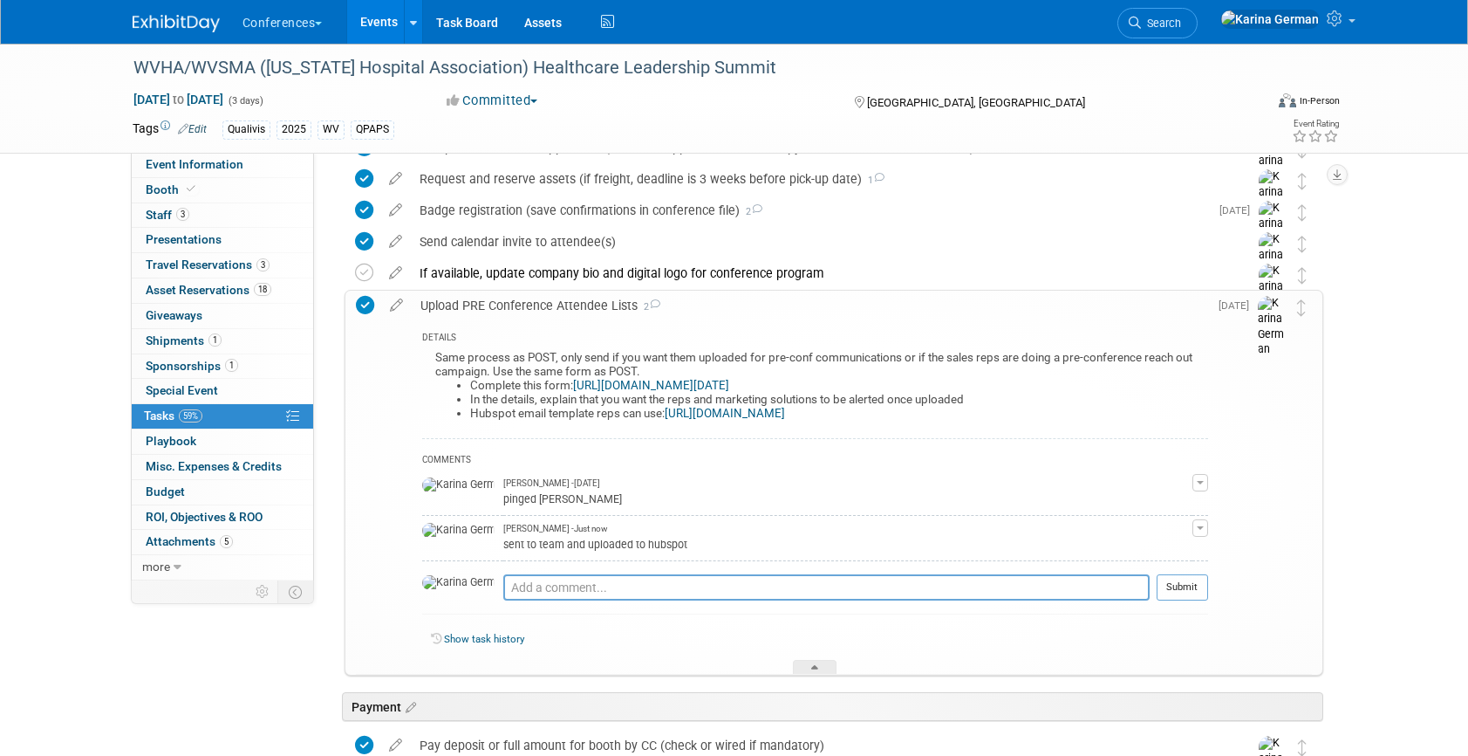
click at [670, 380] on link "[URL][DOMAIN_NAME][DATE]" at bounding box center [651, 385] width 156 height 13
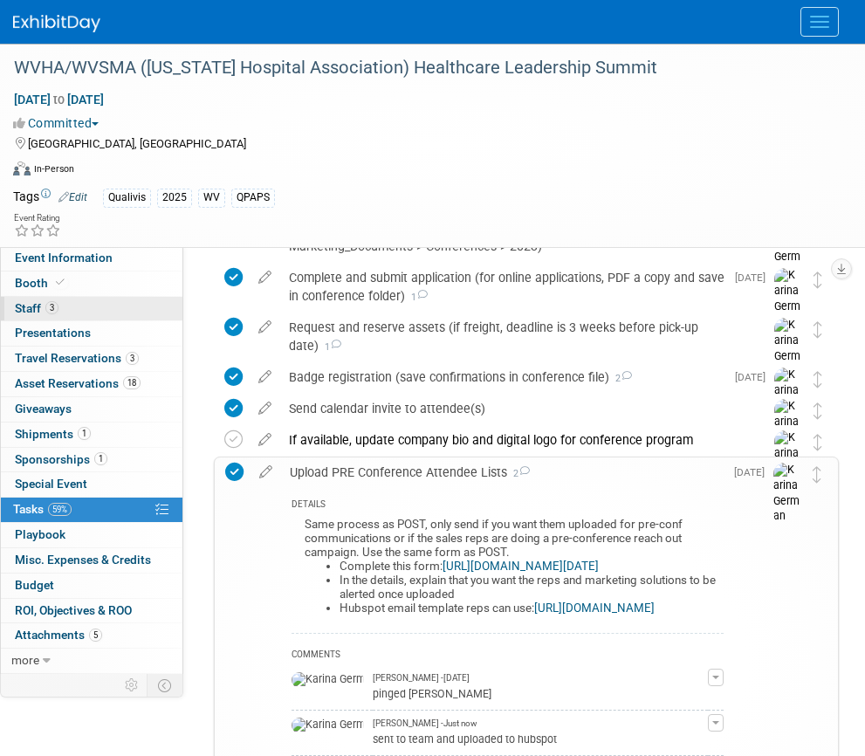
click at [117, 318] on link "3 Staff 3" at bounding box center [91, 309] width 181 height 24
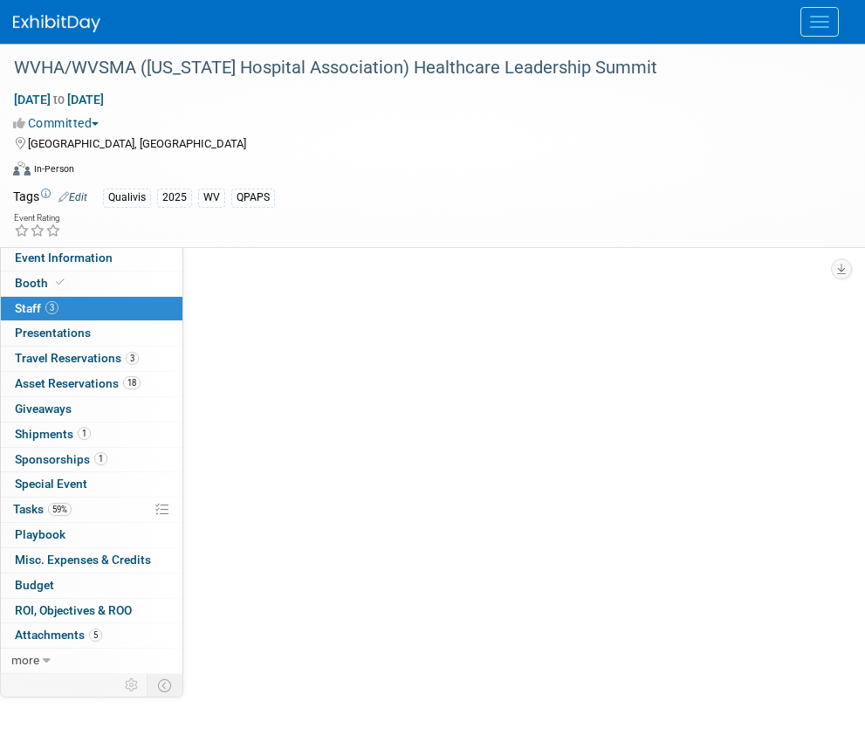
scroll to position [0, 0]
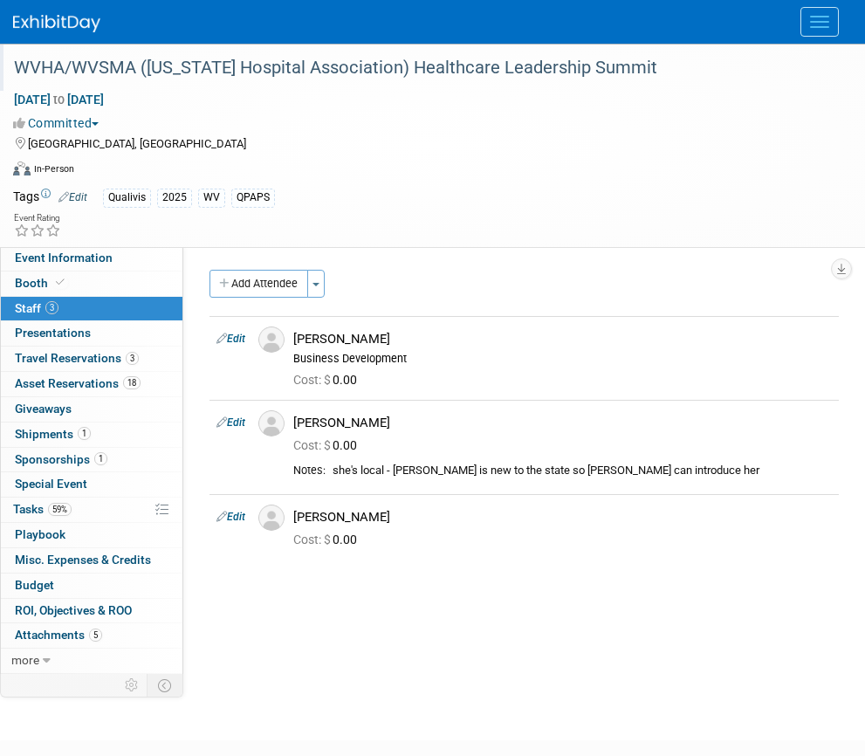
click at [303, 63] on div "WVHA/WVSMA ([US_STATE] Hospital Association) Healthcare Leadership Summit" at bounding box center [419, 67] width 822 height 31
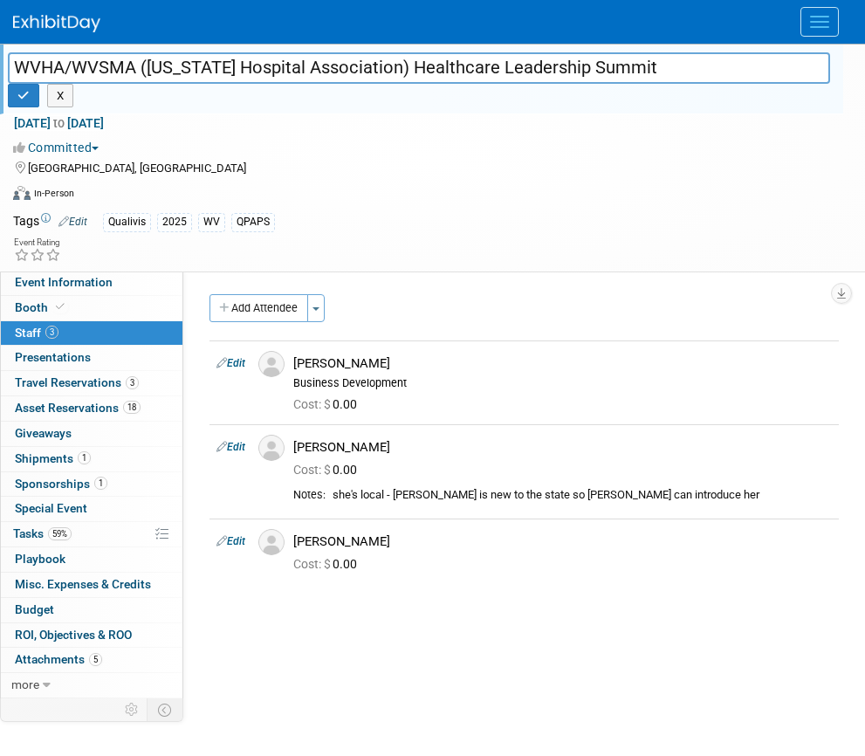
click at [303, 63] on input "WVHA/WVSMA ([US_STATE] Hospital Association) Healthcare Leadership Summit" at bounding box center [419, 67] width 822 height 31
click at [64, 529] on span "59%" at bounding box center [60, 533] width 24 height 13
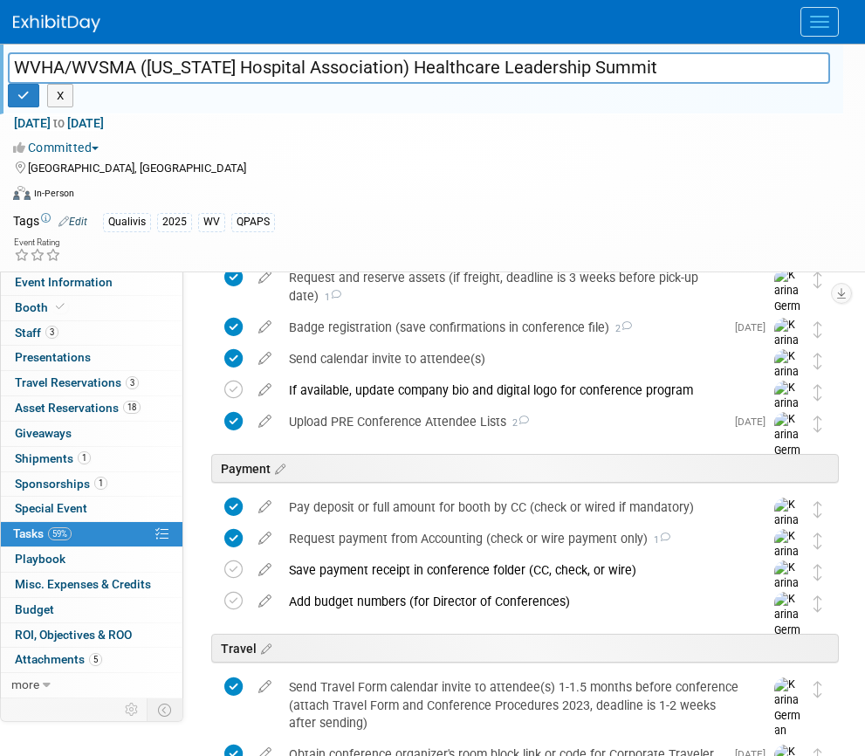
scroll to position [415, 0]
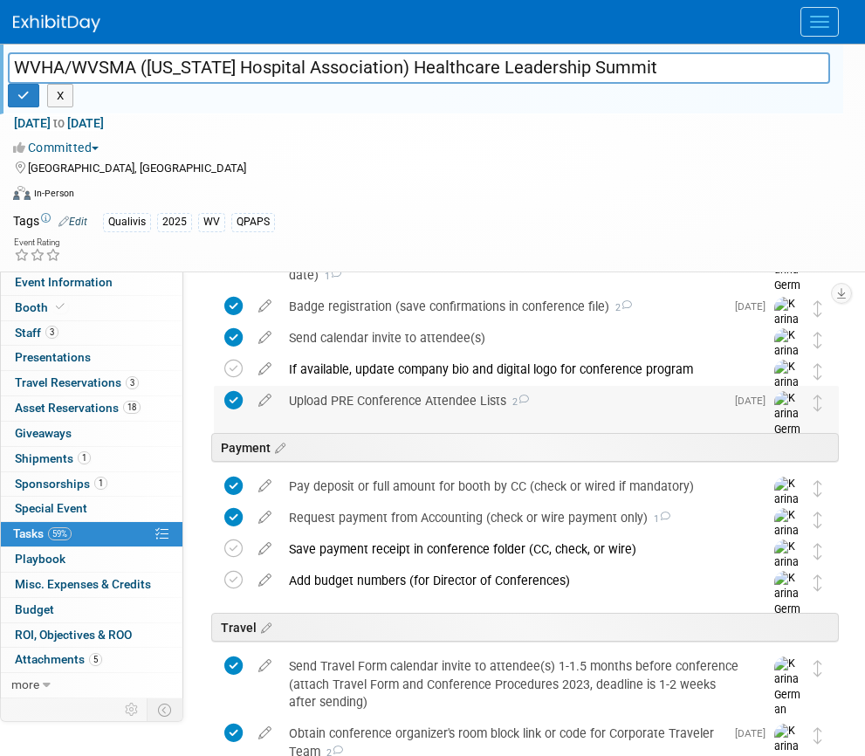
click at [383, 398] on div "Upload PRE Conference Attendee Lists 2" at bounding box center [502, 401] width 444 height 30
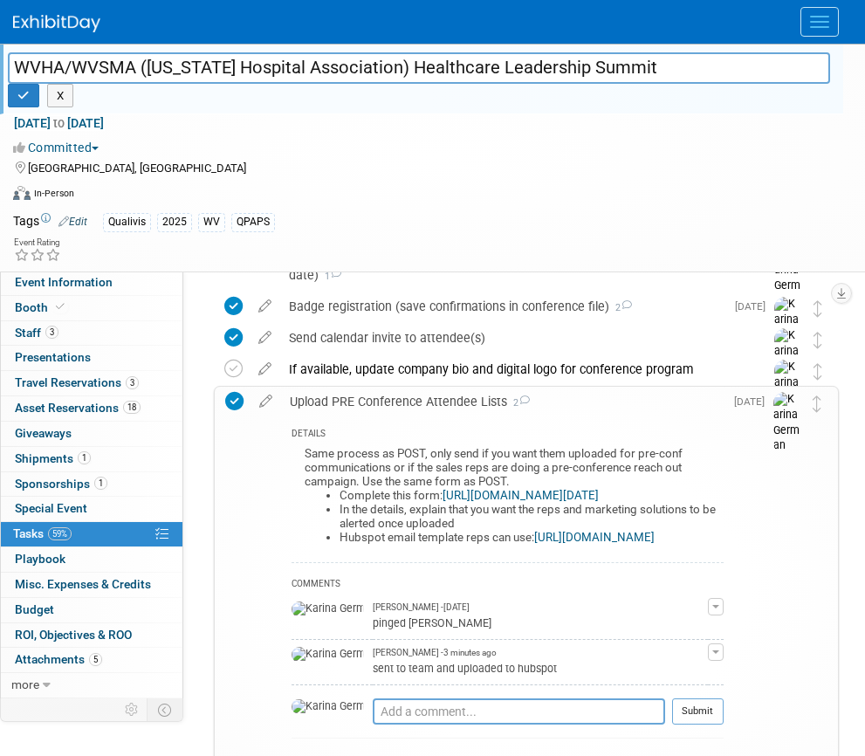
click at [383, 398] on div "Upload PRE Conference Attendee Lists 2" at bounding box center [502, 401] width 442 height 30
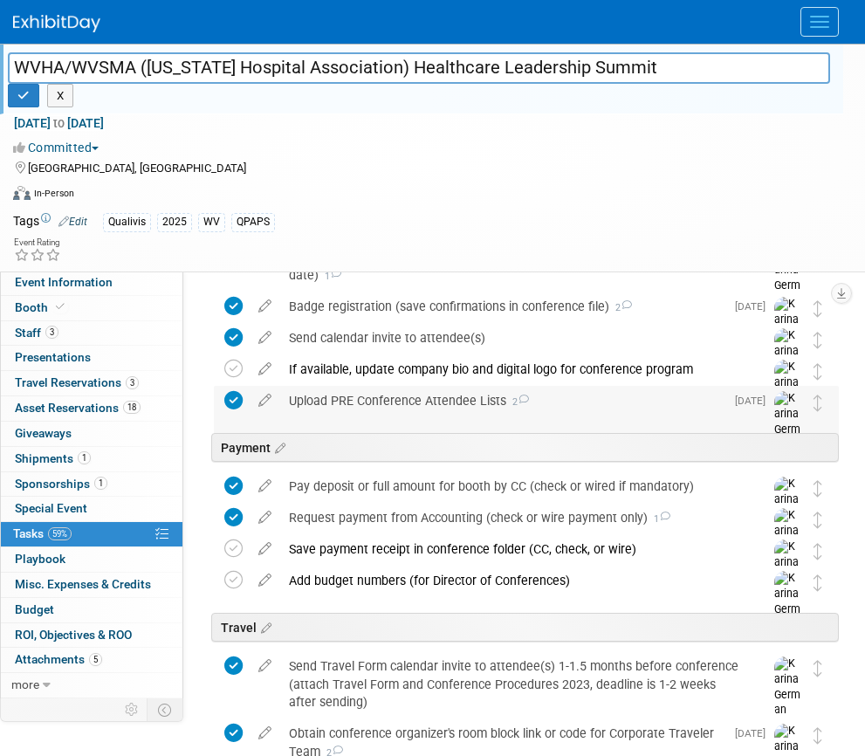
scroll to position [0, 0]
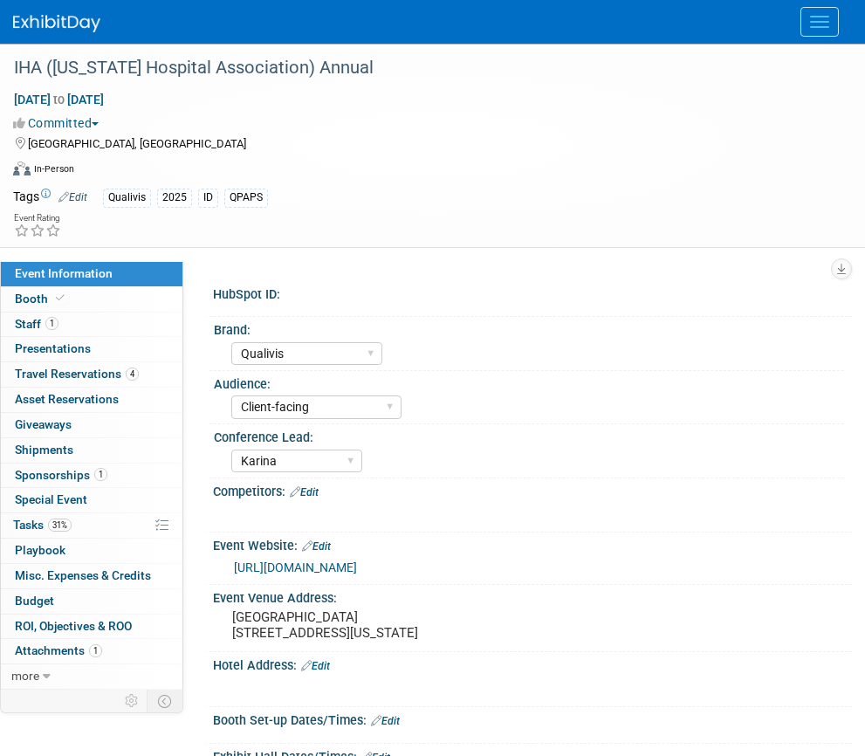
select select "Qualivis"
select select "Client-facing"
select select "Karina"
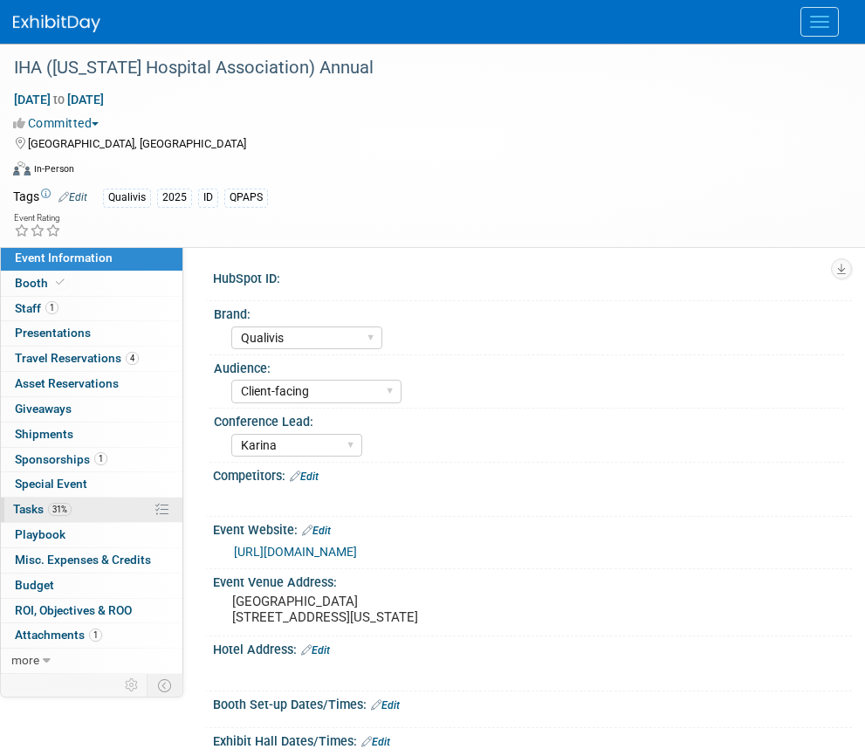
click at [84, 509] on link "31% Tasks 31%" at bounding box center [91, 509] width 181 height 24
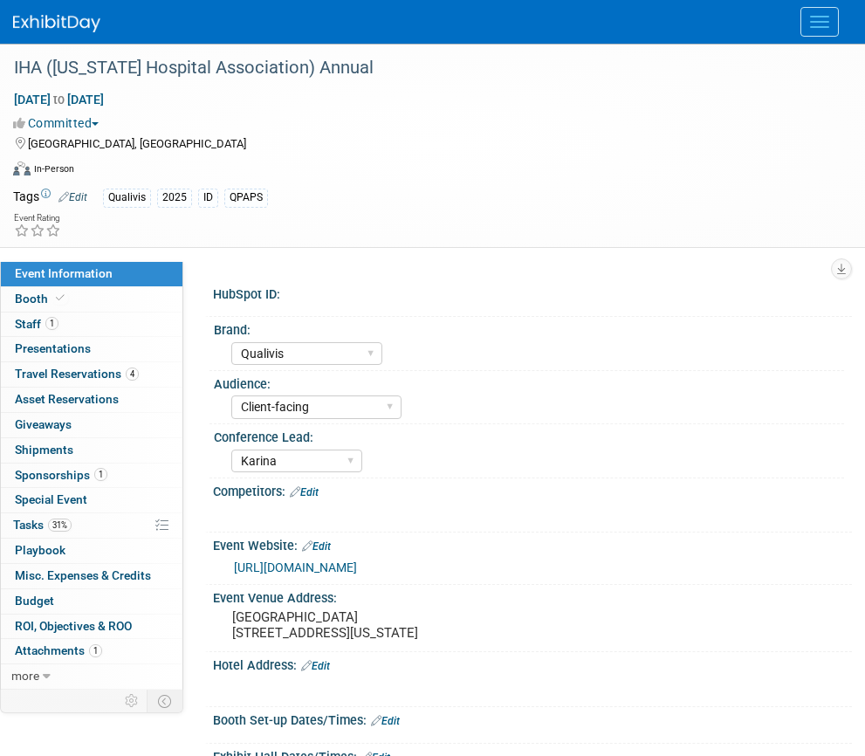
select select "Qualivis"
select select "Client-facing"
select select "Karina"
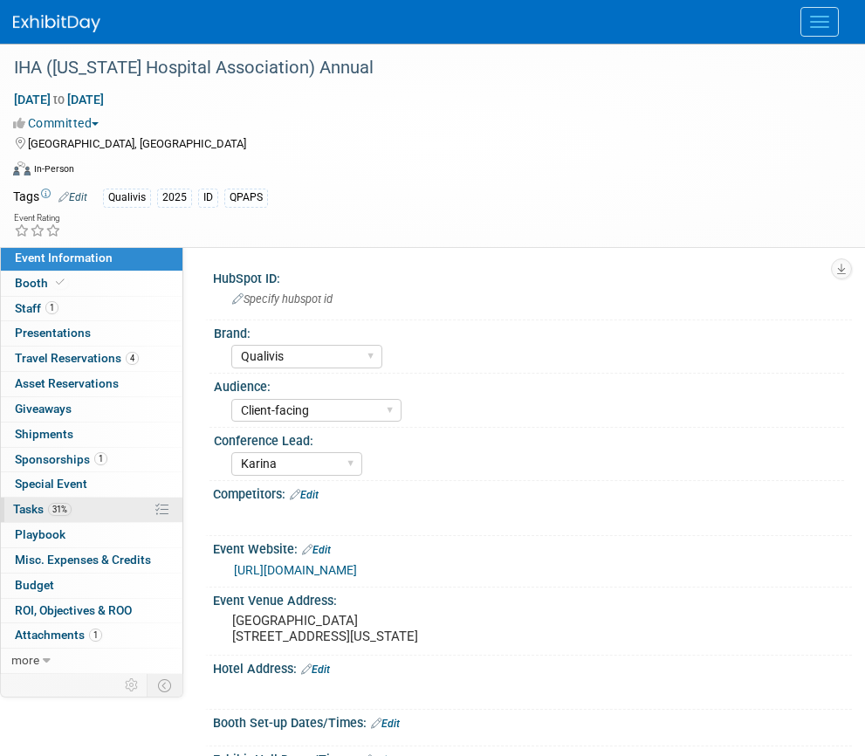
click at [69, 509] on span "31%" at bounding box center [60, 509] width 24 height 13
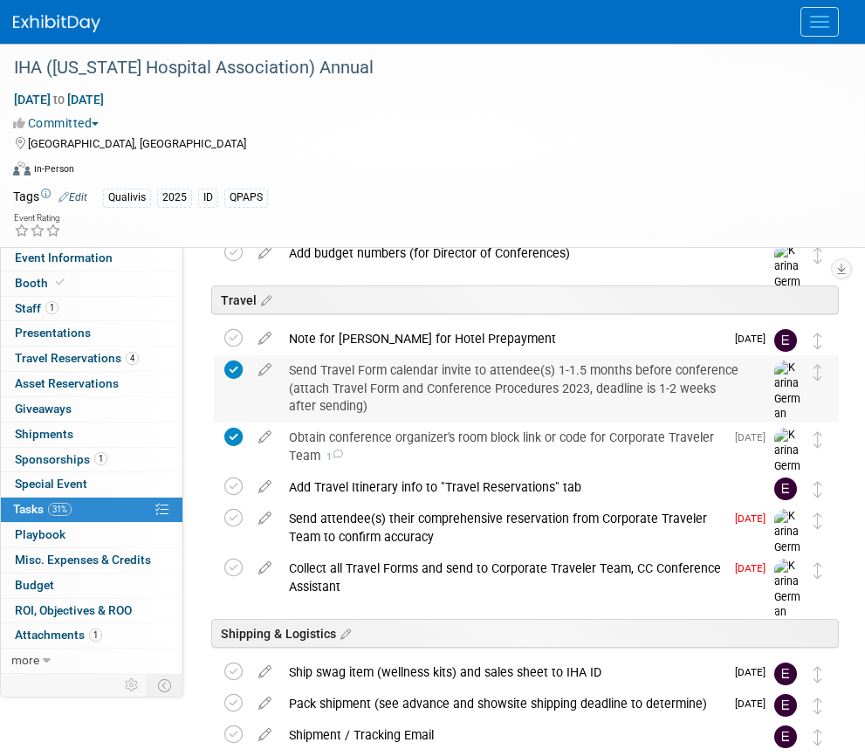
scroll to position [765, 0]
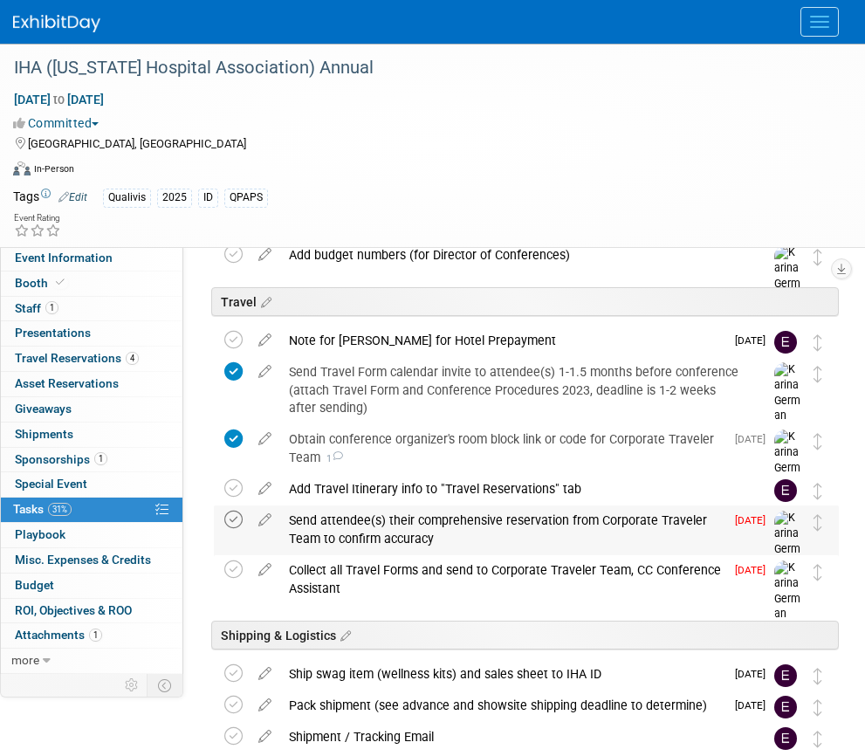
click at [236, 516] on icon at bounding box center [233, 519] width 18 height 18
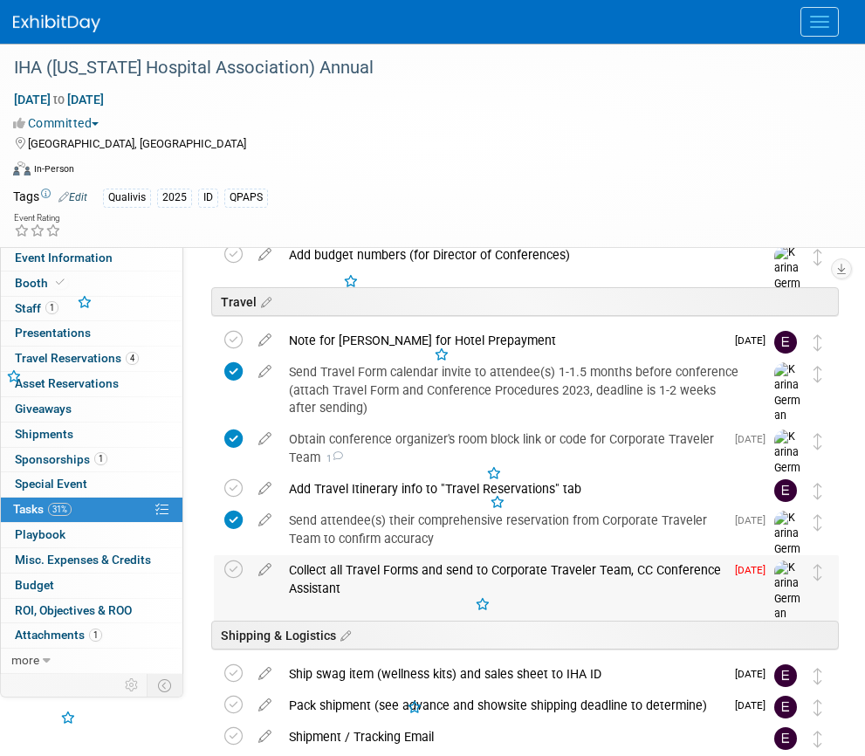
click at [226, 579] on td at bounding box center [236, 588] width 25 height 67
click at [228, 572] on icon at bounding box center [233, 569] width 18 height 18
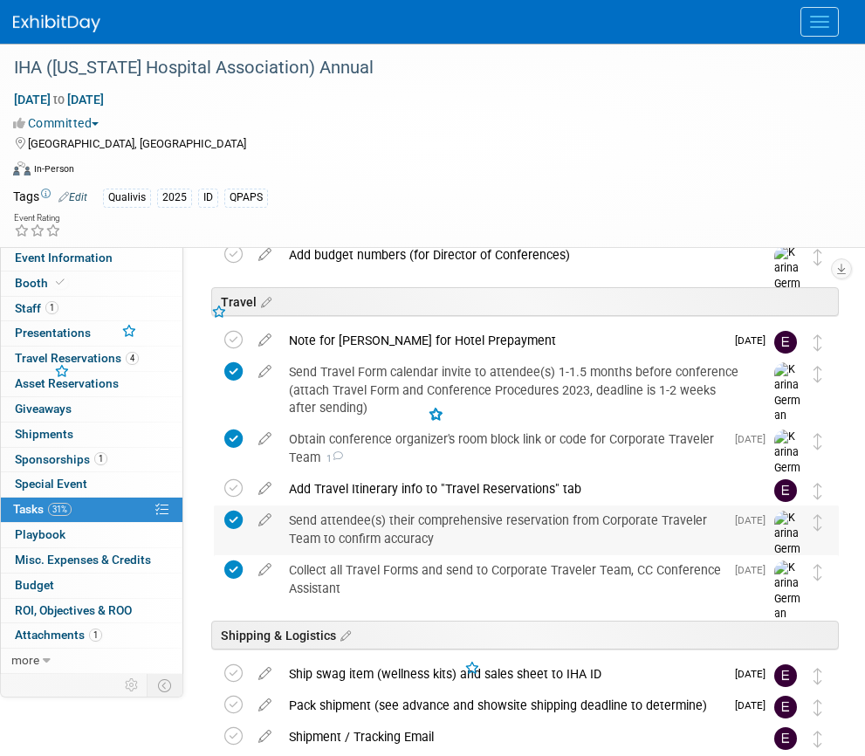
click at [383, 522] on div "Send attendee(s) their comprehensive reservation from Corporate Traveler Team t…" at bounding box center [502, 529] width 444 height 48
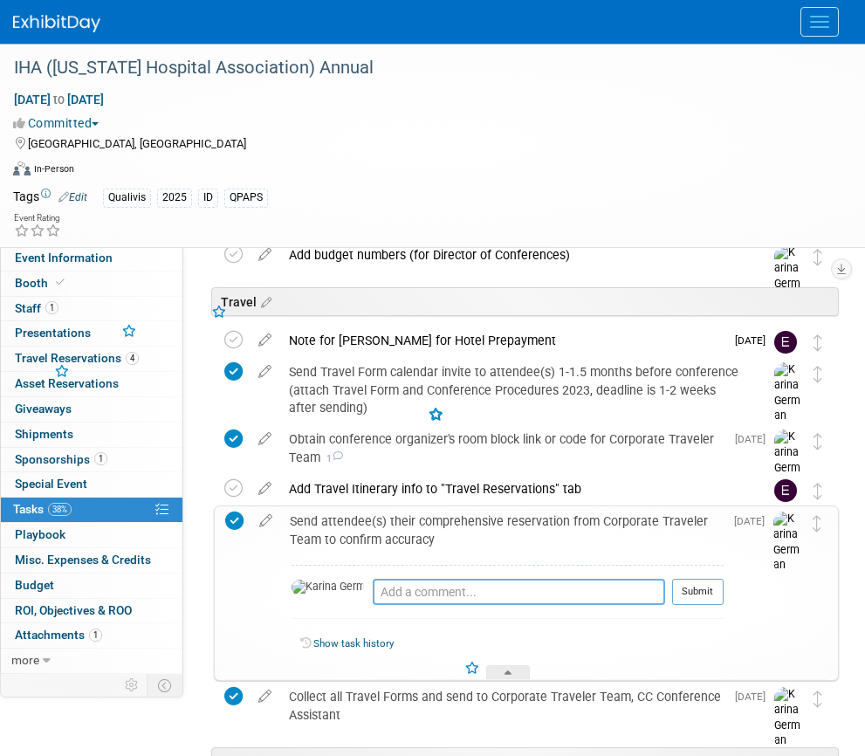
click at [373, 584] on textarea at bounding box center [519, 591] width 292 height 26
type textarea "[PERSON_NAME] is all set"
click at [695, 595] on button "Submit" at bounding box center [697, 591] width 51 height 26
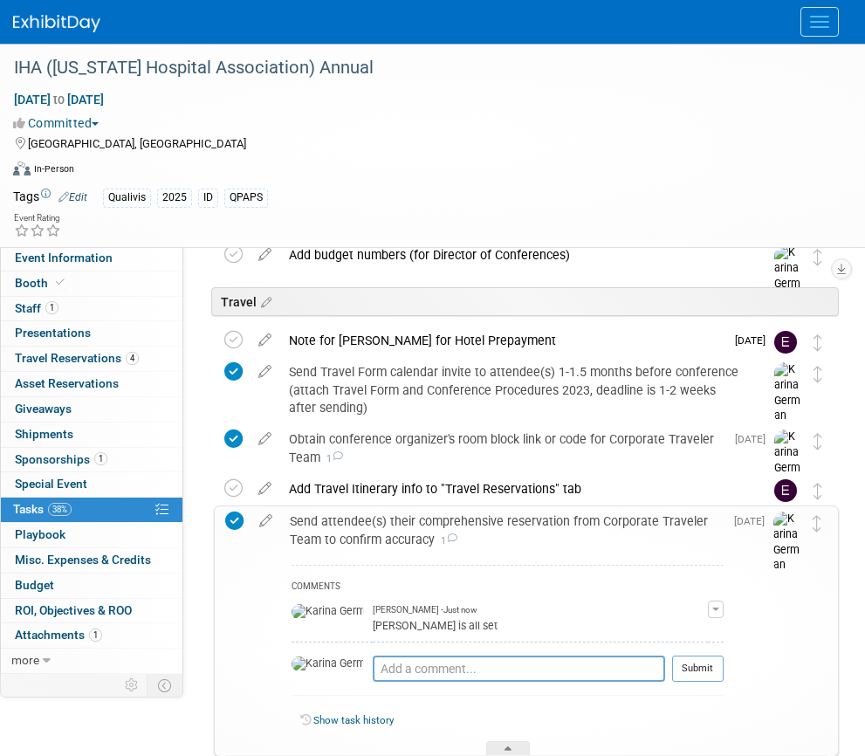
click at [352, 551] on div "Send attendee(s) their comprehensive reservation from Corporate Traveler Team t…" at bounding box center [502, 530] width 442 height 48
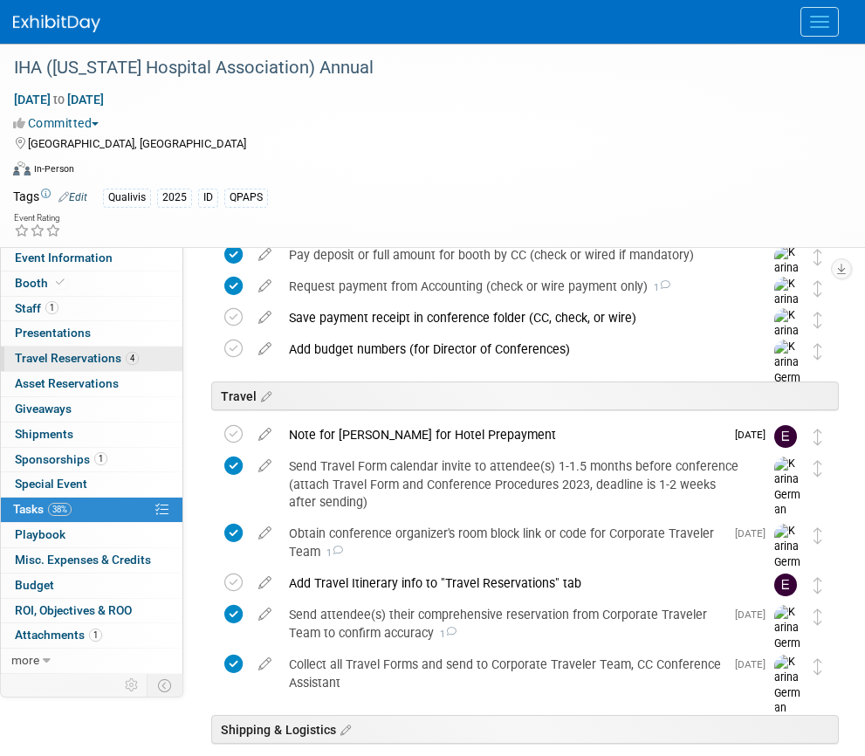
scroll to position [667, 0]
